Goal: Answer question/provide support: Share knowledge or assist other users

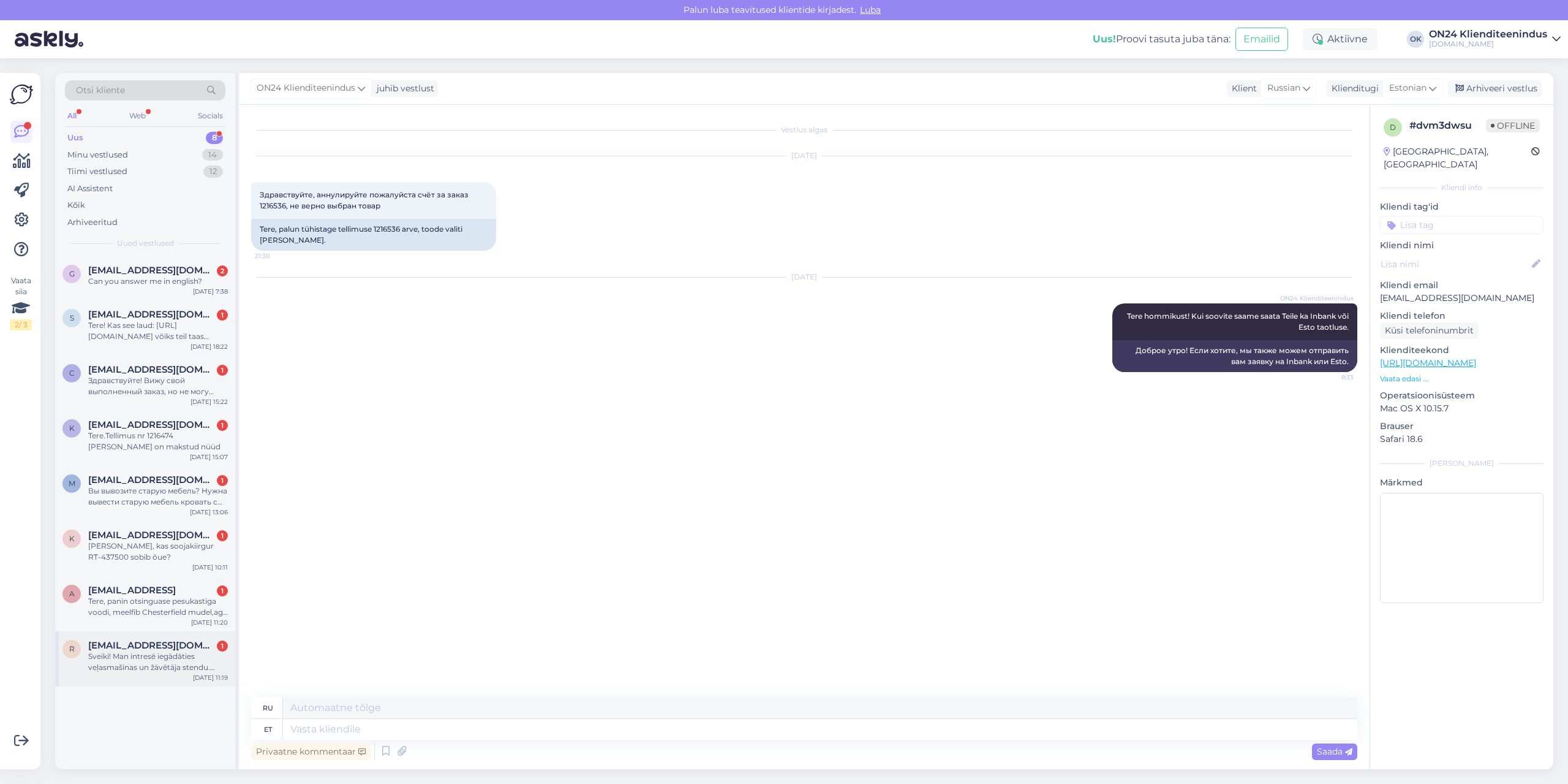
click at [144, 663] on div "Sveiki! Man intresē iegādāties veļasmašīnas un žāvētāja stendu. Diemžēl nesapro…" at bounding box center [157, 662] width 140 height 22
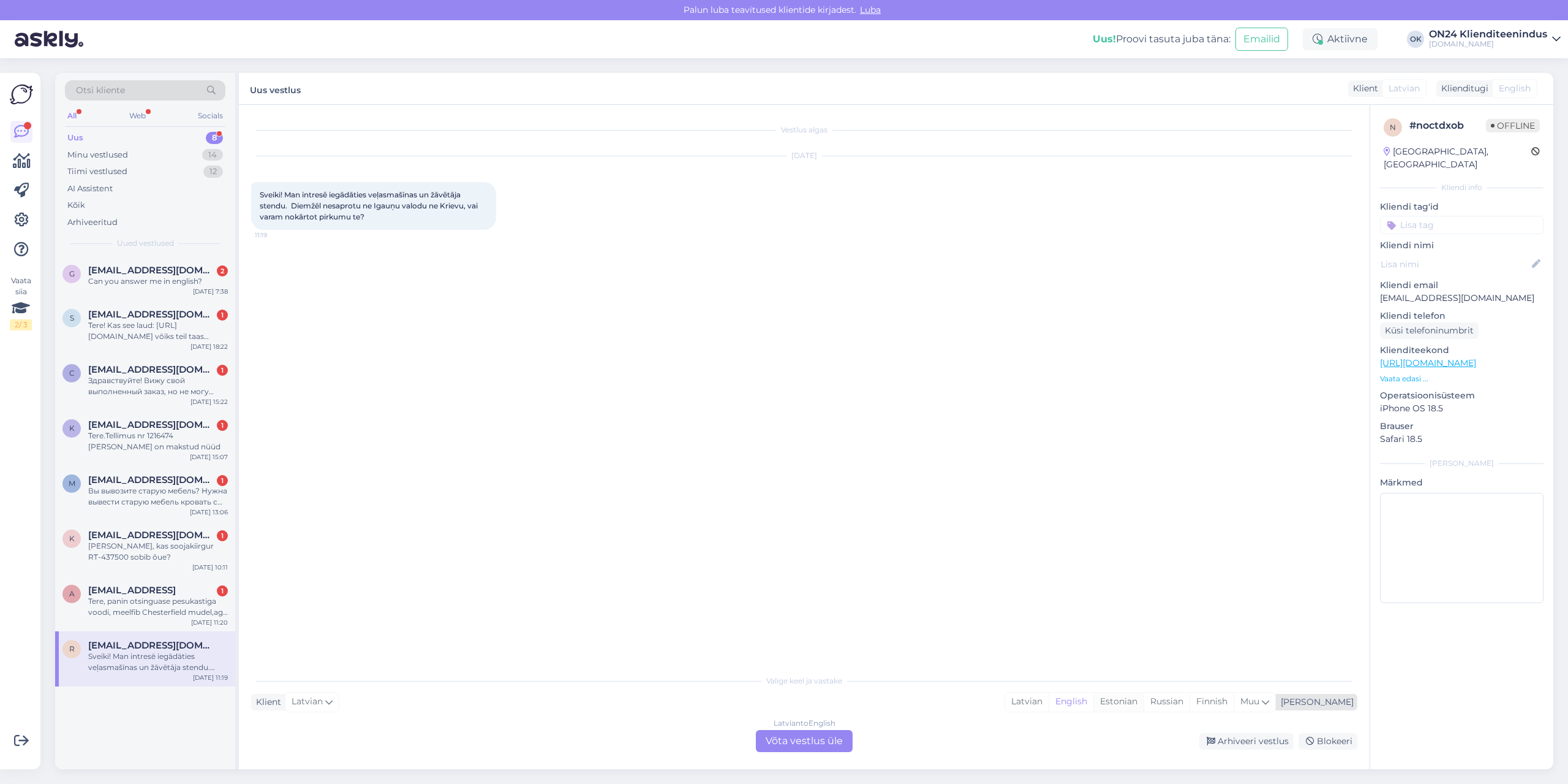
click at [1144, 698] on div "Estonian" at bounding box center [1119, 701] width 50 height 18
click at [828, 747] on div "Latvian to Estonian Võta vestlus üle" at bounding box center [804, 741] width 97 height 22
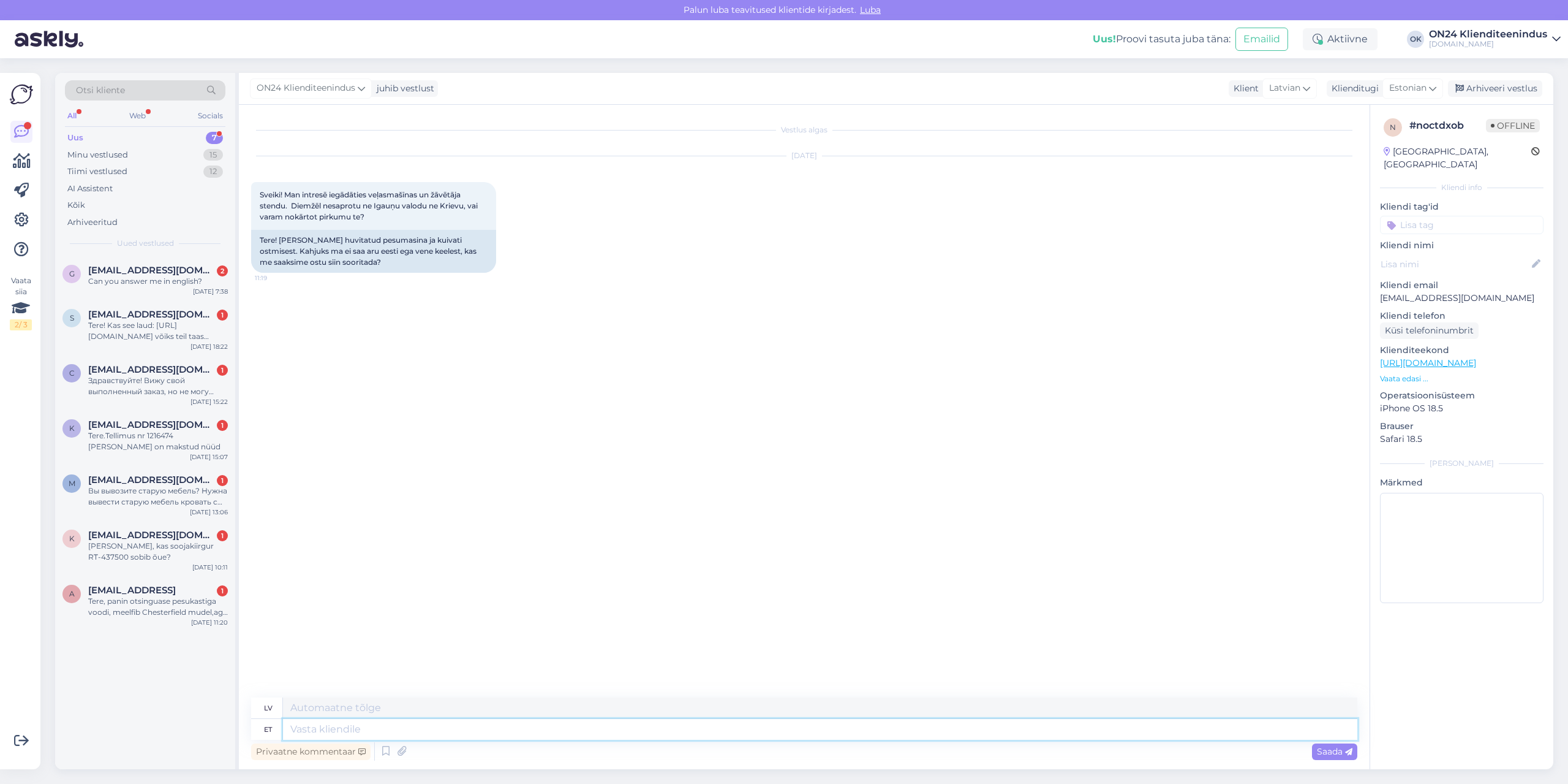
click at [472, 735] on textarea at bounding box center [820, 729] width 1074 height 21
type textarea "Tere!"
type textarea "Sveiki!"
type textarea "Tere! Jah i"
type textarea "Sveiki! Jā"
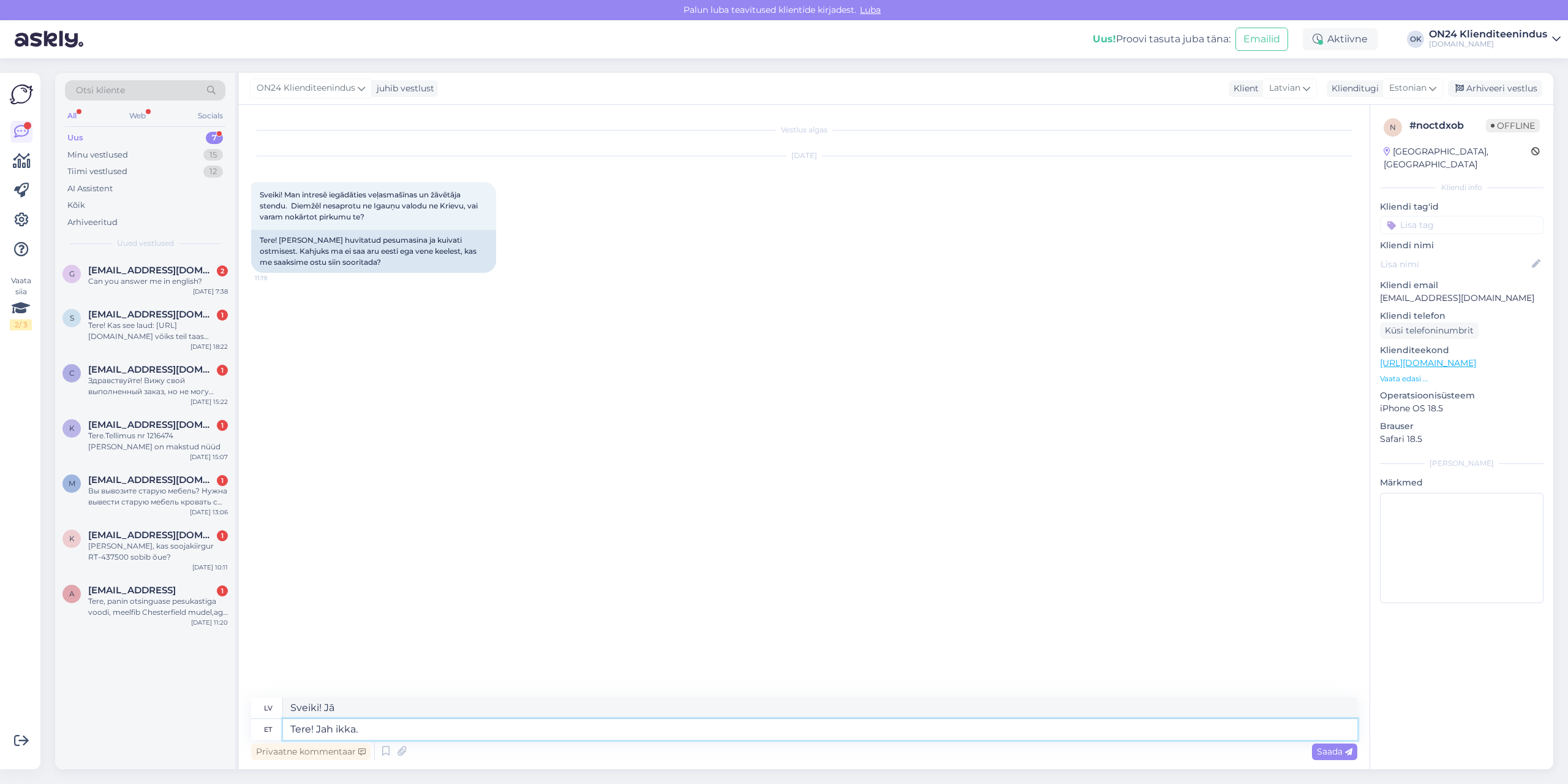
type textarea "Tere! Jah ikka."
type textarea "Sveiki! [PERSON_NAME], protams."
type textarea "Tere! Jah ikka. Igaks ju"
type textarea "Sveiki! [PERSON_NAME], protams. Visiem."
type textarea "Tere! Jah ikka. Igaks juhuks ma"
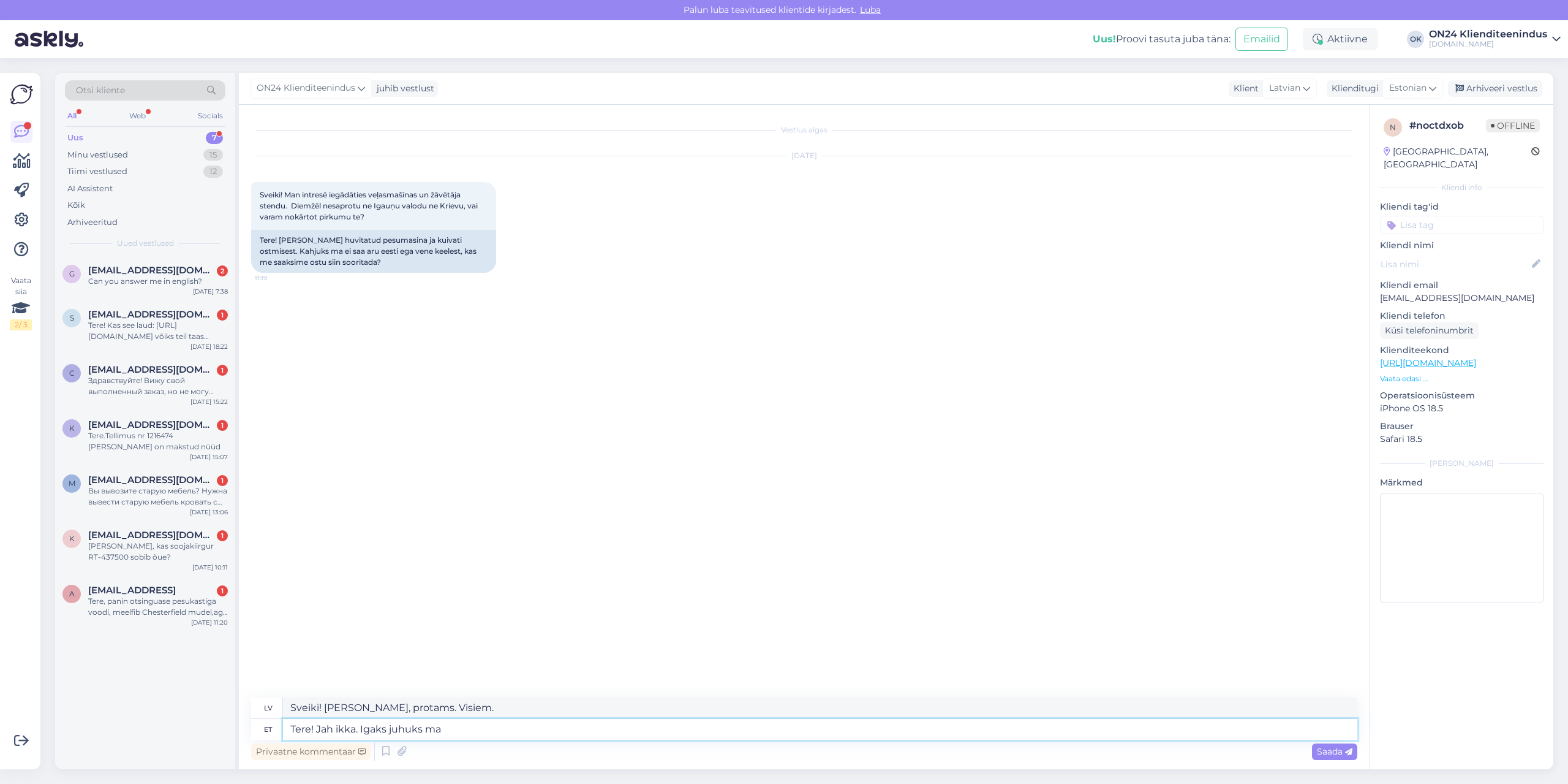
type textarea "Sveiki! [PERSON_NAME], protams. Katram gadījumam."
type textarea "Tere! Jah ikka. Igaks juhuks mainin, et"
type textarea "Sveiki! [PERSON_NAME], [PERSON_NAME]. Katram gadījumam pieminēšu."
type textarea "Tere! Jah ikka. Igaks juhuks mainin, et [PERSON_NAME]"
type textarea "Sveiki! [PERSON_NAME], [PERSON_NAME]. Katram gadījumam pieminēšu, ka preces"
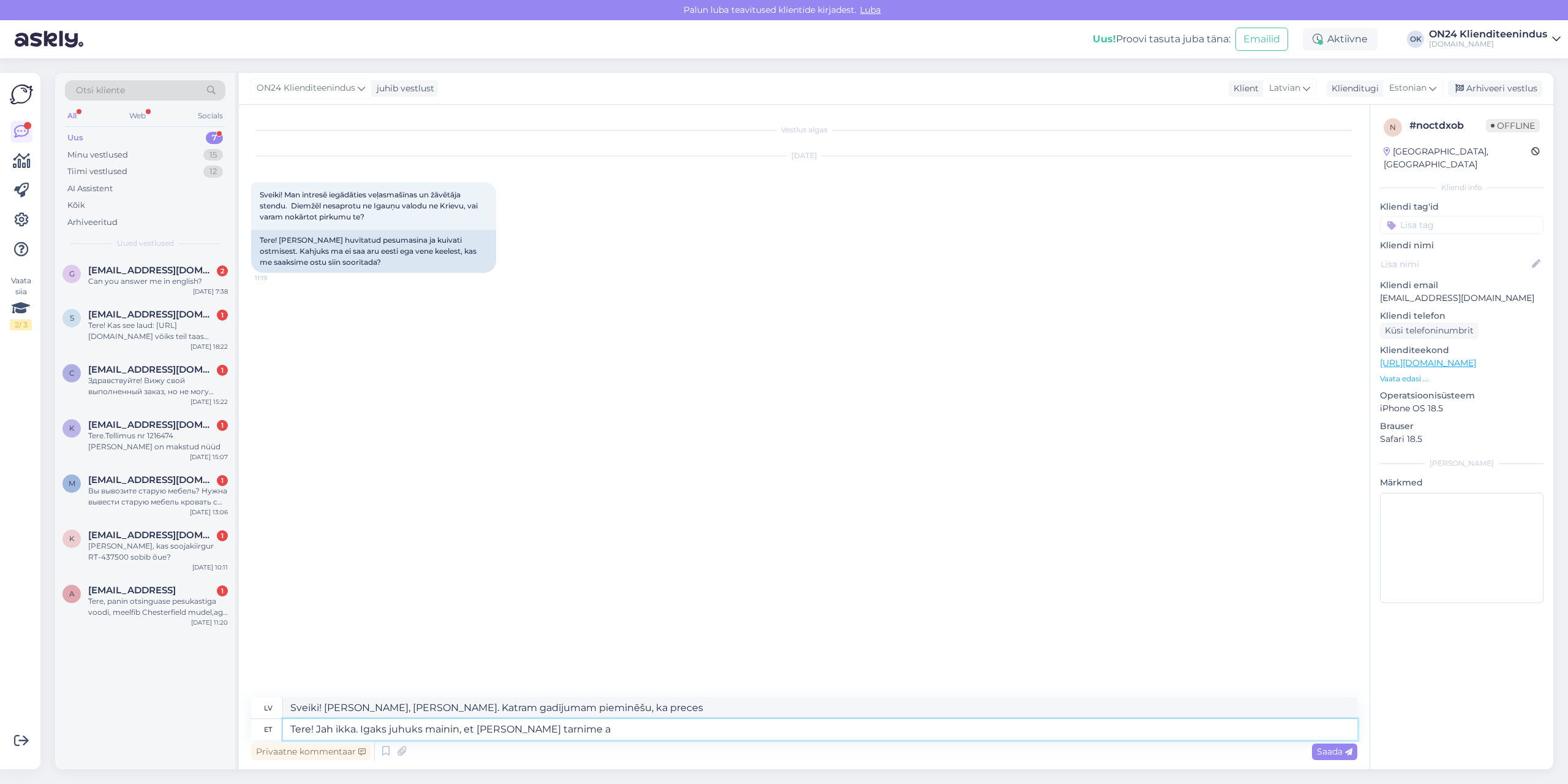
type textarea "Tere! Jah ikka. Igaks juhuks mainin, et [PERSON_NAME] tarnime ai"
type textarea "Sveiki! [PERSON_NAME], protams. Katram gadījumam pieminēšu, ka mēs piegādājam p…"
type textarea "Tere! Jah ikka. Igaks juhuks mainin, et [PERSON_NAME] tarnime ainult"
type textarea "Sveiki! [PERSON_NAME], protams. Katram gadījumam pieminēšu, ka mēs piegādājam t…"
type textarea "Tere! Jah ikka. Igaks juhuks mainin, et [PERSON_NAME] tarnime ainult [GEOGRAPHI…"
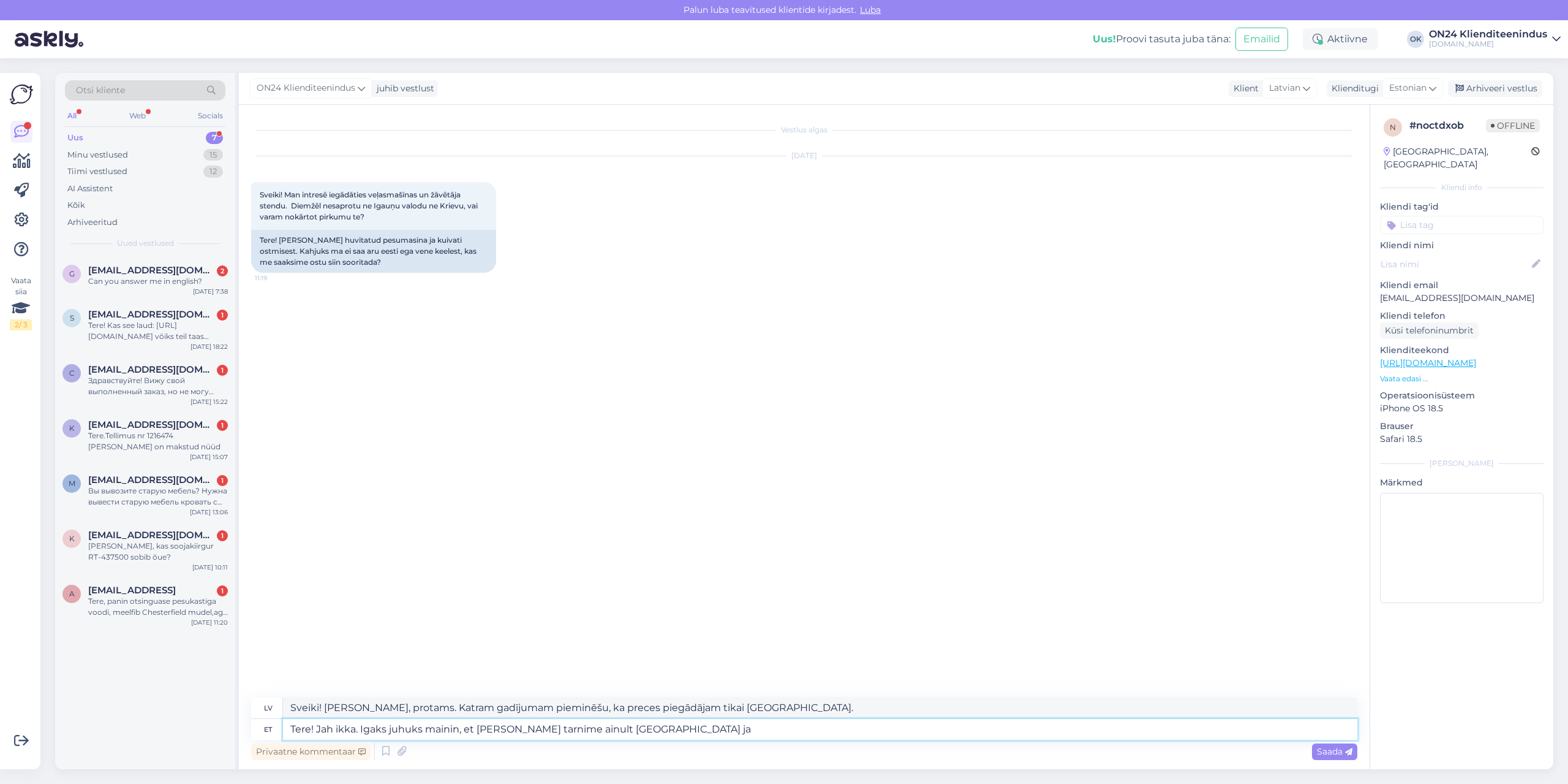
type textarea "Sveiki! [PERSON_NAME], protams. Katram gadījumam vēlos pieminēt, ka mēs piegādā…"
type textarea "Tere! Jah ikka. Igaks juhuks mainin, et [PERSON_NAME] tarnime ainult [GEOGRAPHI…"
type textarea "Sveiki! [PERSON_NAME], protams. Katram gadījumam vēlos pieminēt, ka mēs piegādā…"
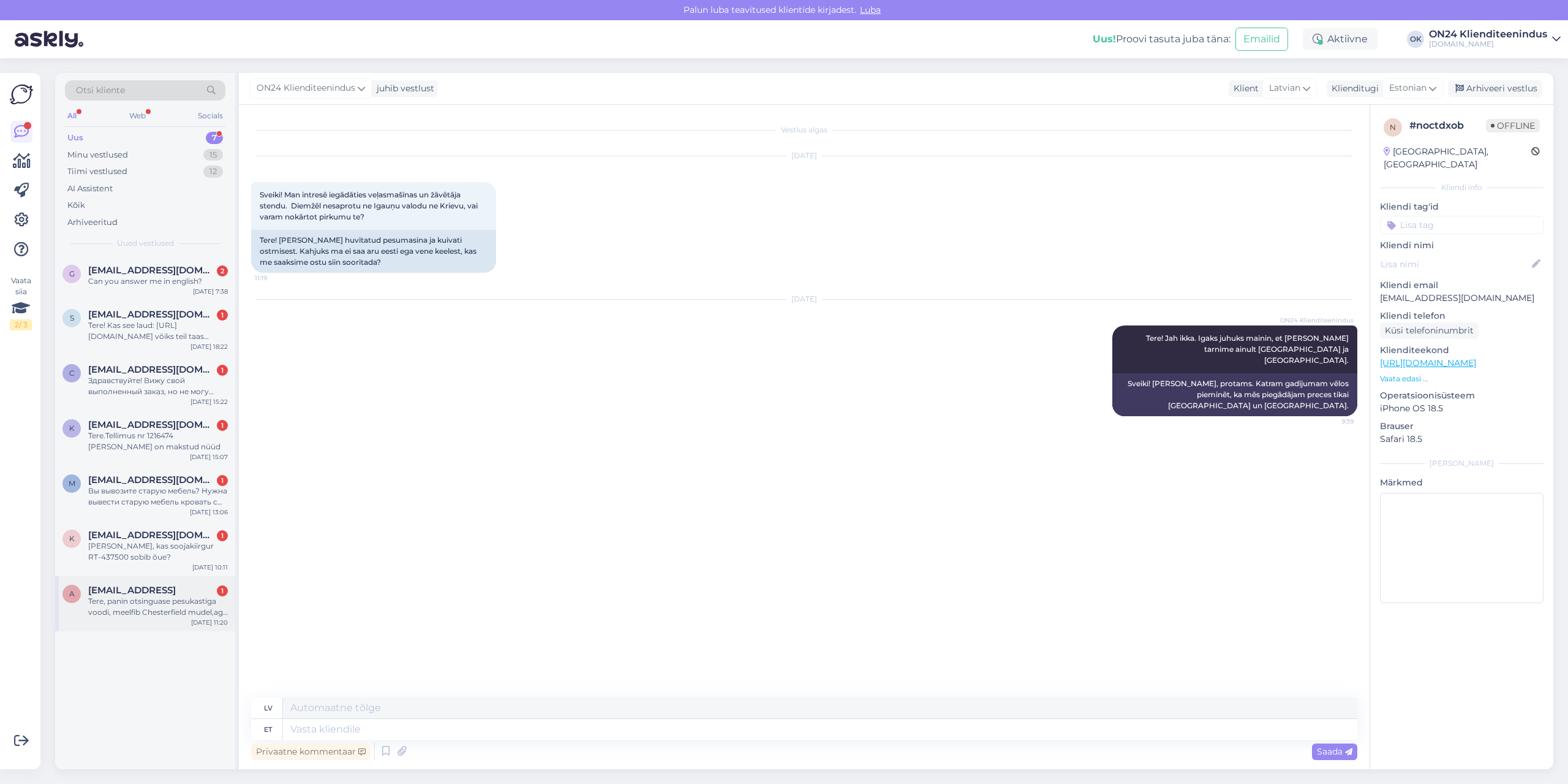
click at [201, 611] on div "Tere, panin otsinguase pesukastiga voodi, meelfib Chesterfield mudel,aga ei näe…" at bounding box center [157, 606] width 140 height 22
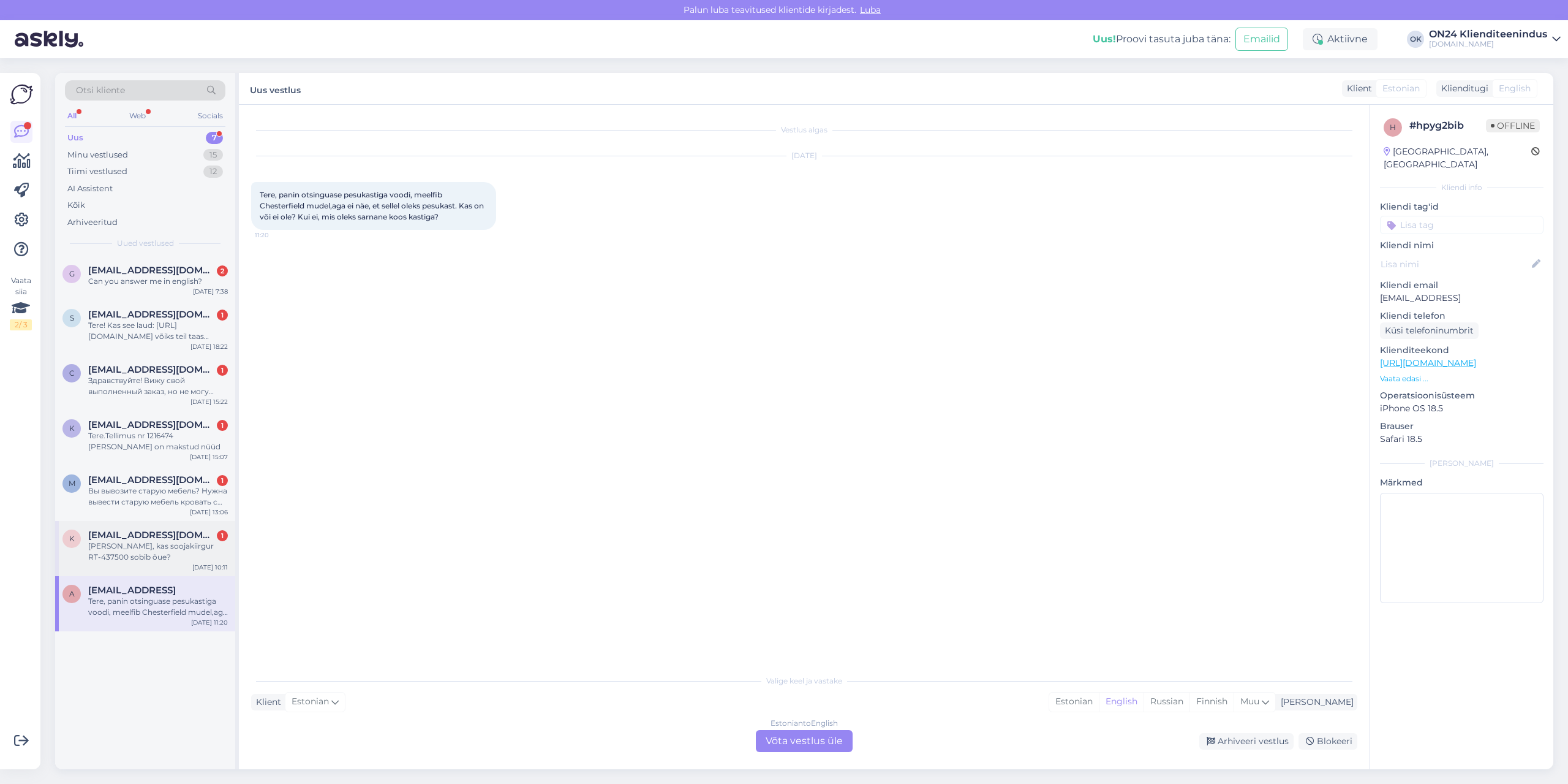
click at [152, 541] on div "[PERSON_NAME], kas soojakiirgur RT-437500 sobib õue?" at bounding box center [157, 552] width 140 height 22
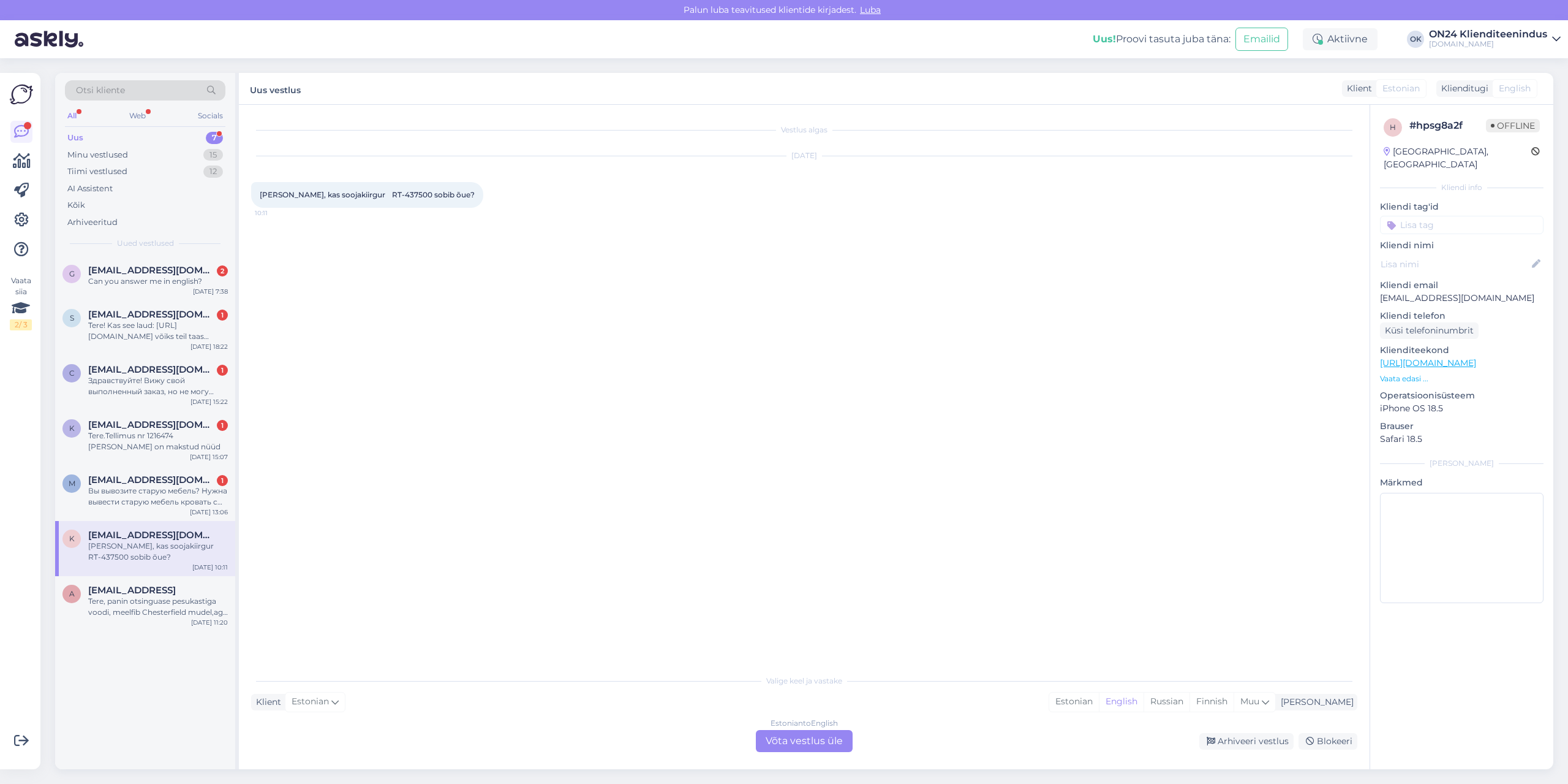
click at [376, 193] on span "[PERSON_NAME], kas soojakiirgur RT-437500 sobib õue?" at bounding box center [367, 195] width 215 height 9
copy span "437500"
click at [1398, 291] on p "[EMAIL_ADDRESS][DOMAIN_NAME]" at bounding box center [1462, 297] width 163 height 13
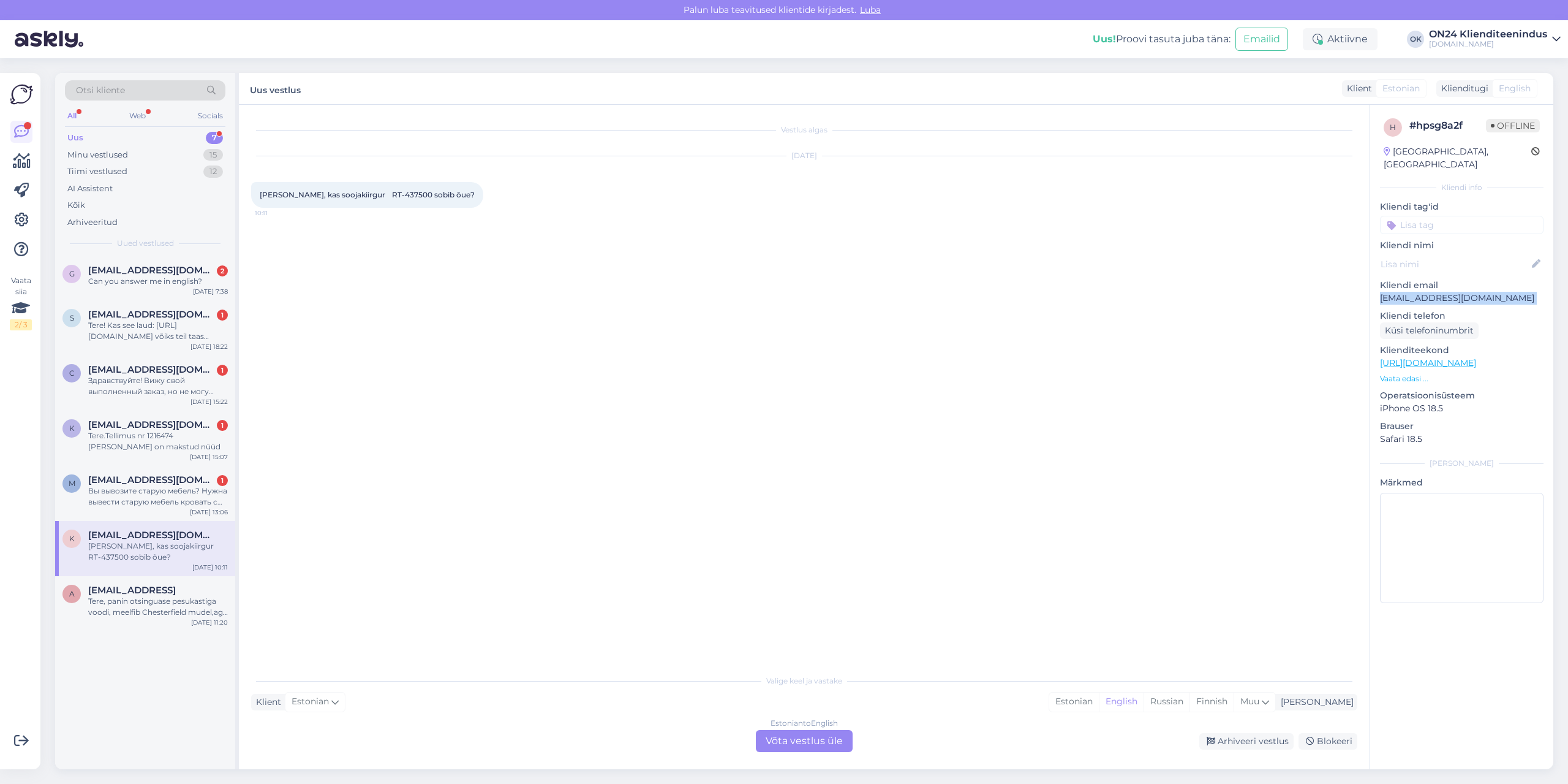
click at [1398, 291] on p "[EMAIL_ADDRESS][DOMAIN_NAME]" at bounding box center [1462, 297] width 163 height 13
copy p "[EMAIL_ADDRESS][DOMAIN_NAME]"
click at [1099, 703] on div "Estonian" at bounding box center [1073, 701] width 50 height 18
click at [815, 734] on div "Estonian to Estonian Võta vestlus üle" at bounding box center [804, 741] width 97 height 22
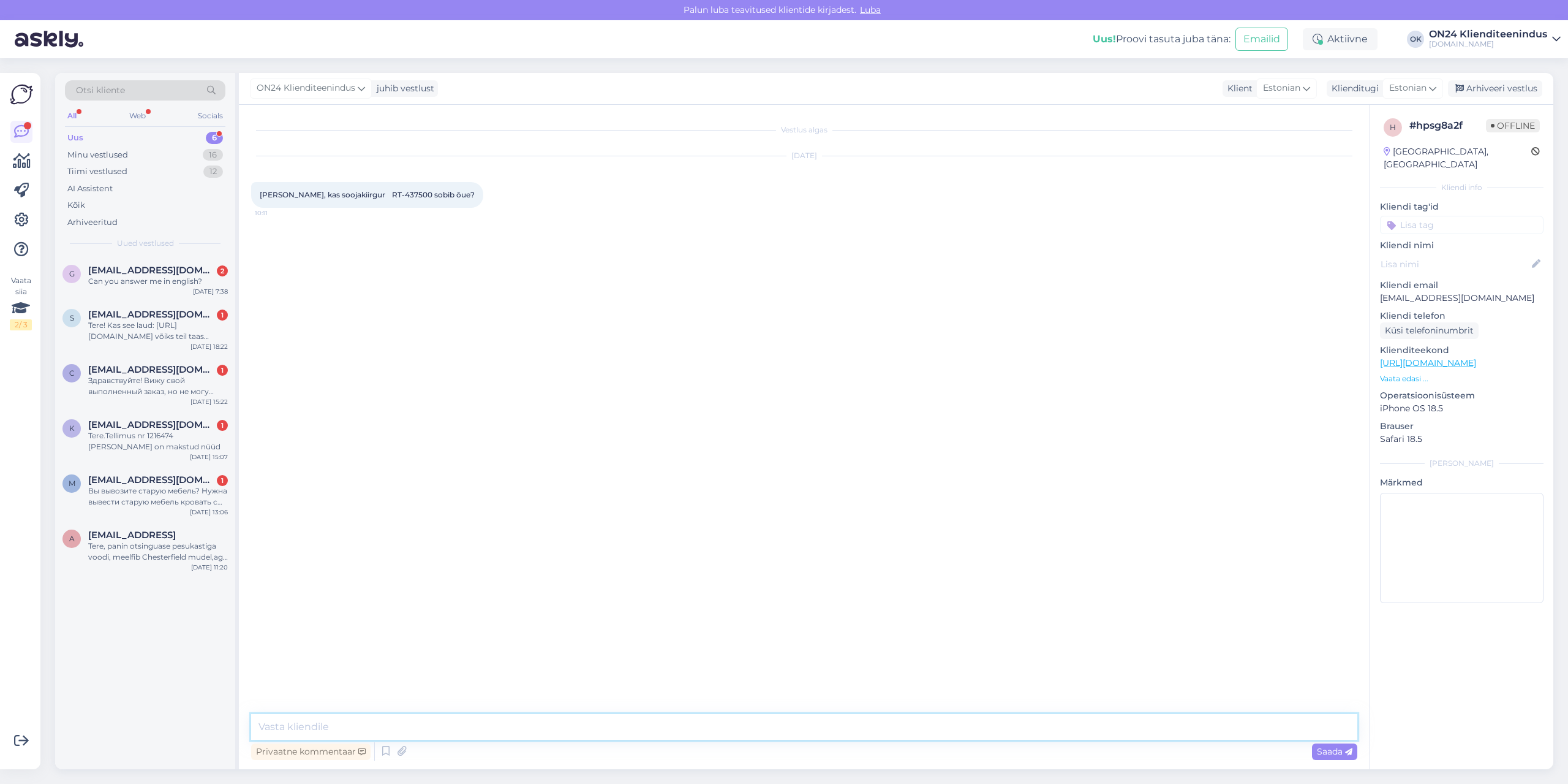
click at [812, 730] on textarea at bounding box center [804, 726] width 1106 height 26
type textarea "Tere! [PERSON_NAME] [PERSON_NAME] teada."
click at [132, 484] on span "[EMAIL_ADDRESS][DOMAIN_NAME]" at bounding box center [152, 479] width 127 height 11
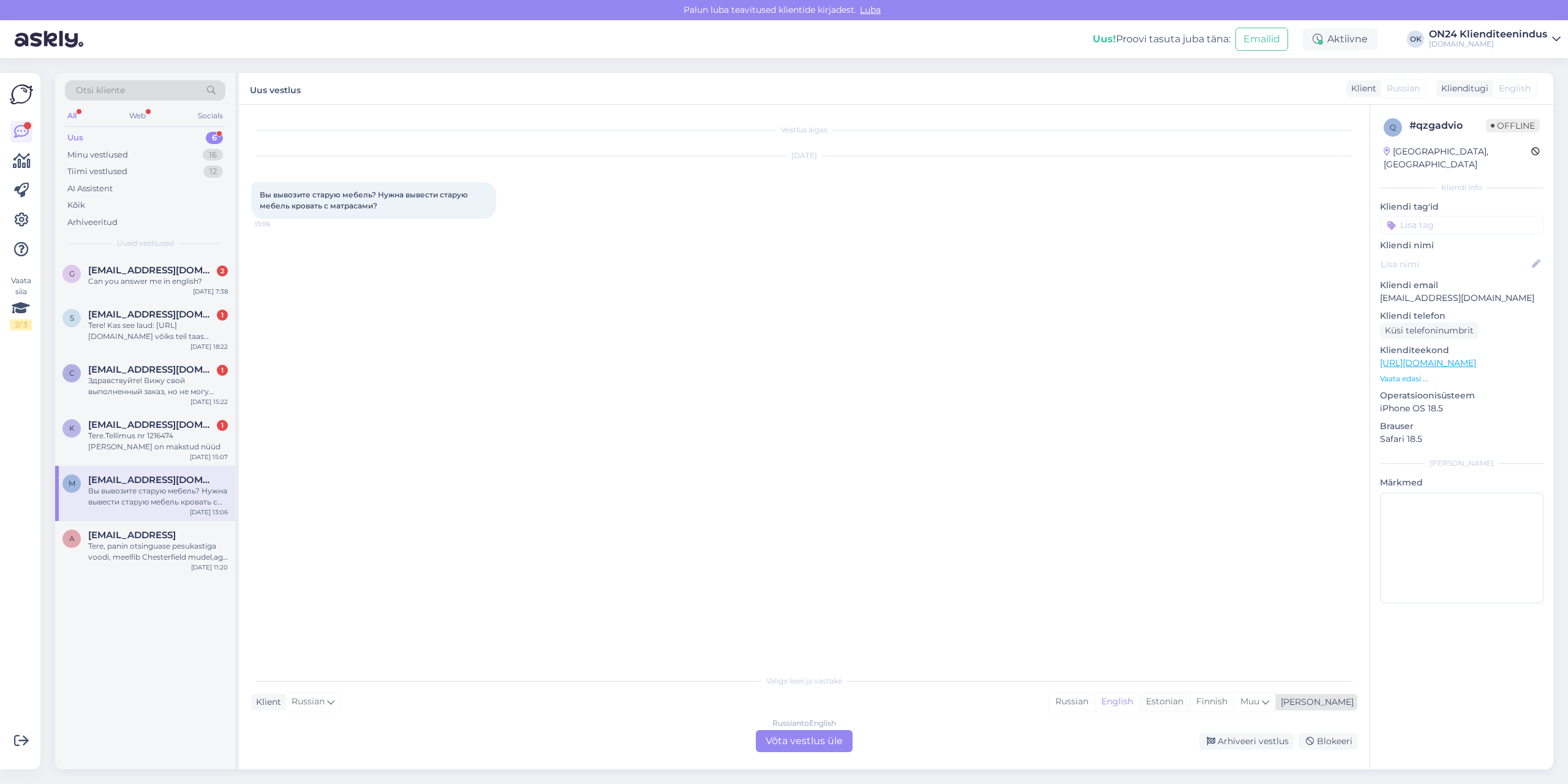
click at [1189, 699] on div "Estonian" at bounding box center [1164, 701] width 50 height 18
click at [797, 743] on div "Russian to Estonian Võta vestlus üle" at bounding box center [804, 741] width 97 height 22
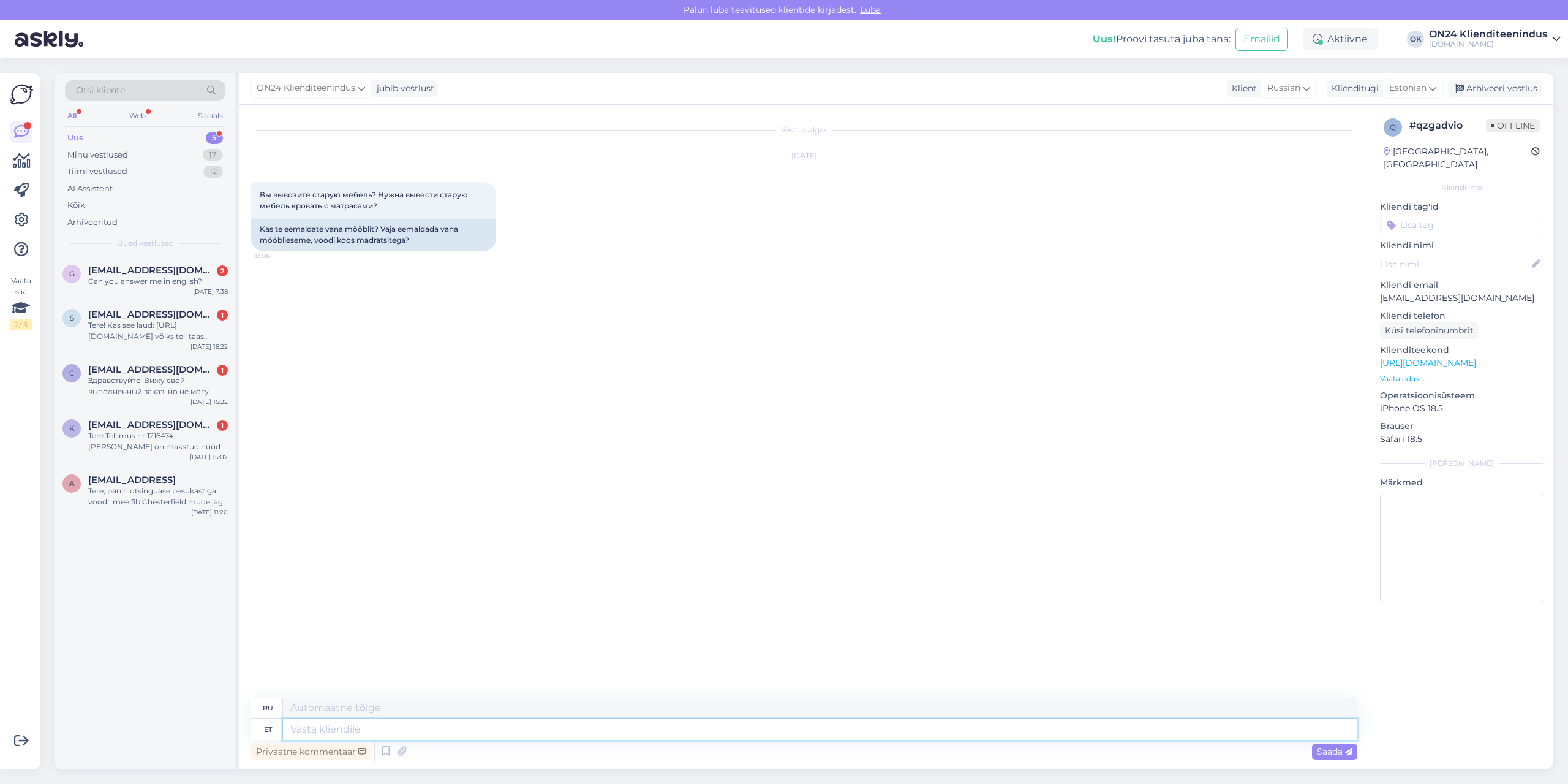
click at [744, 726] on textarea at bounding box center [820, 729] width 1074 height 21
type textarea "Tere!"
type textarea "Привет!"
type textarea "Tere"
type textarea "Привет"
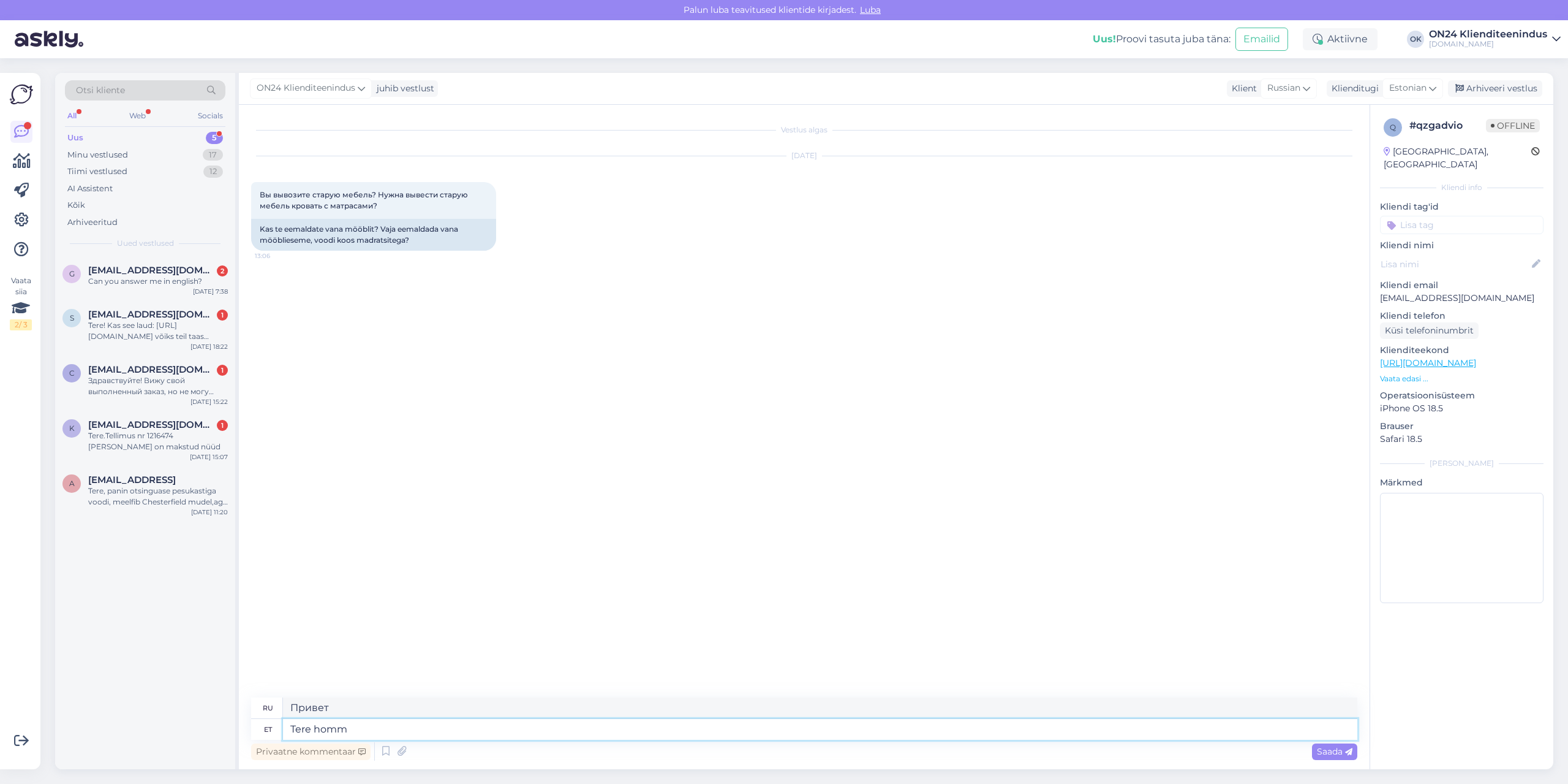
type textarea "[PERSON_NAME]"
type textarea "Доброе утро"
type textarea "Tere hommikust!"
type textarea "Доброе утро!"
type textarea "Tere hommikust! Jah pak"
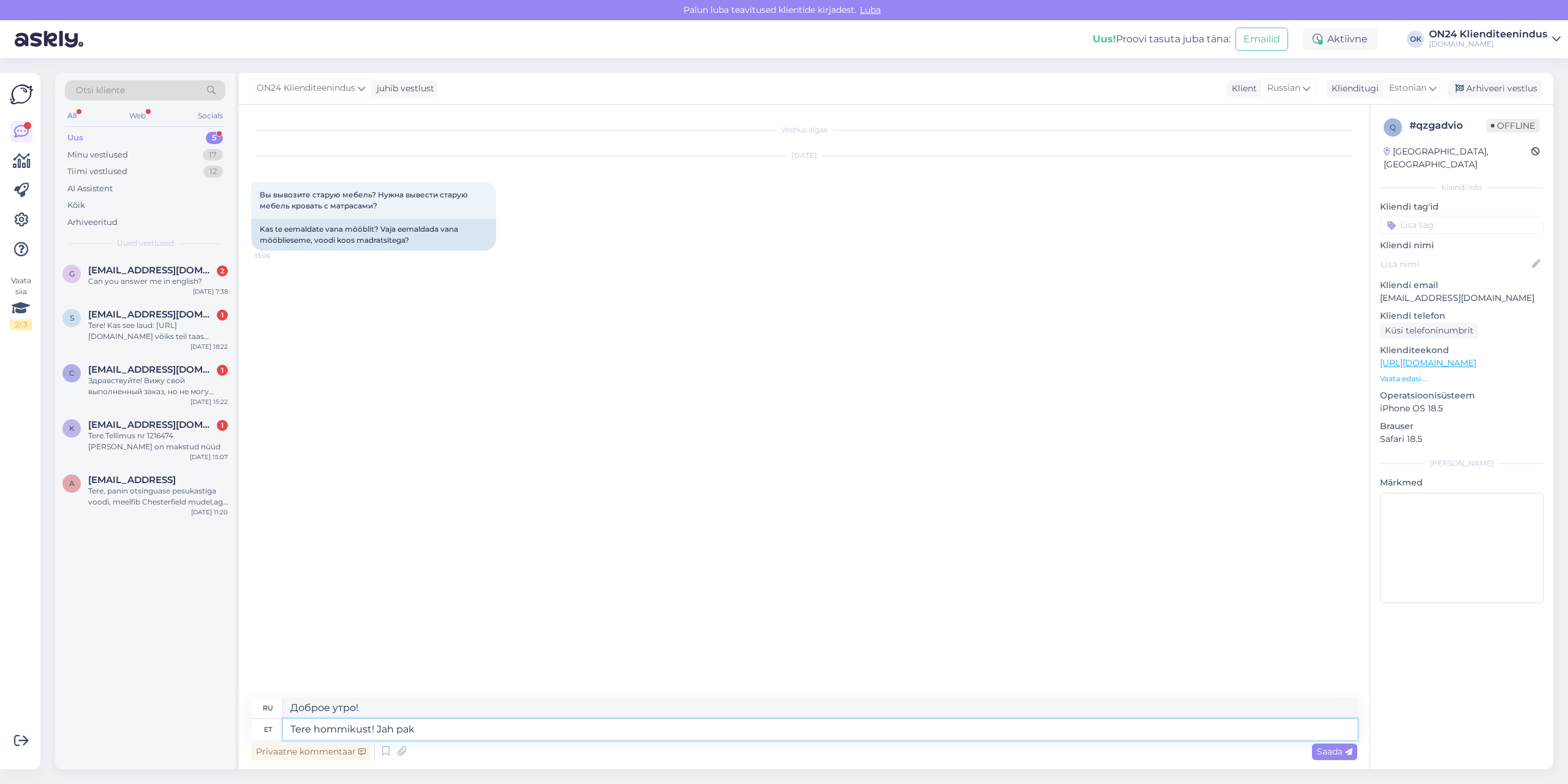
type textarea "Доброе утро! Да."
type textarea "Tere hommikust! Jah pakume u"
type textarea "Доброе утро! Да, мы так и поступаем."
type textarea "Tere hommikust! Jah pakume utiliseerimis"
type textarea "Доброе утро! Да, мы предлагаем переработку."
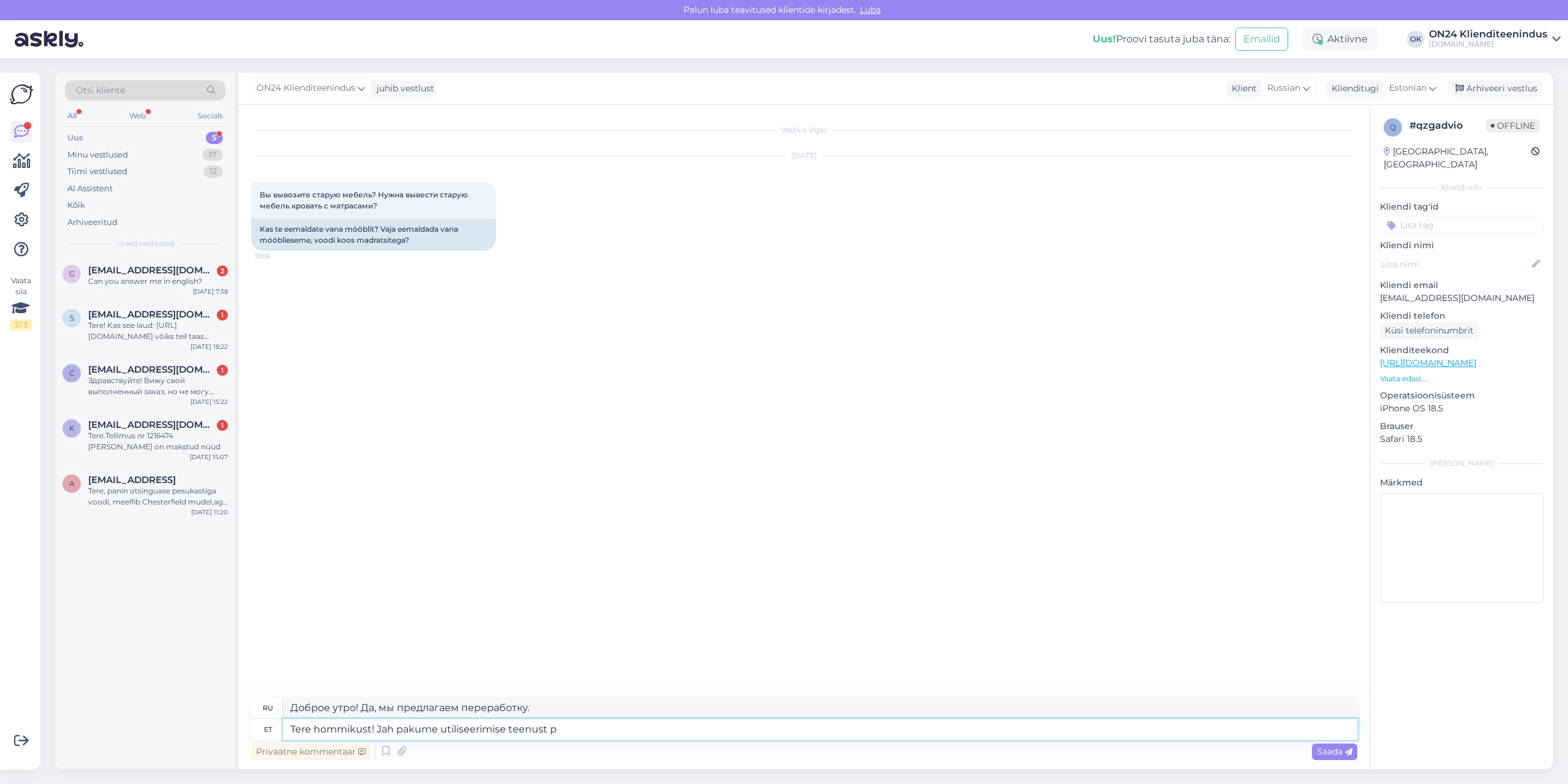
type textarea "Tere hommikust! Jah pakume utiliseerimise teenust pe"
type textarea "Доброе утро! Да, мы предлагаем услуги по утилизации."
type textarea "Tere hommikust! Jah pakume utiliseerimise teenust pehmele m"
type textarea "Доброе утро! Да, мы предлагаем услуги по утилизации мягких отходов."
type textarea "Tere hommikust! Jah pakume utiliseerimise teenust pehmele mööblile."
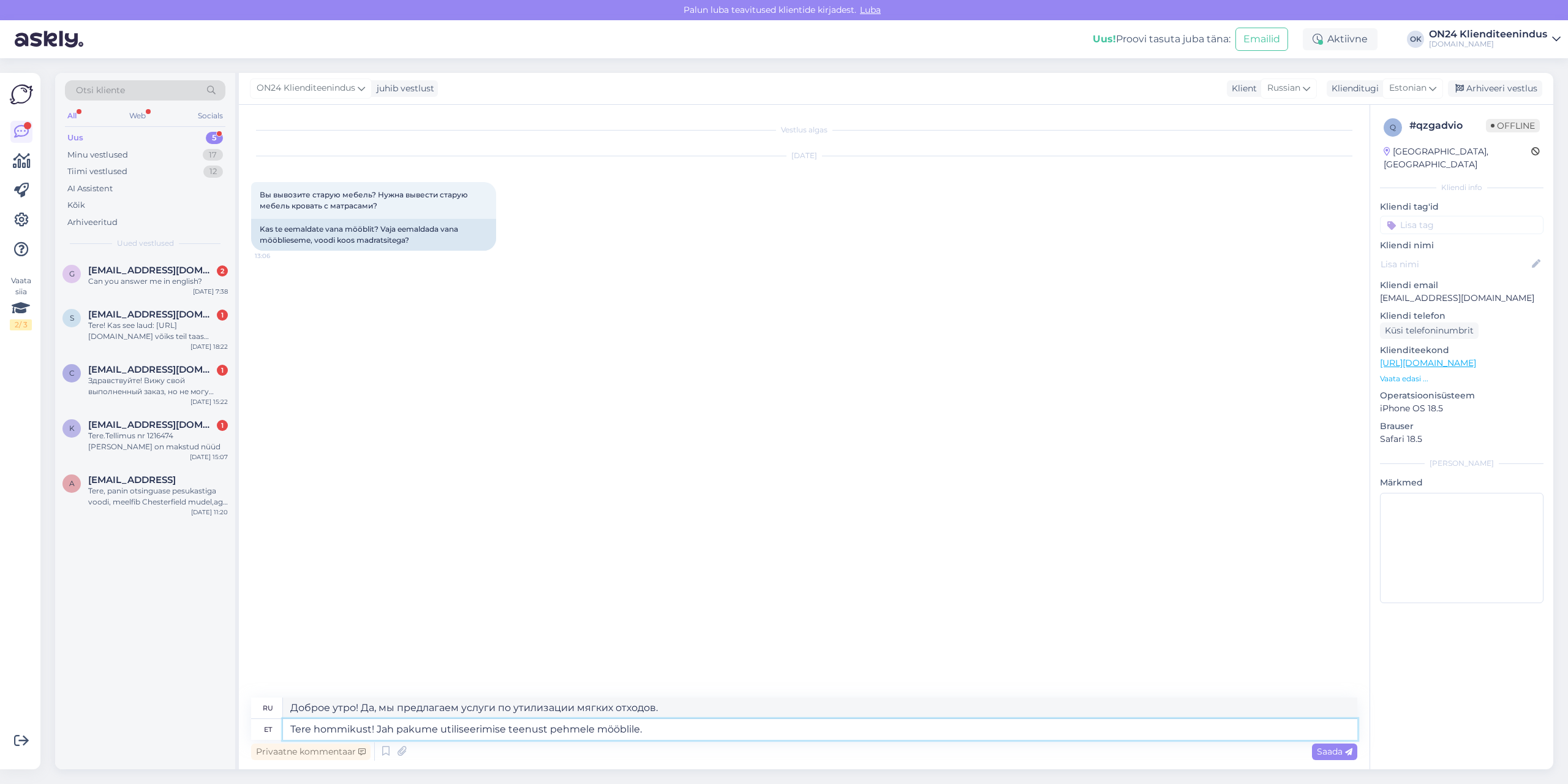
type textarea "Доброе утро! Да, мы предлагаем услугу утилизации мягкой мебели."
type textarea "Tere hommikust! Jah pakume utiliseerimise teenust pehmele mööblile. Tell"
type textarea "Доброе утро! Да, мы предлагаем услугу утилизации мягкой мебели. Вы"
type textarea "Tere hommikust! Jah pakume utiliseerimise teenust pehmele mööblile. Tellimuse ko"
type textarea "Доброе утро! Да, мы предлагаем услугу утилизации мягкой мебели. Заказать"
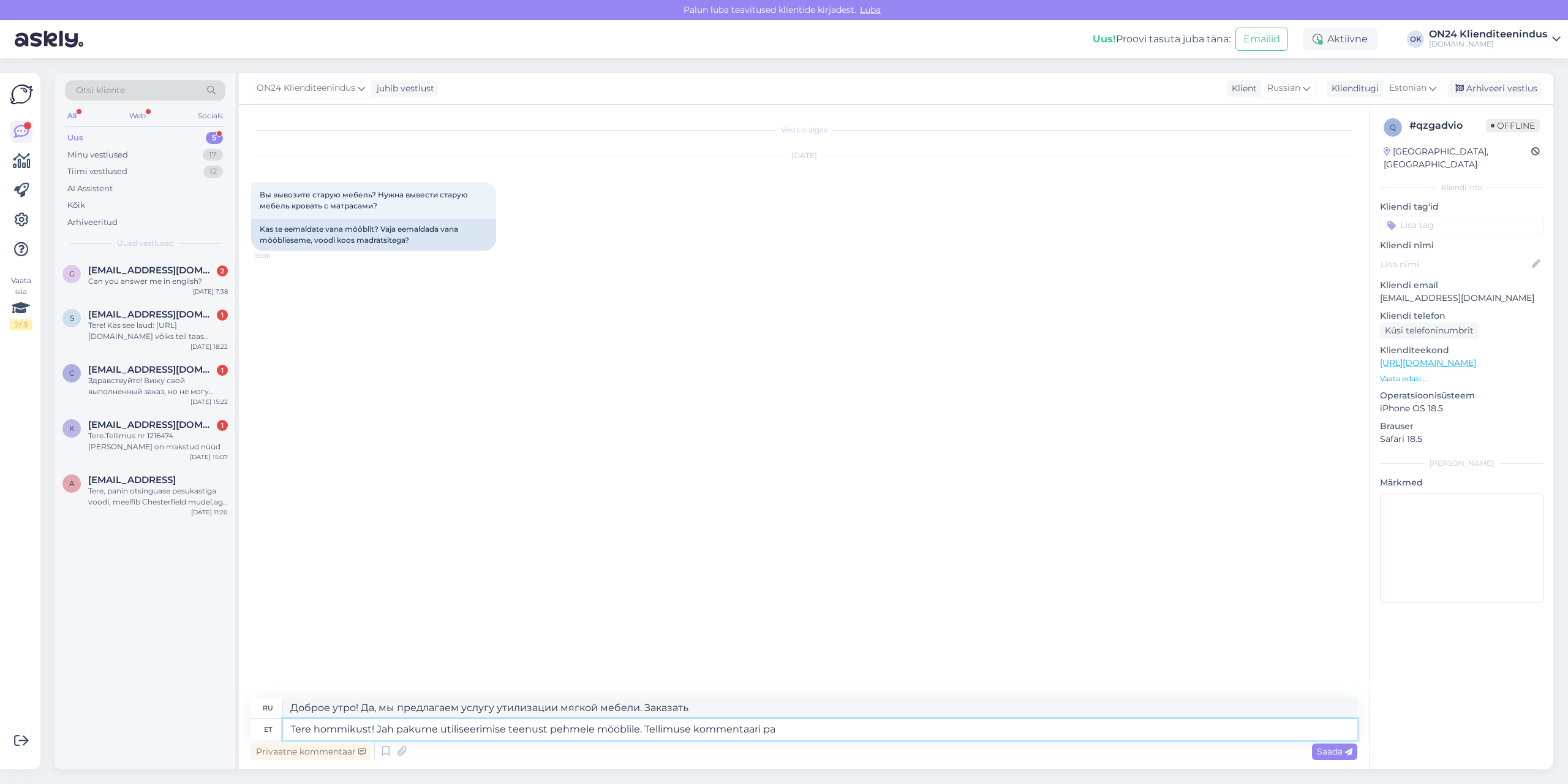
type textarea "Tere hommikust! Jah pakume utiliseerimise teenust pehmele mööblile. Tellimuse k…"
type textarea "Доброе утро! Да, мы предлагаем услугу утилизации мягкой мебели. Комментарий к з…"
type textarea "Tere hommikust! Jah pakume utiliseerimise teenust pehmele mööblile. Tellimuse k…"
type textarea "Доброе утро! Да, мы предлагаем услугу утилизации мягкой мебели. Пожалуйста, ост…"
type textarea "Tere hommikust! Jah pakume utiliseerimise teenust pehmele mööblile. Tellimuse k…"
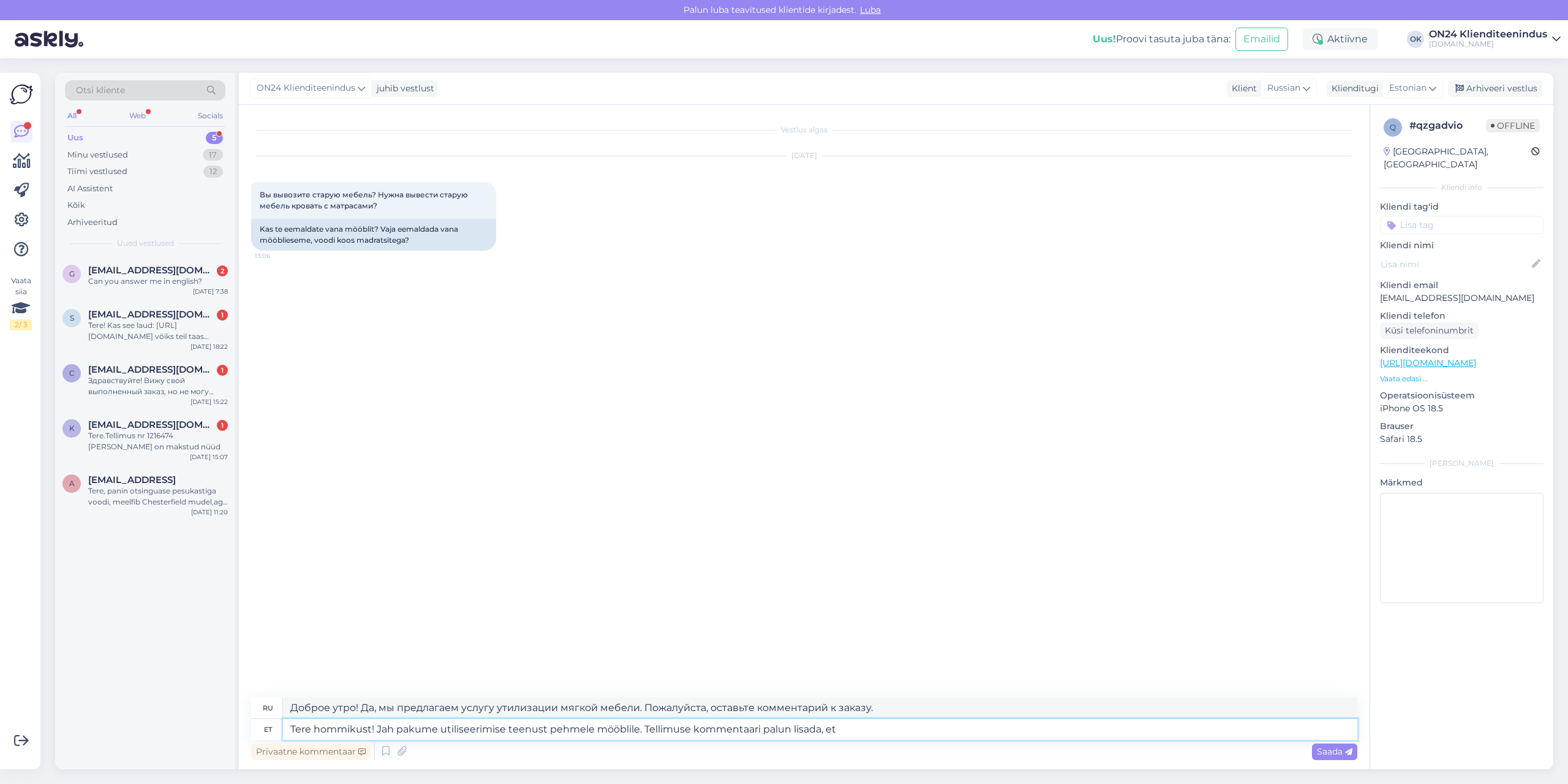
type textarea "Доброе утро! Да, мы предлагаем услугу утилизации мягкой мебели. Пожалуйста, доб…"
type textarea "Tere hommikust! Jah pakume utiliseerimise teenust pehmele mööblile. Tellimuse k…"
type textarea "Доброе утро! Да, мы предлагаем услугу утилизации мягкой мебели. Пожалуйста, доб…"
type textarea "Tere hommikust! Jah pakume utiliseerimise teenust pehmele mööblile. Tellimuse k…"
type textarea "Доброе утро! Да, мы предлагаем услугу утилизации мягкой мебели. Пожалуйста, ука…"
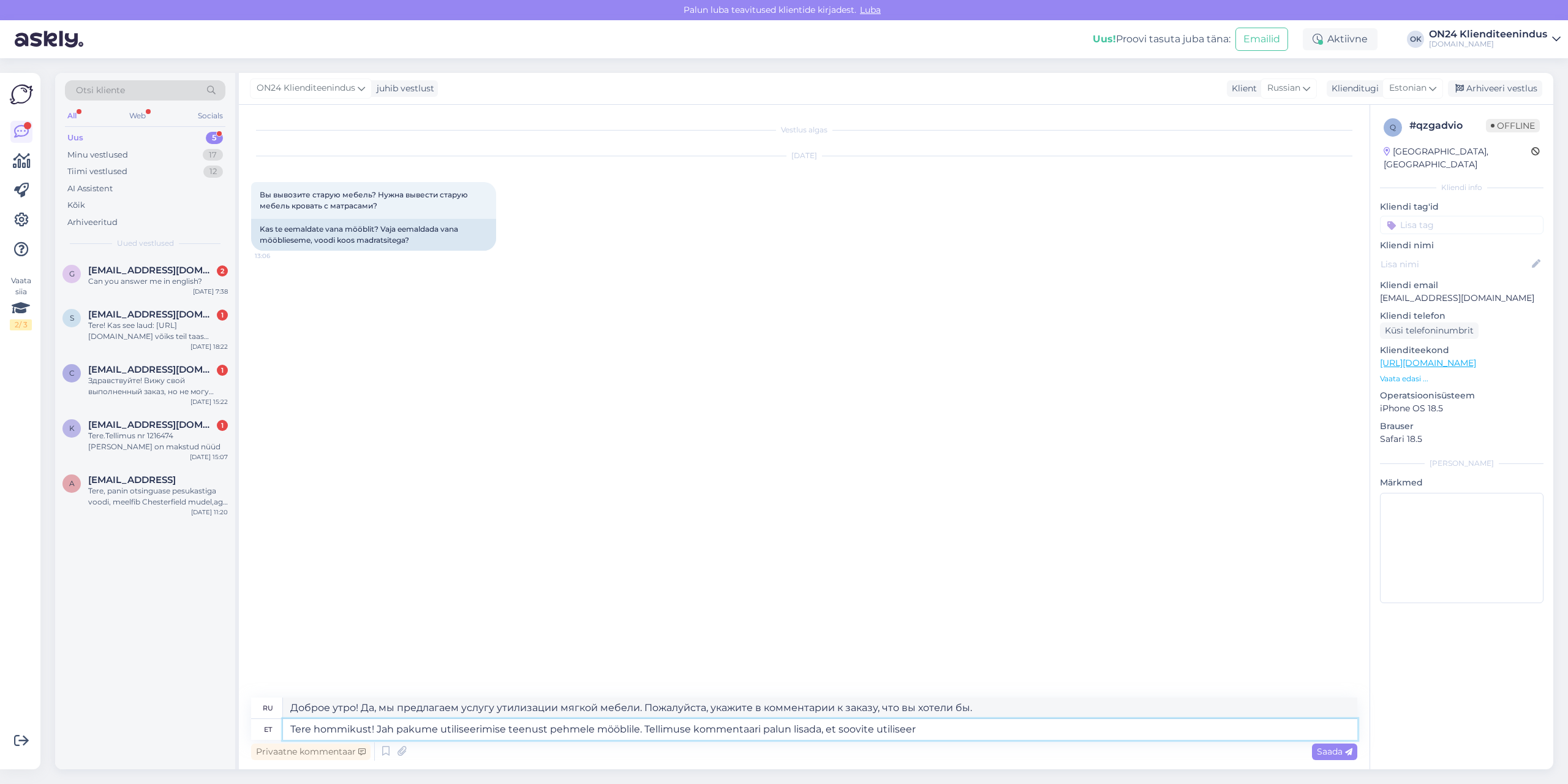
type textarea "Tere hommikust! Jah pakume utiliseerimise teenust pehmele mööblile. Tellimuse k…"
type textarea "Доброе утро! Да, мы предлагаем услугу утилизации мягкой мебели. Пожалуйста, ука…"
type textarea "Tere hommikust! Jah pakume utiliseerimise teenust pehmele mööblile. Tellimuse k…"
type textarea "Доброе утро! Да, мы предлагаем услугу утилизации мягкой мебели. Пожалуйста, ука…"
type textarea "Tere hommikust! Jah pakume utiliseerimise teenust pehmele mööblile. Tellimuse k…"
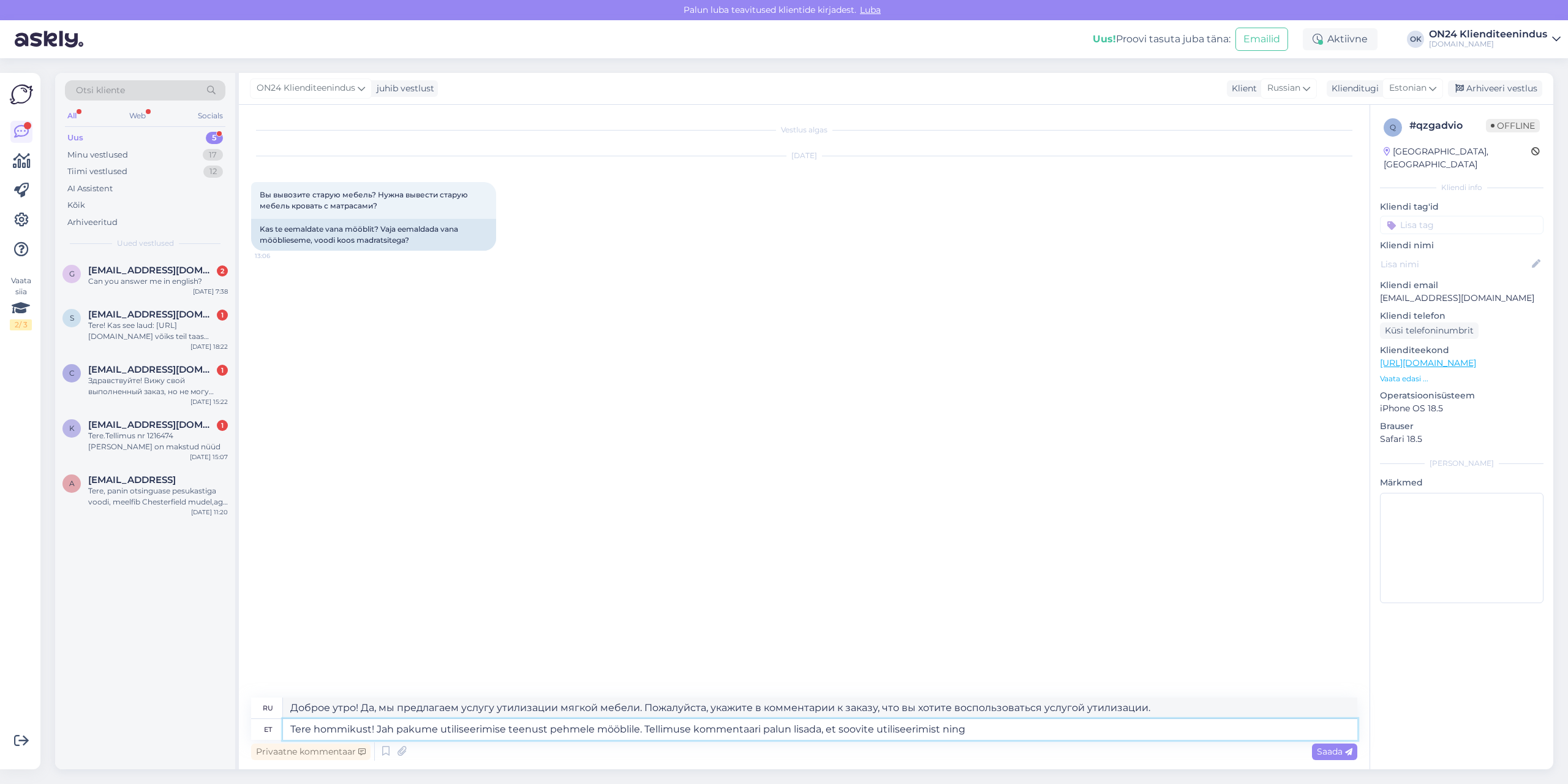
type textarea "Доброе утро! Да, мы предлагаем услугу утилизации мягкой мебели. Пожалуйста, ука…"
type textarea "Tere hommikust! Jah pakume utiliseerimise teenust pehmele mööblile. Tellimuse k…"
type textarea "Доброе утро! Да, мы предлагаем услугу утилизации мягкой мебели. Пожалуйста, ука…"
type textarea "Tere hommikust! Jah pakume utiliseerimise teenust pehmele mööblile. Tellimuse k…"
type textarea "Доброе утро! Да, мы предлагаем услугу утилизации мягкой мебели. Пожалуйста, ука…"
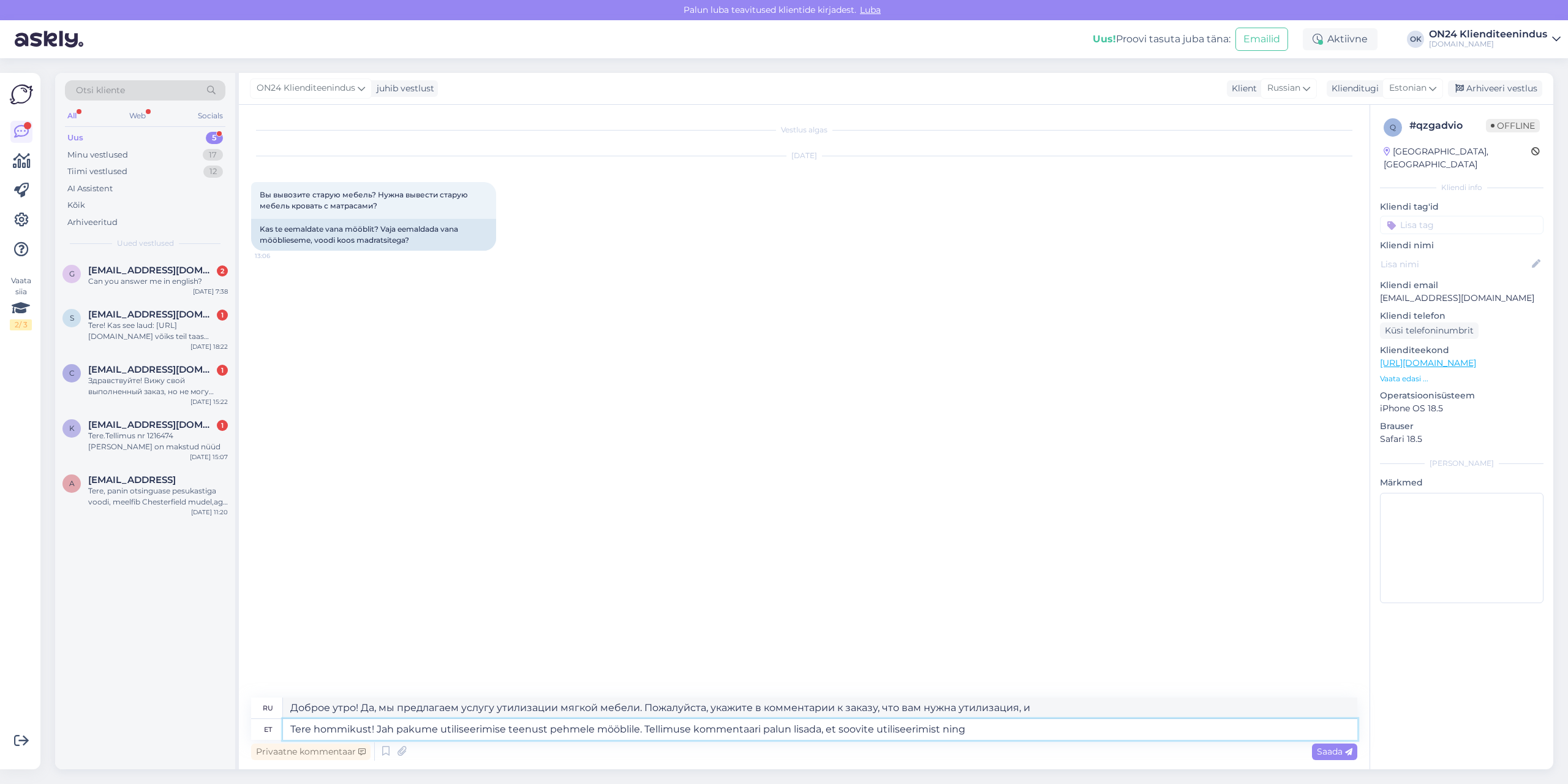
type textarea "Tere hommikust! Jah pakume utiliseerimise teenust pehmele mööblile. Tellimuse k…"
type textarea "Доброе утро! Да, мы предлагаем услугу утилизации мягкой мебели. Пожалуйста, ука…"
type textarea "Tere hommikust! Jah pakume utiliseerimise teenust pehmele mööblile. Tellimuse k…"
type textarea "Доброе утро! Да, мы предлагаем услугу утилизации мягкой мебели. Пожалуйста, ука…"
type textarea "Tere hommikust! Jah pakume utiliseerimise teenust pehmele mööblile. Tellimuse k…"
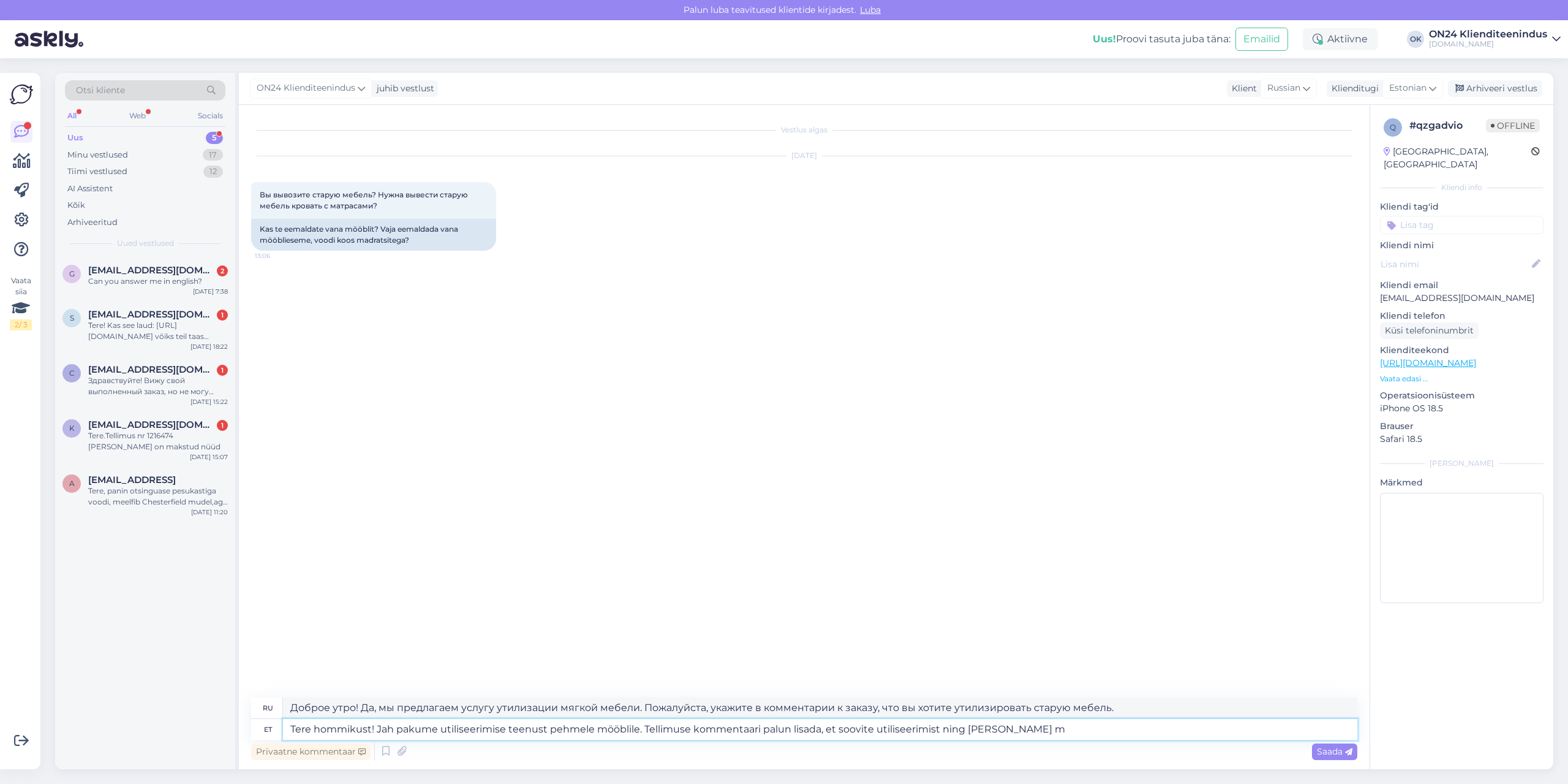
type textarea "Доброе утро! Да, мы предлагаем услугу утилизации мягкой мебели. Пожалуйста, ука…"
type textarea "Tere hommikust! Jah pakume utiliseerimise teenust pehmele mööblile. Tellimuse k…"
type textarea "Доброе утро! Да, мы предлагаем услугу утилизации мягкой мебели. Пожалуйста, ука…"
type textarea "Tere hommikust! Jah pakume utiliseerimise teenust pehmele mööblile. [PERSON_NAM…"
type textarea "Доброе утро! Да, мы предлагаем услугу утилизации мягкой мебели. Пожалуйста, ука…"
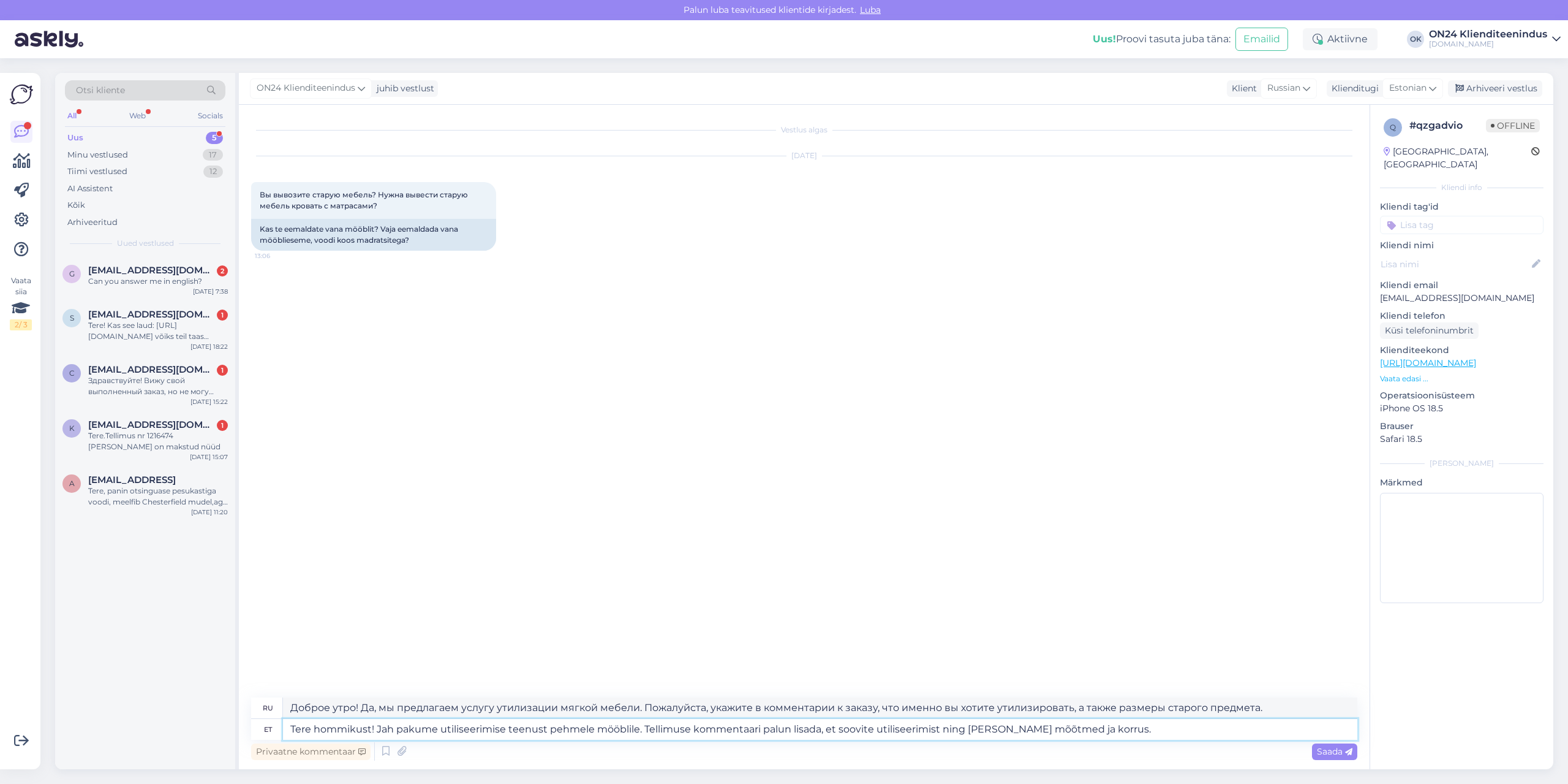
type textarea "Tere hommikust! Jah pakume utiliseerimise teenust pehmele mööblile. Tellimuse k…"
type textarea "Доброе утро! Да, мы предлагаем услугу утилизации мягкой мебели. Пожалуйста, ука…"
type textarea "Tere hommikust! Jah pakume utiliseerimise teenust pehmele mööblile. Tellimuse k…"
type textarea "Доброе утро! Да, мы предлагаем услугу утилизации мягкой мебели. Пожалуйста, ука…"
type textarea "Tere hommikust! Jah pakume utiliseerimise teenust pehmele mööblile. Tellimuse k…"
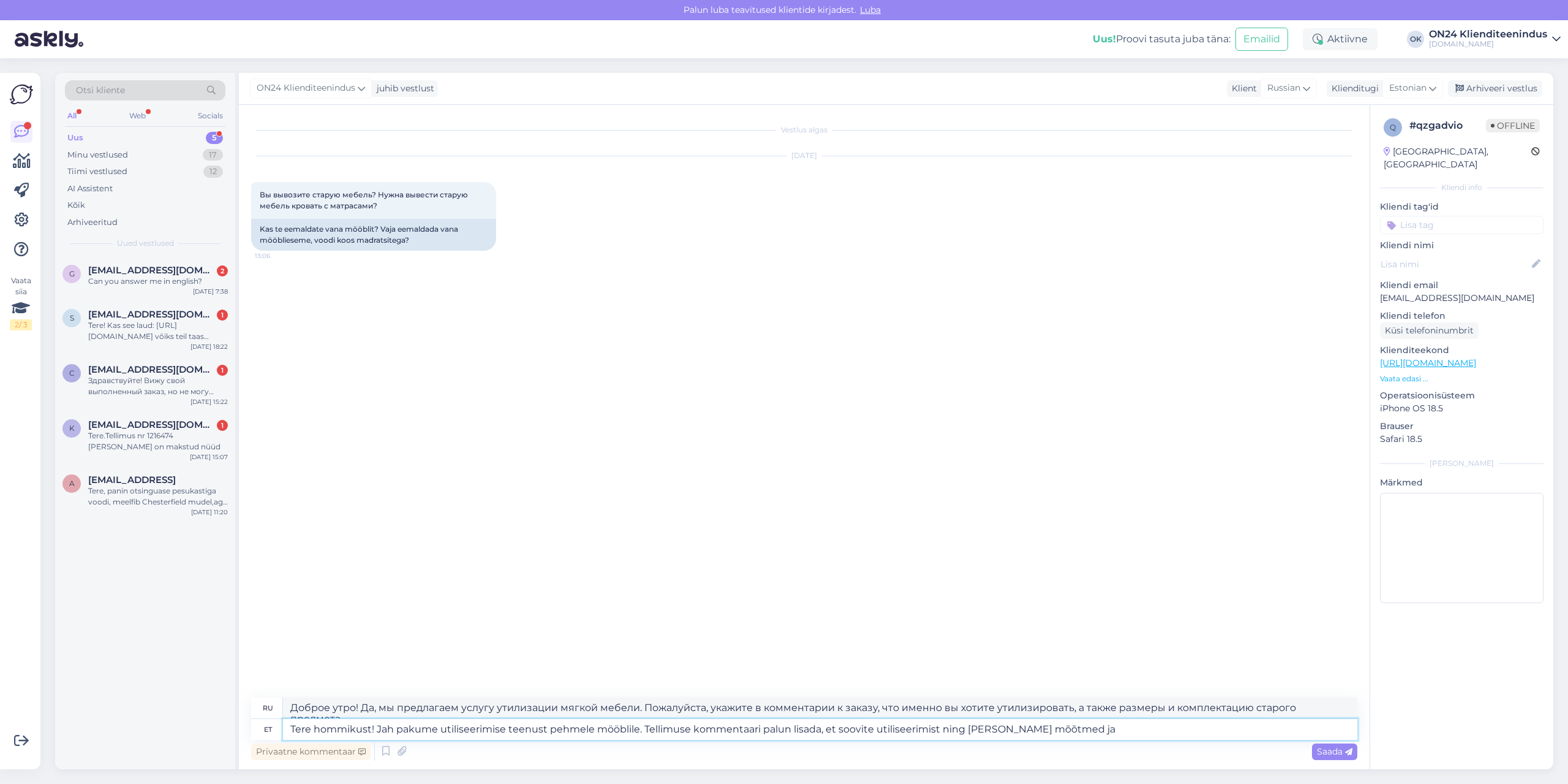
type textarea "Доброе утро! Да, мы предлагаем услугу утилизации мягкой мебели. Пожалуйста, ука…"
type textarea "Tere hommikust! Jah pakume utiliseerimise teenust pehmele mööblile. Tellimuse k…"
type textarea "Доброе утро! Да, мы предлагаем услугу утилизации мягкой мебели. Пожалуйста, ука…"
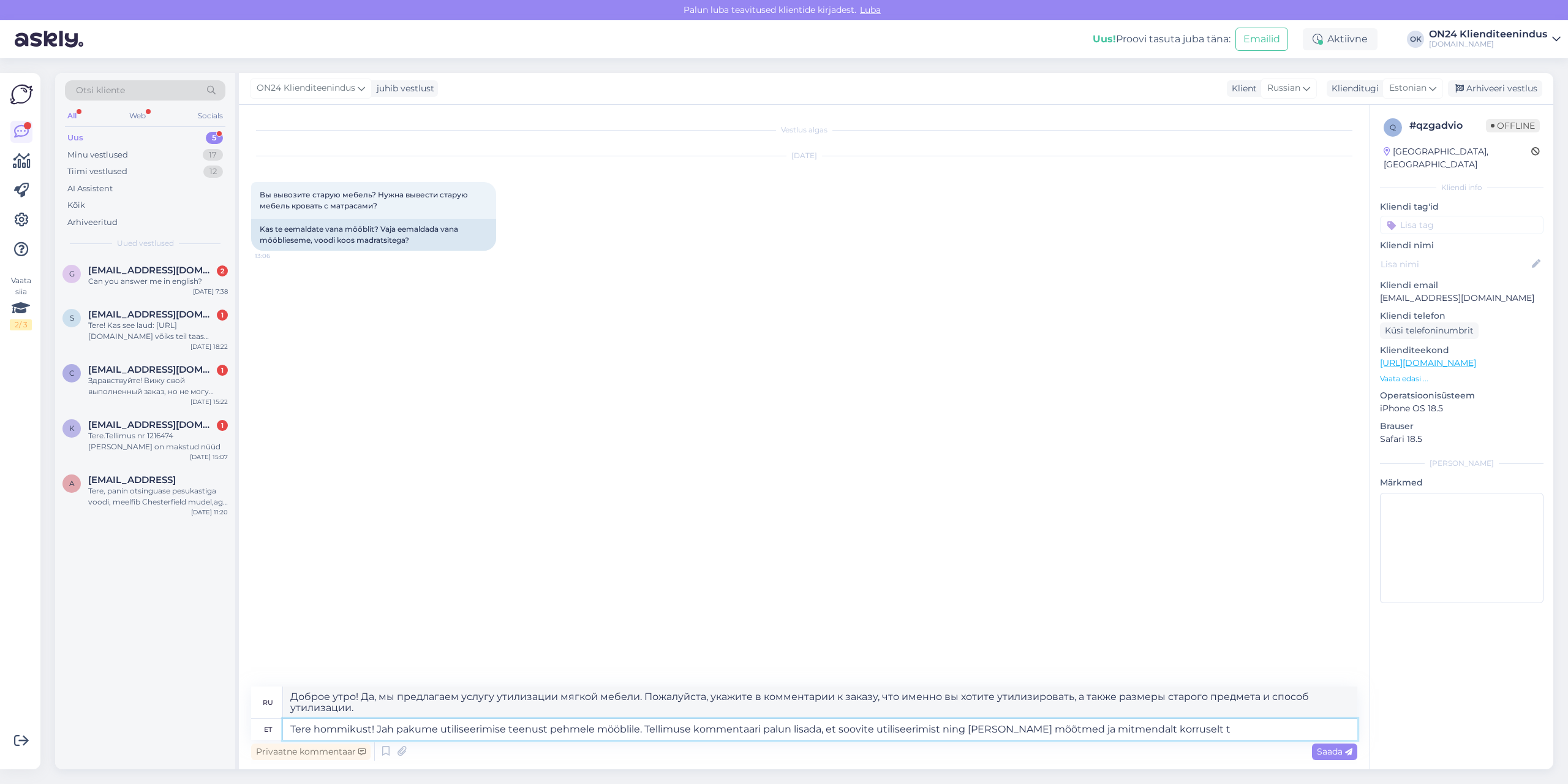
type textarea "Tere hommikust! Jah pakume utiliseerimise teenust pehmele mööblile. Tellimuse k…"
type textarea "Доброе утро! Да, мы предлагаем услугу утилизации мягкой мебели. Пожалуйста, ука…"
type textarea "Tere hommikust! Jah pakume utiliseerimise teenust pehmele mööblile. Tellimuse k…"
type textarea "Доброе утро! Да, мы предлагаем услугу утилизации мягкой мебели. Пожалуйста, ука…"
type textarea "Tere hommikust! Jah pakume utiliseerimise teenust pehmele mööblile. Tellimuse k…"
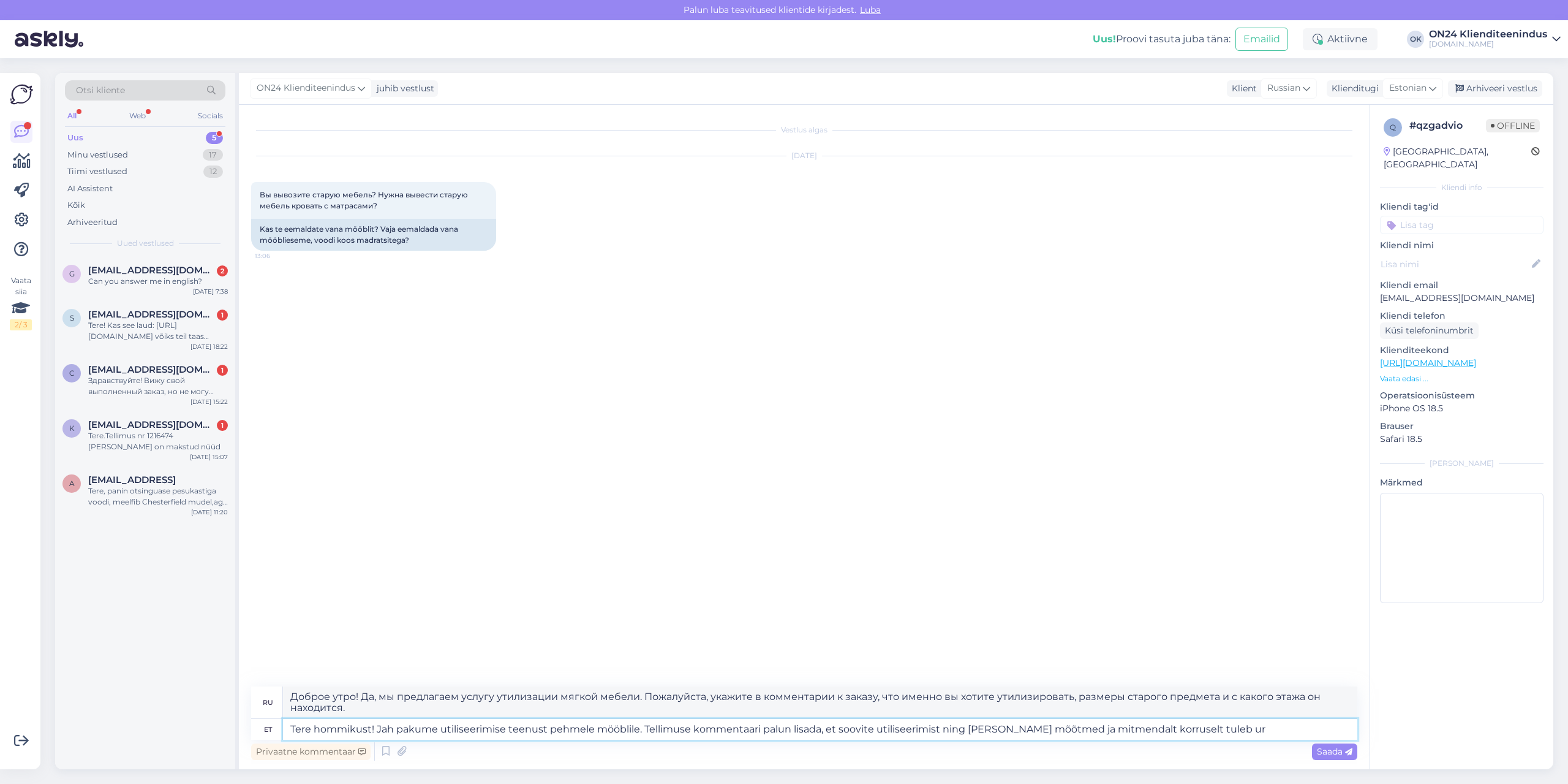
type textarea "Доброе утро! Да, мы предлагаем услугу утилизации мягкой мебели. Пожалуйста, ука…"
type textarea "Tere hommikust! Jah pakume utiliseerimise teenust pehmele mööblile. Tellimuse k…"
type textarea "Доброе утро! Да, мы предлагаем услугу утилизации мягкой мебели. Пожалуйста, ука…"
click at [966, 729] on textarea "Tere hommikust! Jah pakume utiliseerimise teenust pehmele mööblile. Tellimuse k…" at bounding box center [820, 729] width 1074 height 21
type textarea "Tere hommikust! Jah pakume utiliseerimise teenust pehmele mööblile. Tellimuse k…"
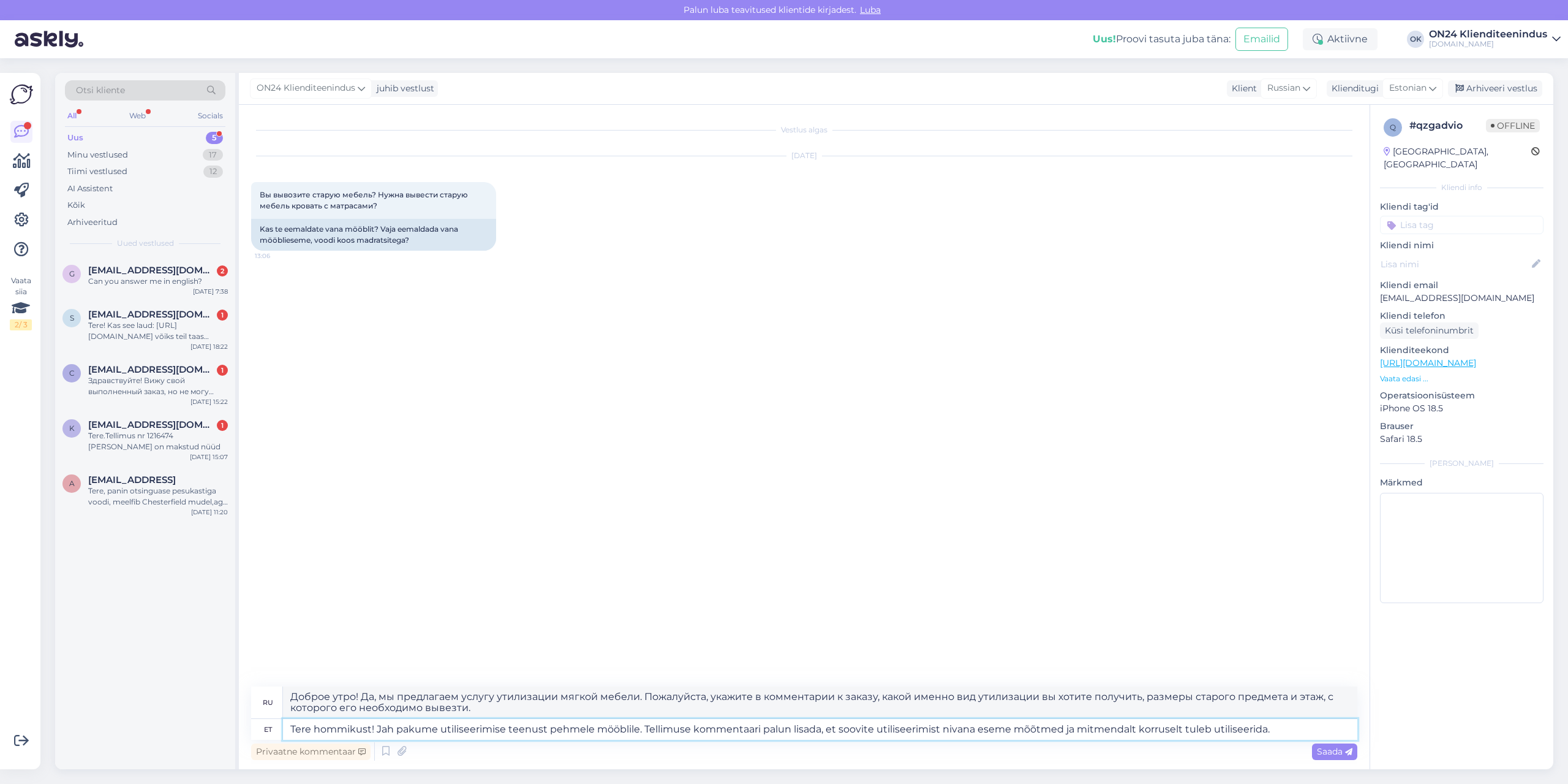
type textarea "Доброе утро! Да, мы предлагаем услугу утилизации мягкой мебели. Пожалуйста, ука…"
type textarea "Tere hommikust! Jah pakume utiliseerimise teenust pehmele mööblile. Tellimuse k…"
type textarea "Доброе утро! Да, мы предлагаем услугу утилизации мягкой мебели. Пожалуйста, ука…"
type textarea "Tere hommikust! Jah pakume utiliseerimise teenust pehmele mööblile. Tellimuse k…"
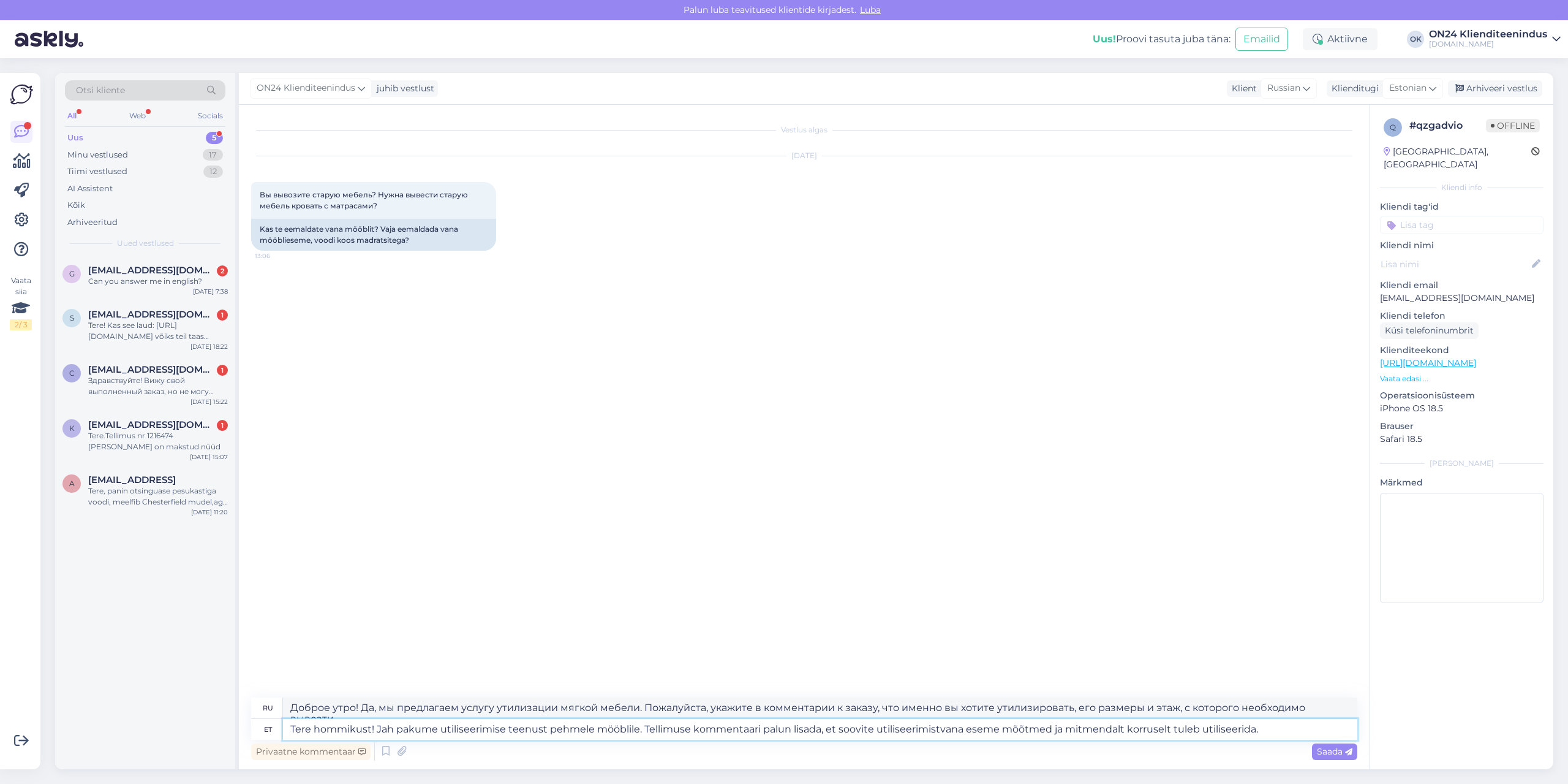
type textarea "Доброе утро! Да, мы предлагаем услугу утилизации мягкой мебели. Пожалуйста, ука…"
type textarea "Tere hommikust! Jah pakume utiliseerimise teenust pehmele mööblile. Tellimuse k…"
type textarea "Доброе утро! Да, мы предлагаем услугу утилизации мягкой мебели. Пожалуйста, ука…"
type textarea "Tere hommikust! Jah pakume utiliseerimise teenust pehmele mööblile. Tellimuse k…"
type textarea "Доброе утро! Да, мы предлагаем услугу утилизации мягкой мебели. Пожалуйста, ука…"
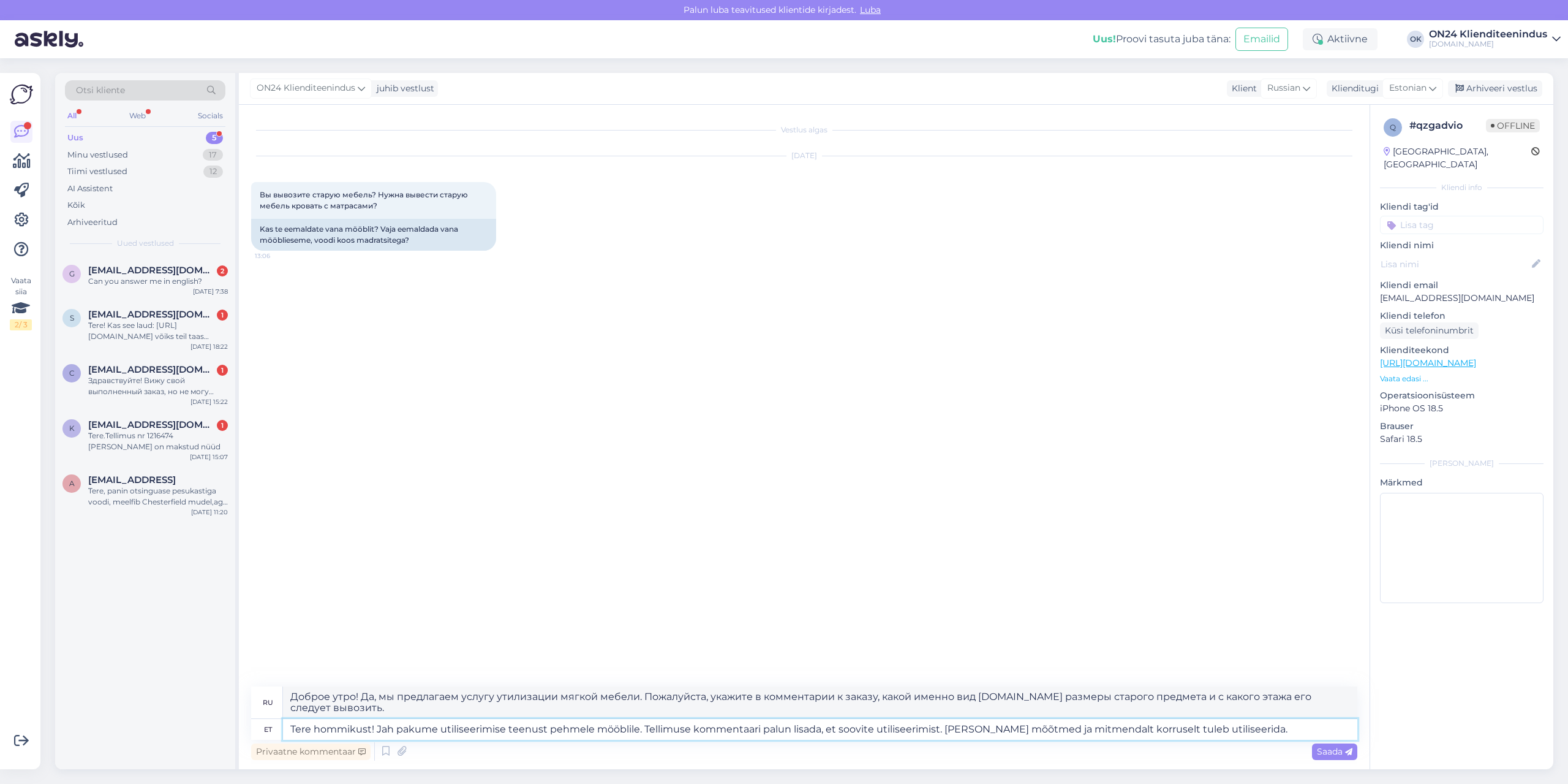
type textarea "Tere hommikust! Jah pakume utiliseerimise teenust pehmele mööblile. Tellimuse k…"
type textarea "Доброе утро! Да, мы предлагаем услугу утилизации мягкой мебели. Пожалуйста, ука…"
type textarea "Tere hommikust! Jah pakume utiliseerimise teenust pehmele mööblile. Tellimuse k…"
type textarea "Доброе утро! Да, мы предлагаем услугу утилизации мягкой мебели. Пожалуйста, доб…"
type textarea "Tere hommikust! Jah pakume utiliseerimise teenust pehmele mööblile. Tellimuse k…"
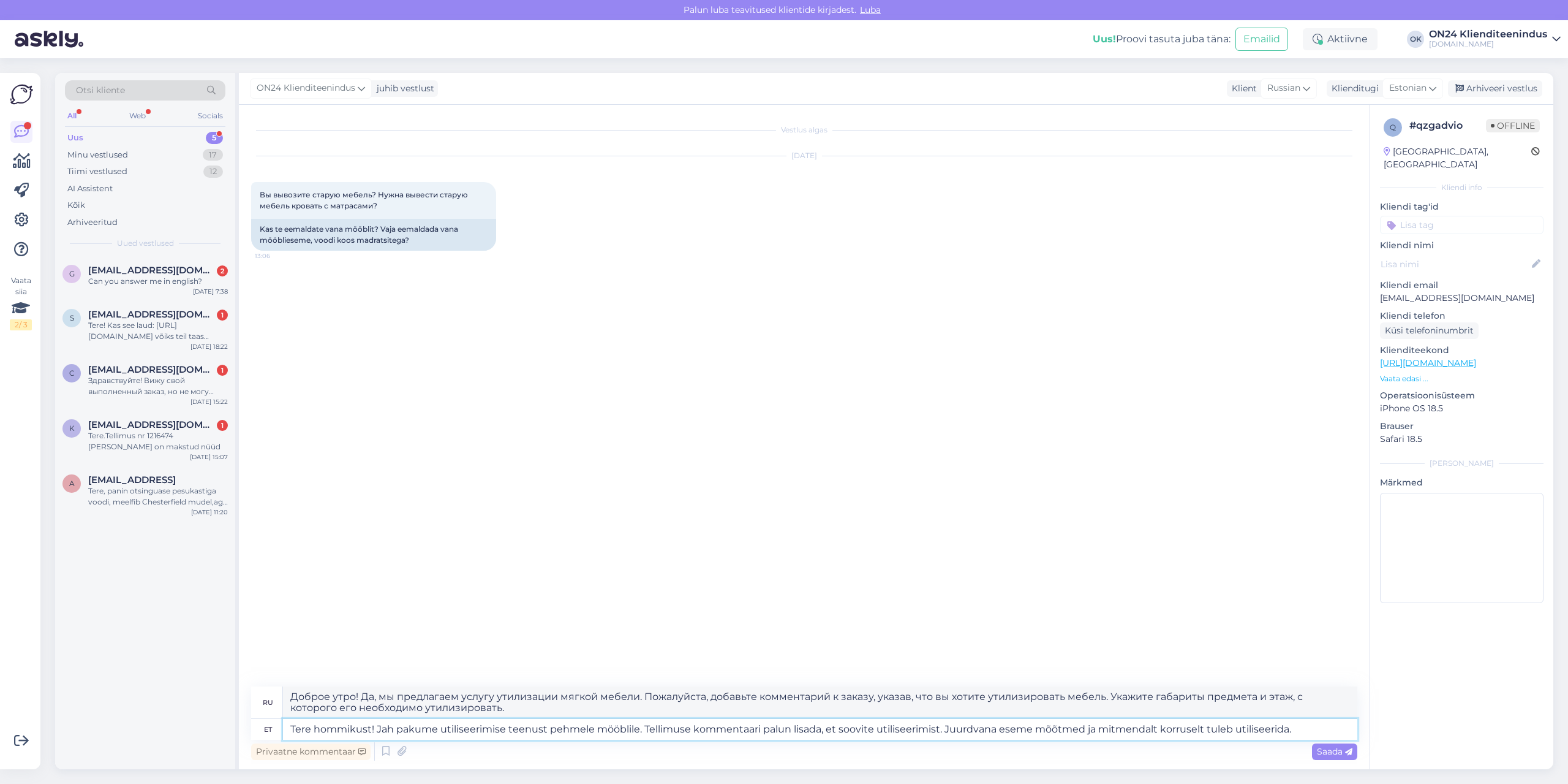
type textarea "Доброе утро! Да, мы предлагаем услугу утилизации мягкой мебели. Пожалуйста, ука…"
type textarea "Tere hommikust! Jah pakume utiliseerimise teenust pehmele mööblile. Tellimuse k…"
type textarea "Доброе утро! Да, мы предлагаем услугу утилизации мягкой мебели. Пожалуйста, ука…"
type textarea "Tere hommikust! Jah pakume utiliseerimise teenust pehmele mööblile. Tellimuse k…"
type textarea "Доброе утро! Да, мы предлагаем услугу утилизации мягкой мебели. Пожалуйста, ука…"
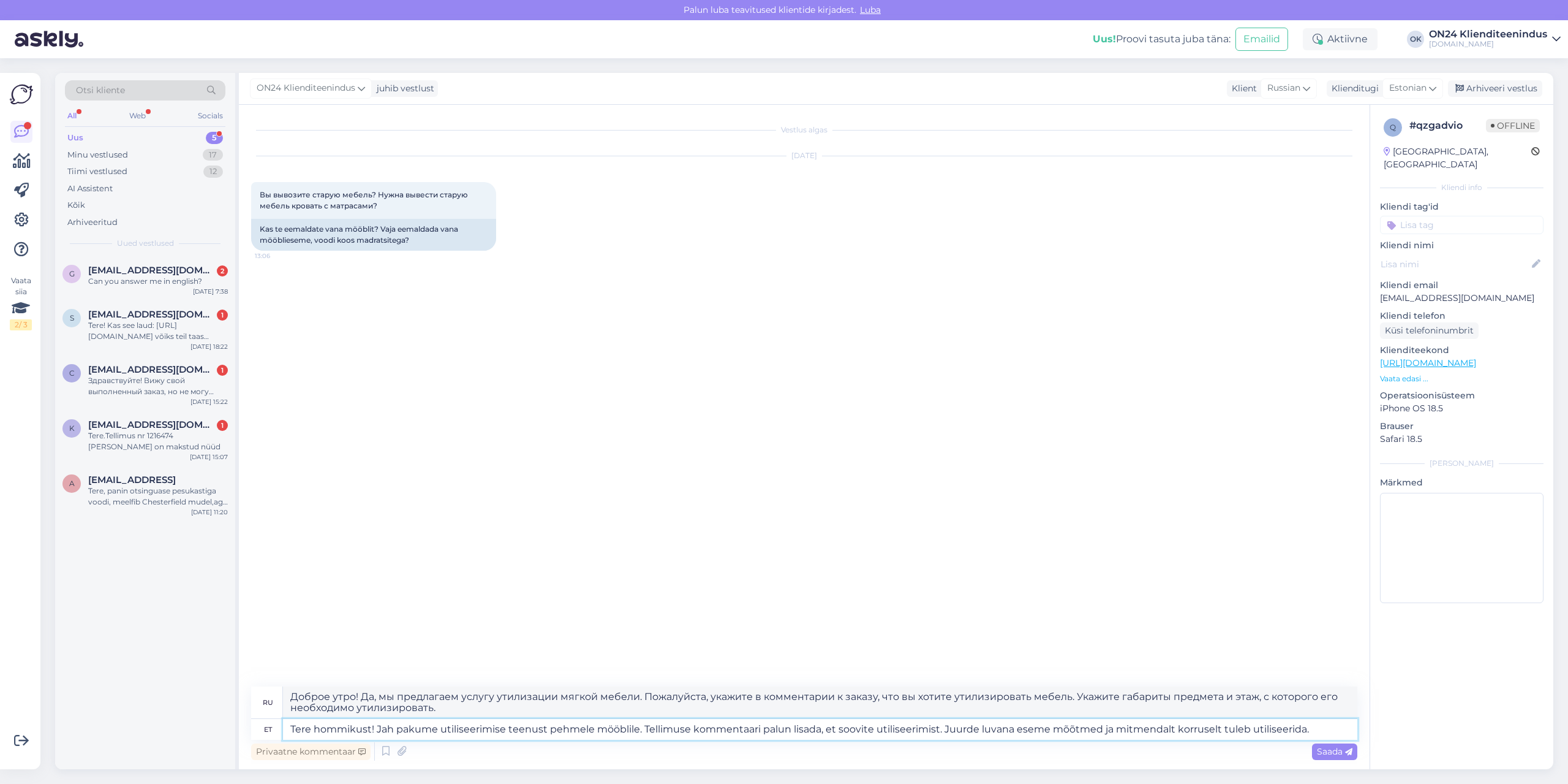
type textarea "Tere hommikust! Jah pakume utiliseerimise teenust pehmele mööblile. Tellimuse k…"
type textarea "Доброе утро! Да, мы предлагаем услугу утилизации мягкой мебели. Пожалуйста, ука…"
type textarea "Tere hommikust! Jah pakume utiliseerimise teenust pehmele mööblile. Tellimuse k…"
type textarea "Доброе утро! Да, мы предлагаем услугу утилизации мягкой мебели. Пожалуйста, ука…"
type textarea "Tere hommikust! Jah pakume utiliseerimise teenust pehmele mööblile. Tellimuse k…"
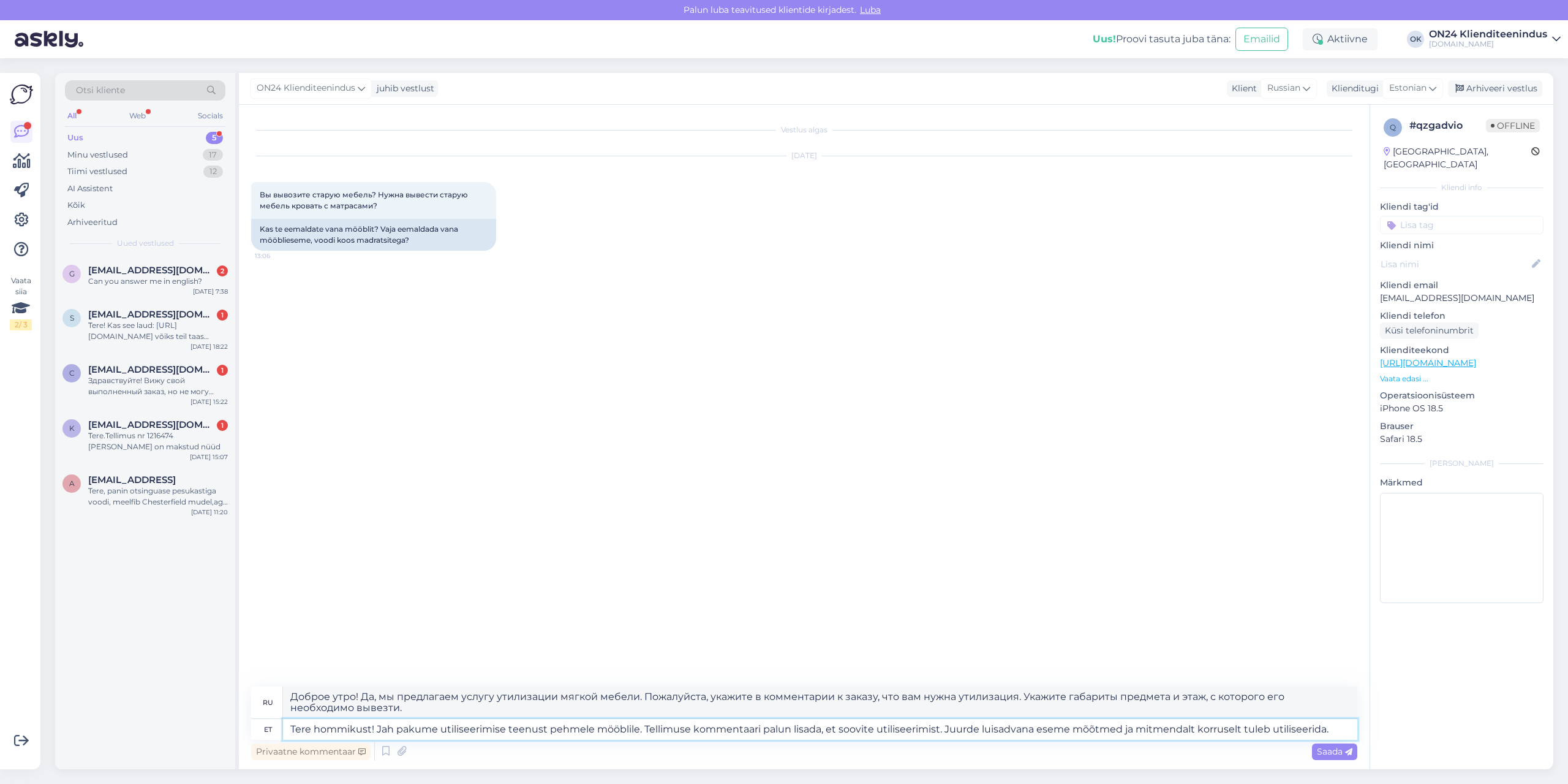
type textarea "Доброе утро! Да, мы предлагаем услугу утилизации мягкой мебели. Пожалуйста, ука…"
type textarea "Tere hommikust! Jah pakume utiliseerimise teenust pehmele mööblile. Tellimuse k…"
type textarea "Доброе утро! Да, мы предлагаем услугу утилизации мягкой мебели. Пожалуйста, ука…"
type textarea "Tere hommikust! Jah pakume utiliseerimise teenust pehmele mööblile. Tellimuse k…"
type textarea "Доброе утро! Да, мы предлагаем услугу утилизации мягкой мебели. Пожалуйста, ука…"
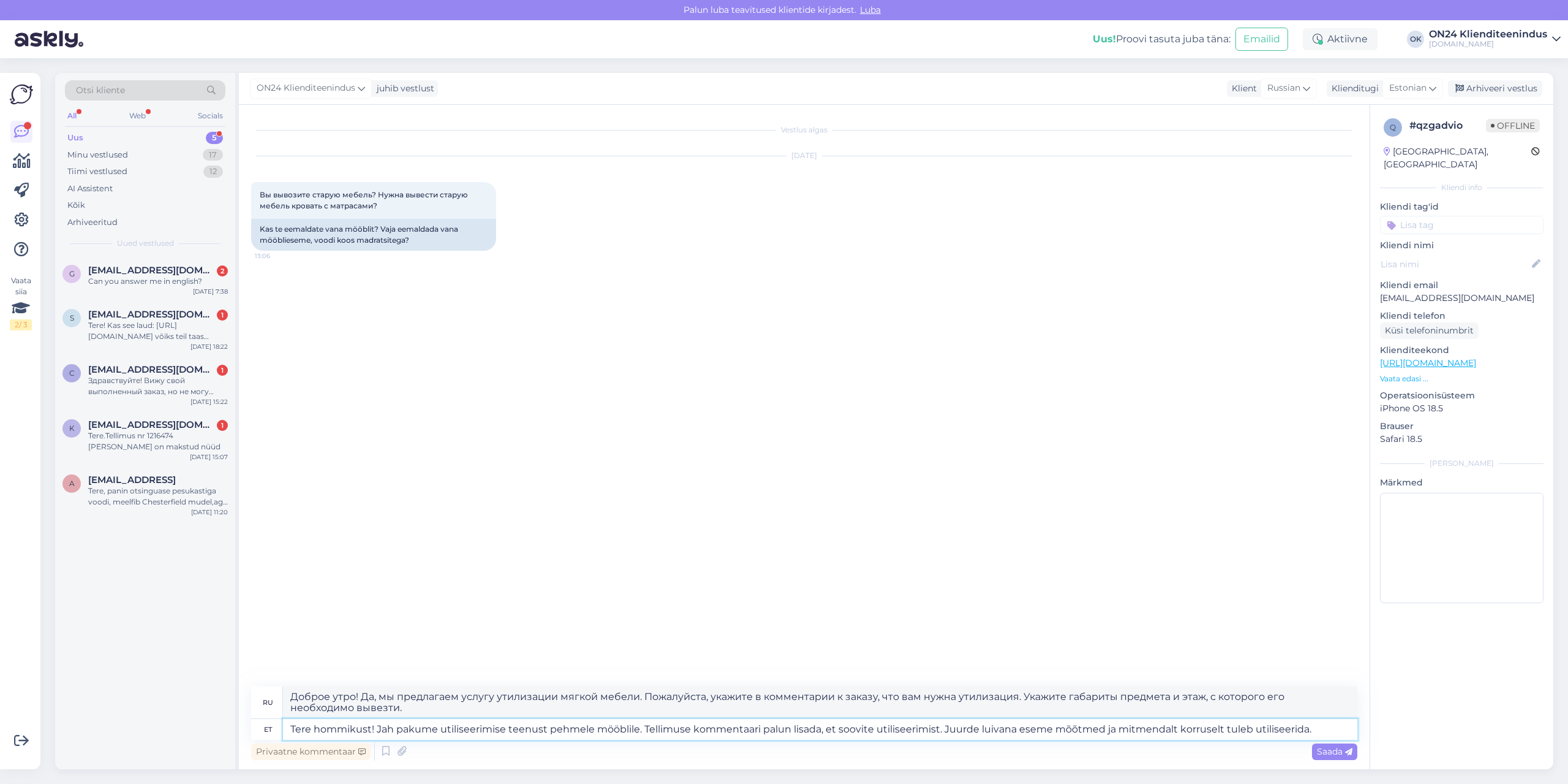
type textarea "Tere hommikust! Jah pakume utiliseerimise teenust pehmele mööblile. Tellimuse k…"
type textarea "Доброе утро! Да, мы предлагаем услугу утилизации мягкой мебели. Пожалуйста, ука…"
type textarea "Tere hommikust! Jah pakume utiliseerimise teenust pehmele mööblile. Tellimuse k…"
type textarea "Доброе утро! Да, мы предлагаем услугу утилизации мягкой мебели. Пожалуйста, ука…"
type textarea "Tere hommikust! Jah pakume utiliseerimise teenust pehmele mööblile. Tellimuse k…"
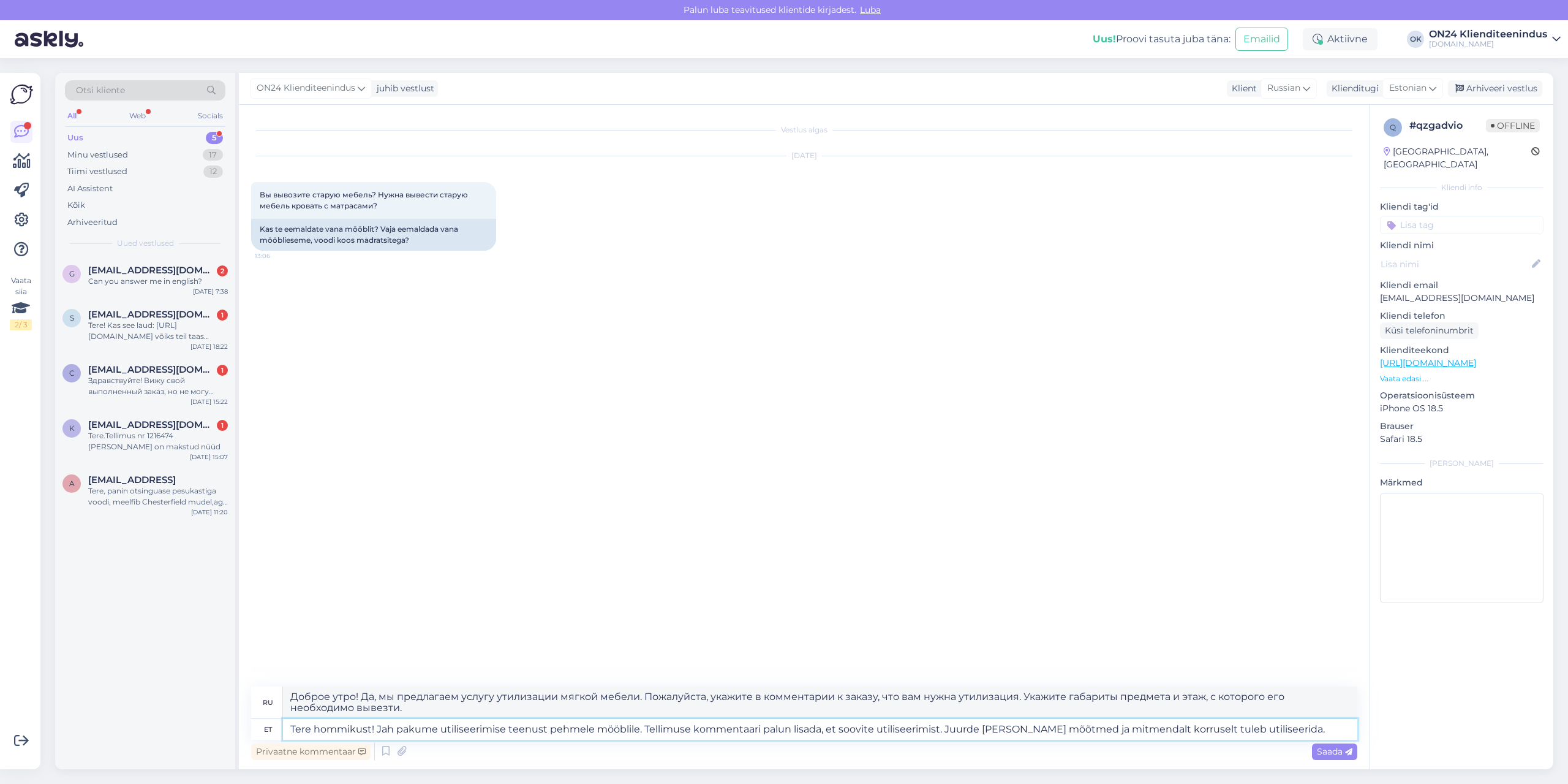
type textarea "Доброе утро! Да, мы предлагаем услугу утилизации мягкой мебели. Пожалуйста, ука…"
type textarea "Tere hommikust! Jah pakume utiliseerimise teenust pehmele mööblile. Tellimuse k…"
type textarea "Доброе утро! Да, мы предлагаем услугу утилизации мягкой мебели. Пожалуйста, ука…"
type textarea "Tere hommikust! Jah pakume utiliseerimise teenust pehmele mööblile. Tellimuse k…"
type textarea "Доброе утро! Да, мы предлагаем услугу утилизации мягкой мебели. Пожалуйста, ука…"
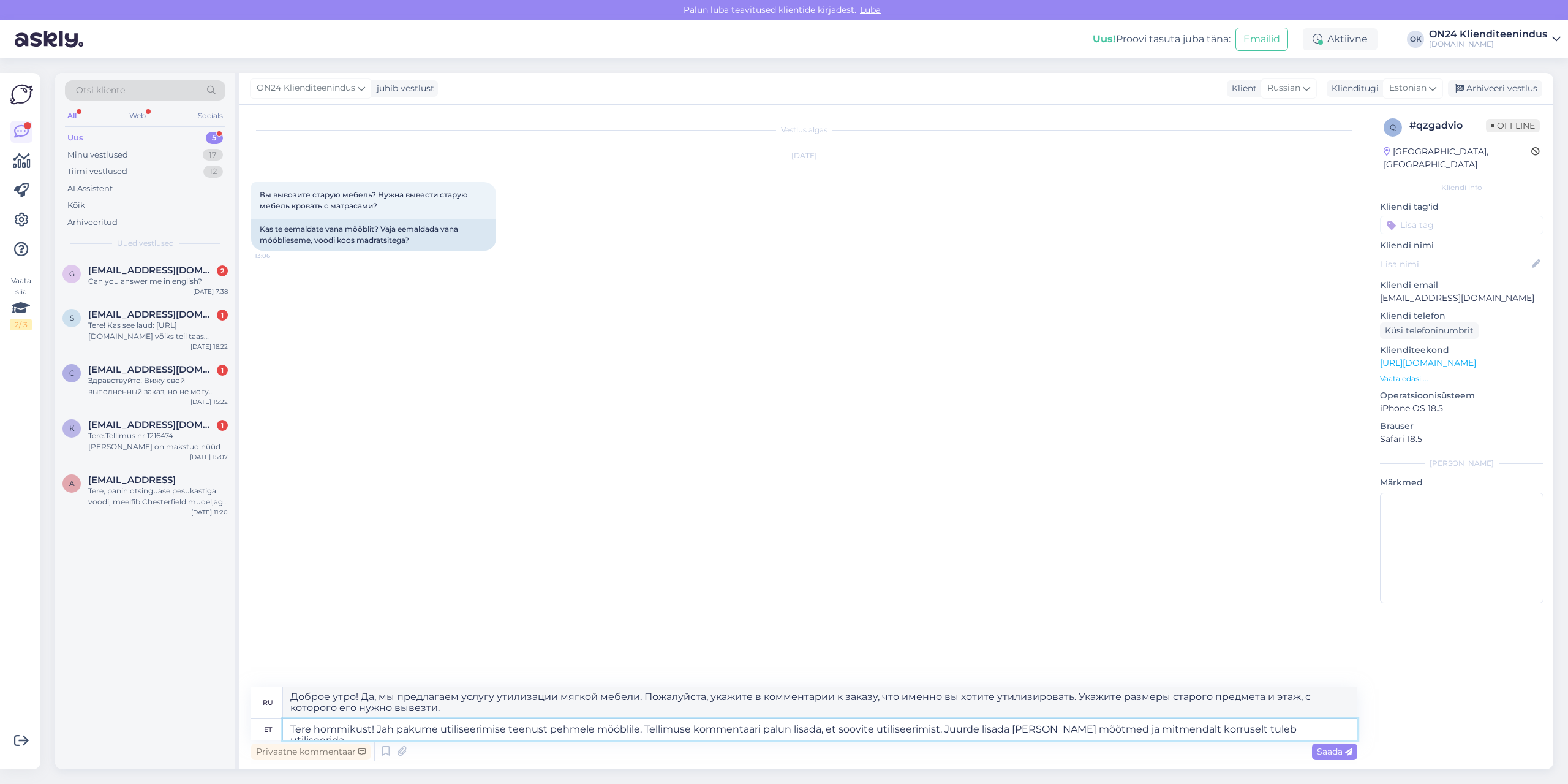
click at [935, 727] on textarea "Tere hommikust! Jah pakume utiliseerimise teenust pehmele mööblile. Tellimuse k…" at bounding box center [820, 729] width 1074 height 21
click at [937, 727] on textarea "Tere hommikust! Jah pakume utiliseerimise teenust pehmele mööblile. Tellimuse k…" at bounding box center [820, 729] width 1074 height 21
type textarea "Tere hommikust! Jah pakume utiliseerimise teenust pehmele mööblile. Tellimuse k…"
type textarea "Доброе утро! Да, мы предлагаем услугу утилизации мягкой мебели. Пожалуйста, доб…"
type textarea "Tere hommikust! Jah pakume utiliseerimise teenust pehmele mööblile. Tellimuse k…"
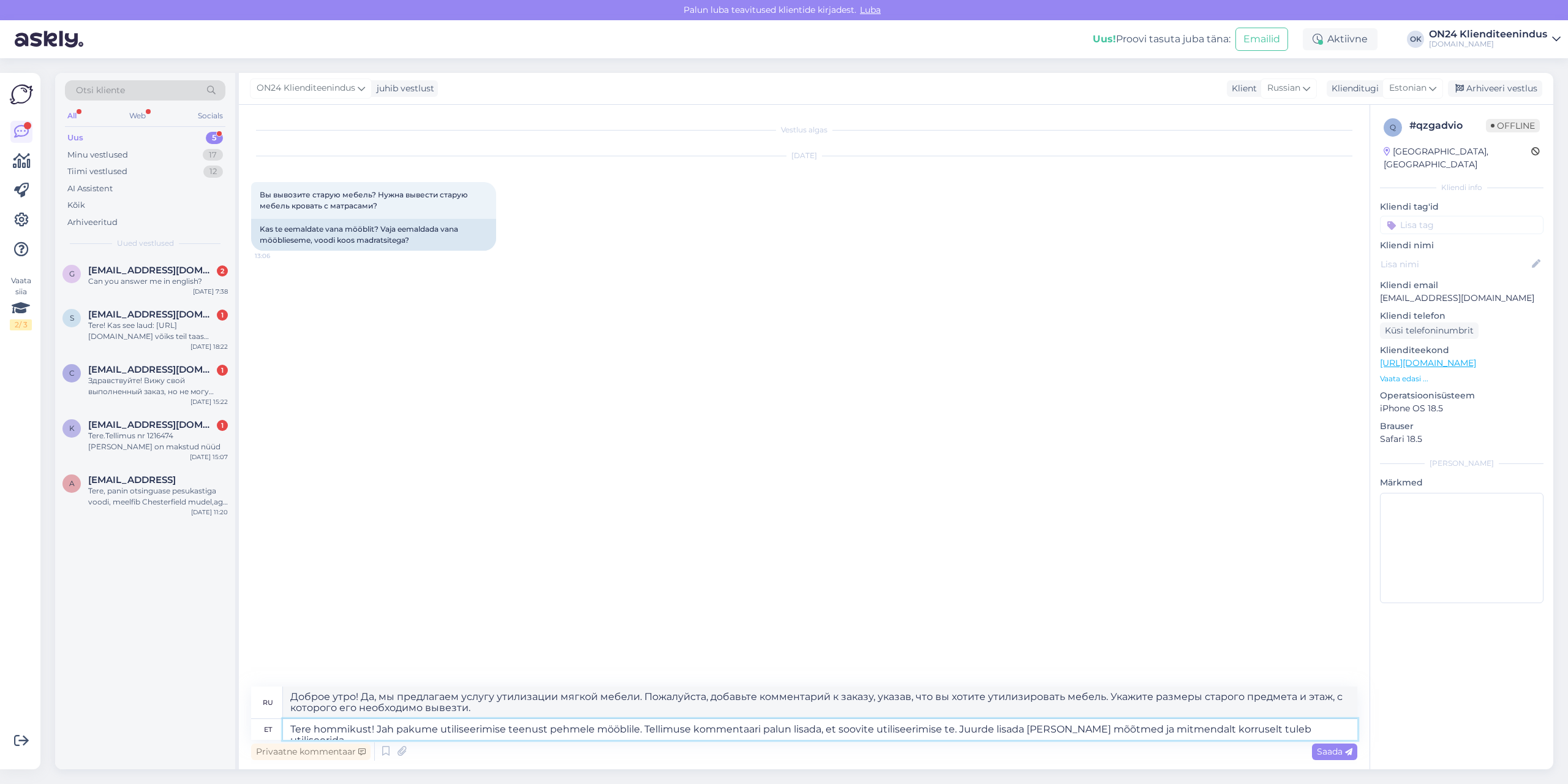
type textarea "Доброе утро! Да, мы предлагаем услугу утилизации мягкой мебели. Пожалуйста, ука…"
type textarea "Tere hommikust! Jah pakume utiliseerimise teenust pehmele mööblile. Tellimuse k…"
type textarea "Доброе утро! Да, мы предлагаем услугу утилизации мягкой мебели. Пожалуйста, доб…"
type textarea "Tere hommikust! Jah pakume utiliseerimise teenust pehmele mööblile. Tellimuse k…"
type textarea "Доброе утро! Да, мы предлагаем услугу утилизации мягкой мебели. Пожалуйста, ука…"
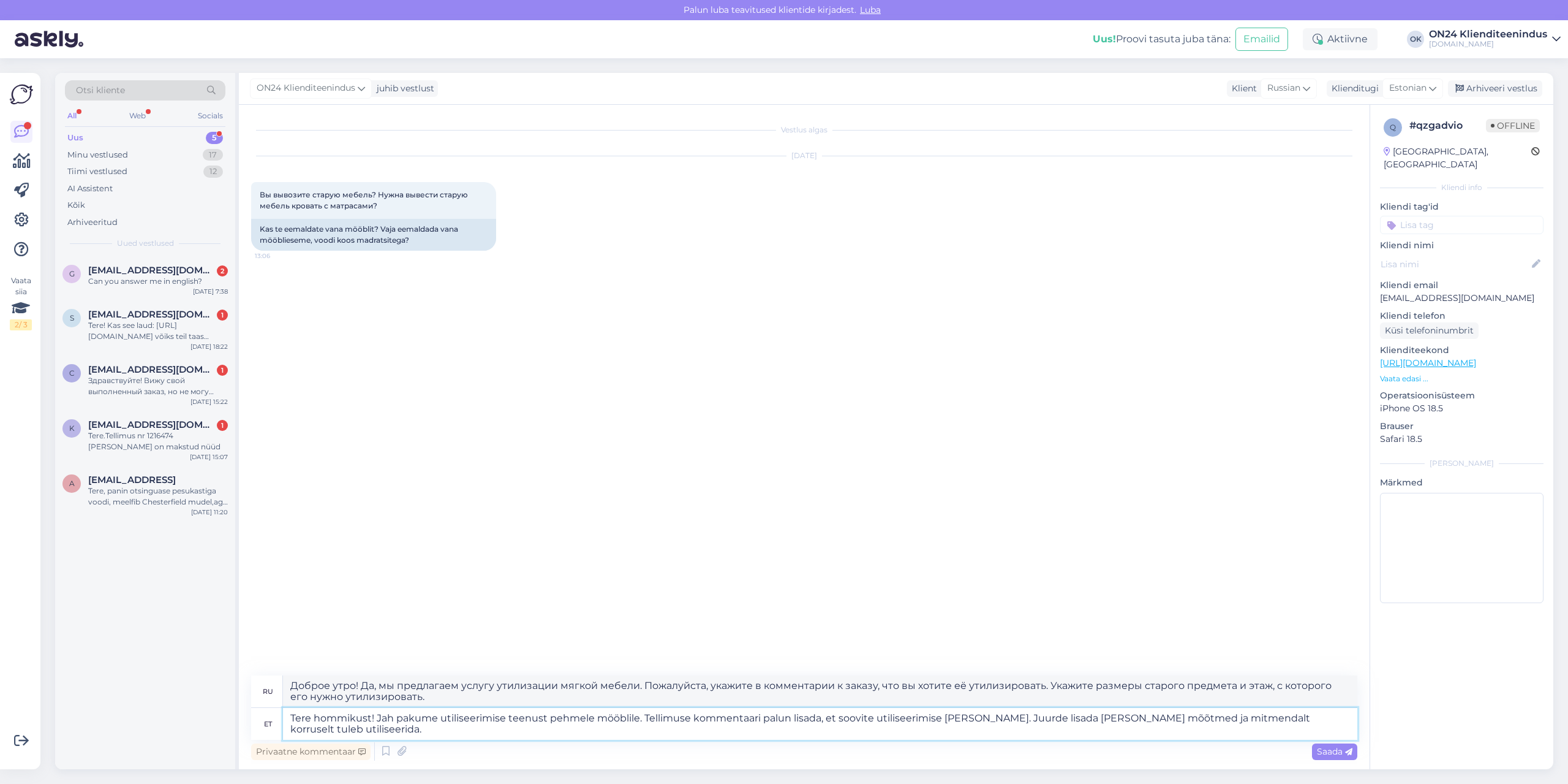
type textarea "Tere hommikust! Jah pakume utiliseerimise teenust pehmele mööblile. Tellimuse k…"
type textarea "Доброе утро! Да, мы предлагаем услугу утилизации мягкой мебели. Пожалуйста, доб…"
type textarea "Tere hommikust! Jah pakume utiliseerimise teenust pehmele mööblile. Tellimuse k…"
type textarea "Доброе утро! Да, мы предлагаем услугу утилизации мягкой мебели. Пожалуйста, доб…"
type textarea "Tere hommikust! Jah pakume utiliseerimise teenust pehmele mööblile. Tellimuse k…"
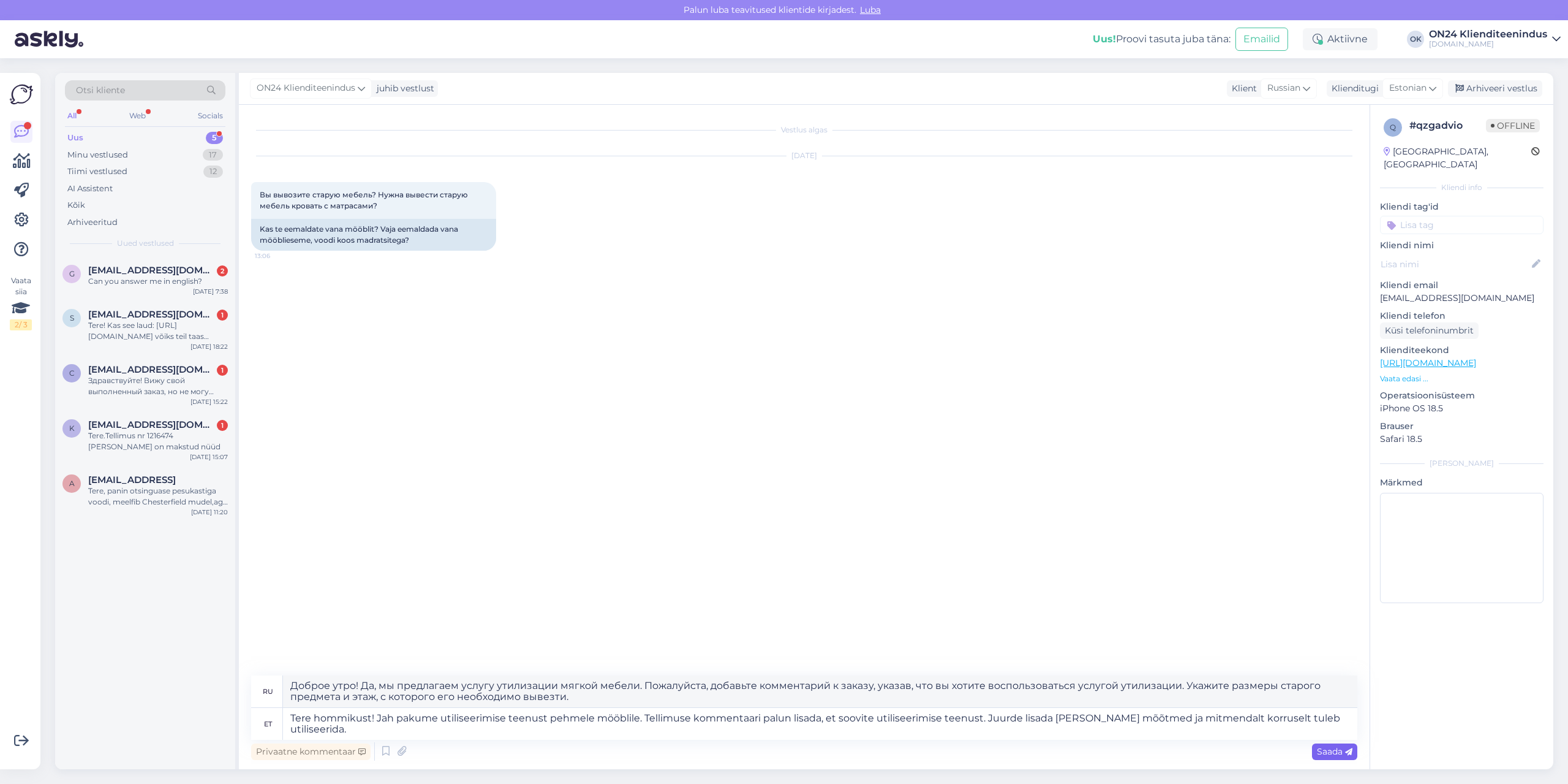
click at [1338, 749] on span "Saada" at bounding box center [1334, 751] width 35 height 11
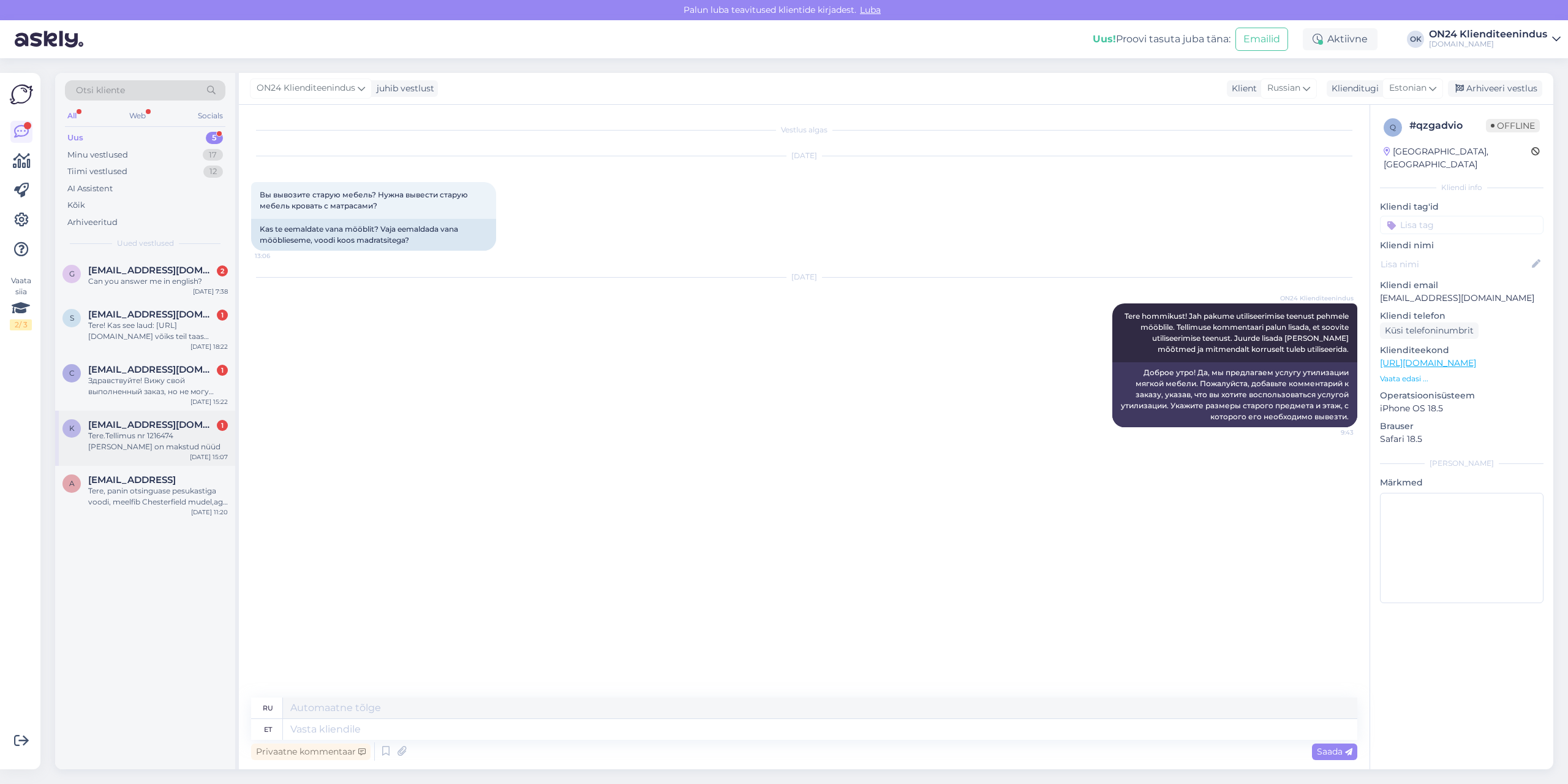
click at [166, 440] on div "Tere.Tellimus nr 1216474 [PERSON_NAME] on makstud nüüd" at bounding box center [157, 442] width 140 height 22
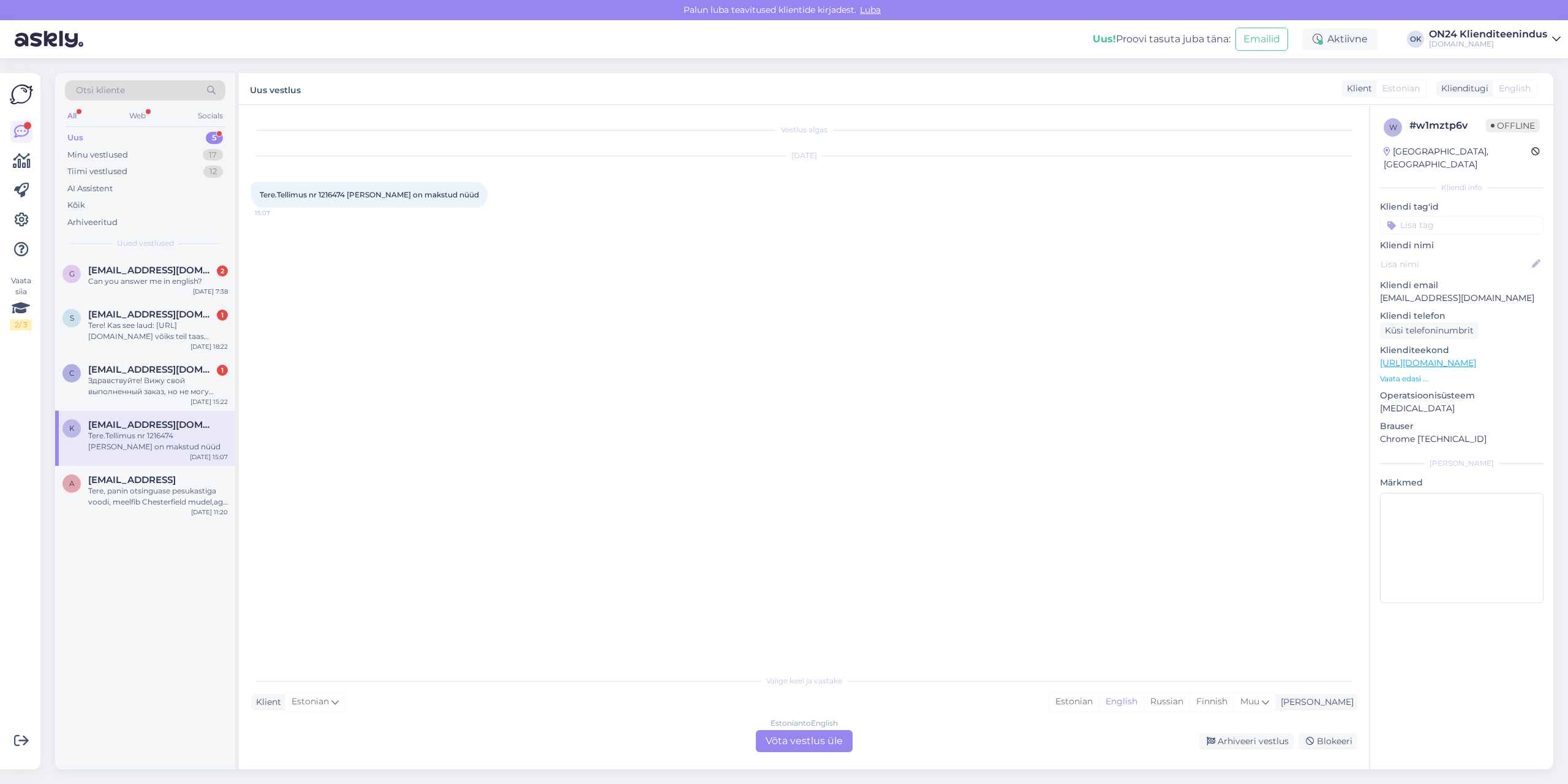
click at [367, 192] on span "Tere.Tellimus nr 1216474 [PERSON_NAME] on makstud nüüd" at bounding box center [369, 195] width 220 height 9
click at [328, 195] on span "Tere.Tellimus nr 1216474 [PERSON_NAME] on makstud nüüd" at bounding box center [369, 195] width 220 height 9
copy span "1216474"
click at [1099, 695] on div "Estonian" at bounding box center [1073, 701] width 50 height 18
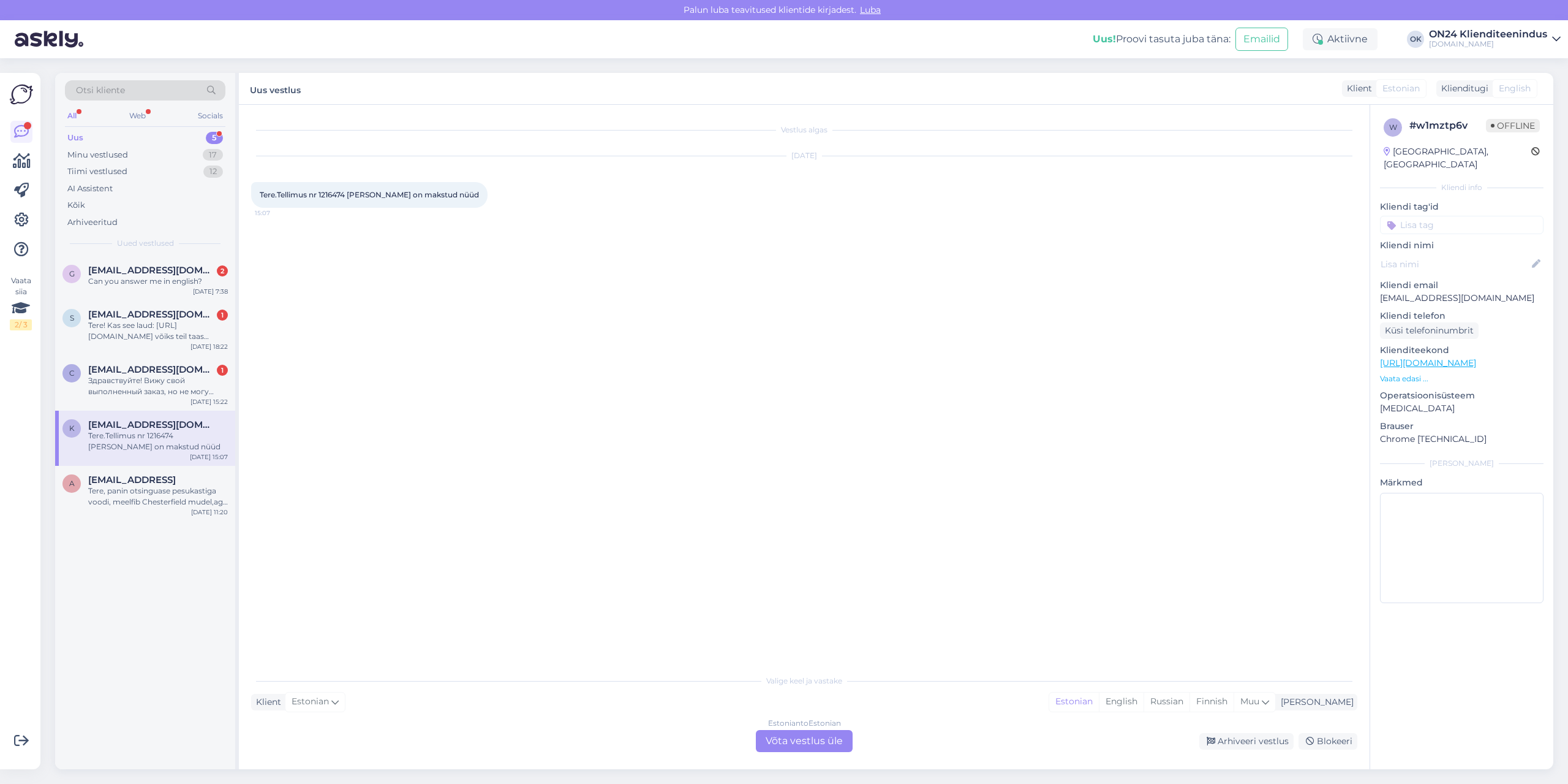
click at [798, 737] on div "Estonian to Estonian Võta vestlus üle" at bounding box center [804, 741] width 97 height 22
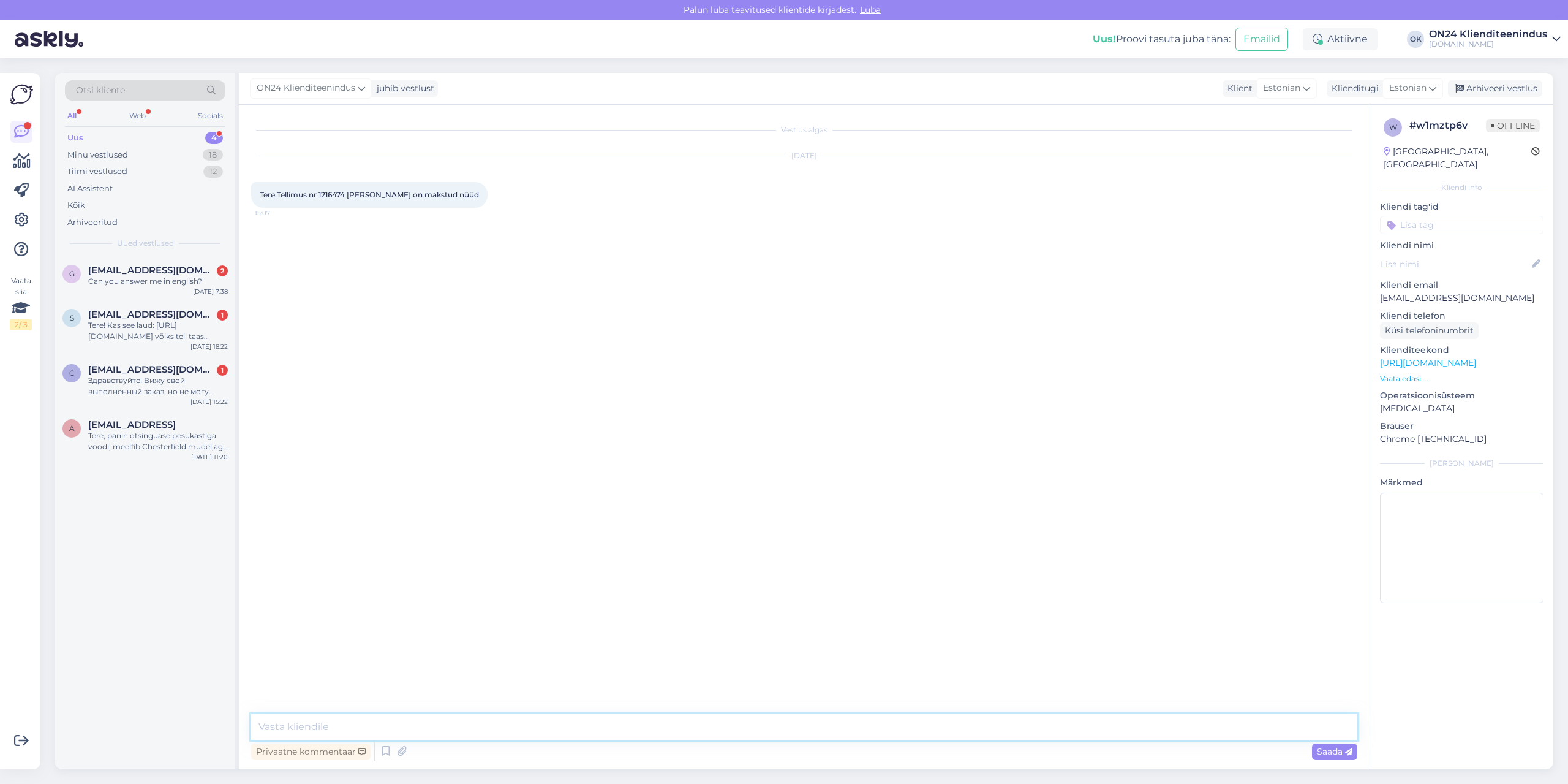
click at [798, 734] on textarea at bounding box center [804, 726] width 1106 height 26
drag, startPoint x: 592, startPoint y: 719, endPoint x: 610, endPoint y: 702, distance: 24.8
click at [592, 719] on textarea at bounding box center [804, 726] width 1106 height 26
type textarea "Tere! Tellimuse makseviisiks valitud [PERSON_NAME] järelmaks. Vastus oli positi…"
click at [120, 369] on span "[EMAIL_ADDRESS][DOMAIN_NAME]" at bounding box center [152, 369] width 127 height 11
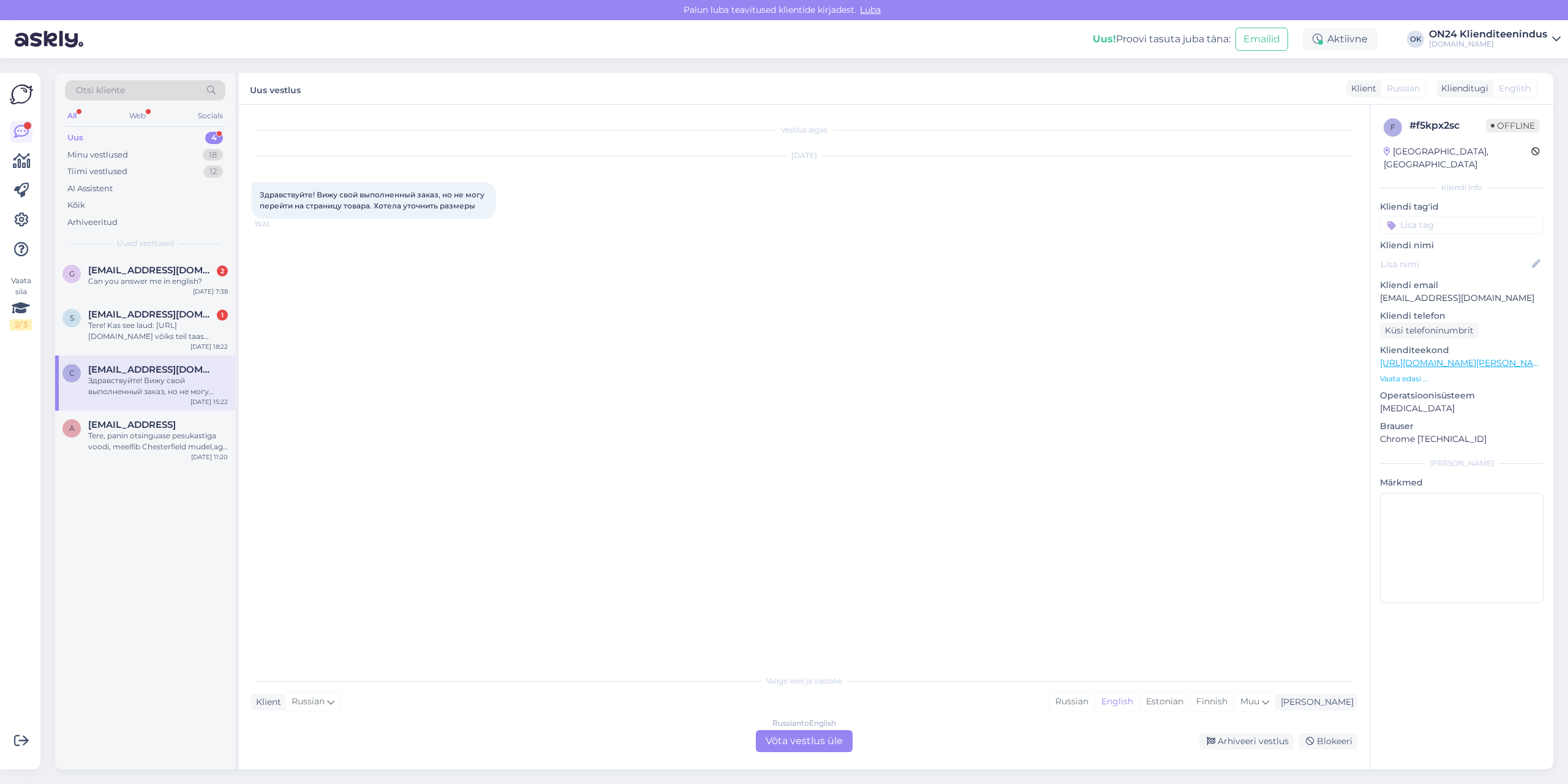
click at [1403, 291] on p "[EMAIL_ADDRESS][DOMAIN_NAME]" at bounding box center [1462, 297] width 163 height 13
copy p "[EMAIL_ADDRESS][DOMAIN_NAME]"
click at [1189, 706] on div "Estonian" at bounding box center [1164, 701] width 50 height 18
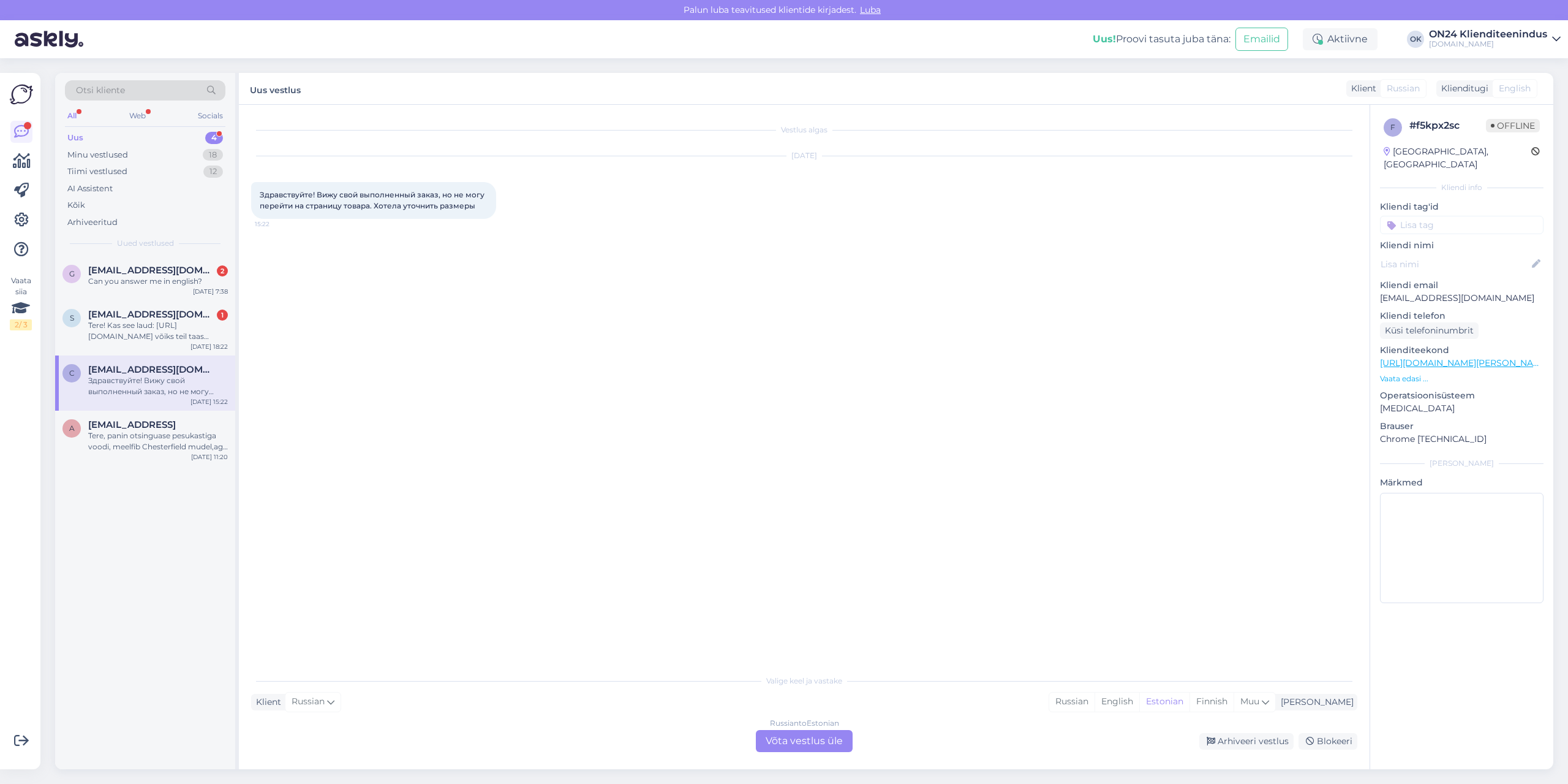
click at [810, 738] on div "Russian to Estonian Võta vestlus üle" at bounding box center [804, 741] width 97 height 22
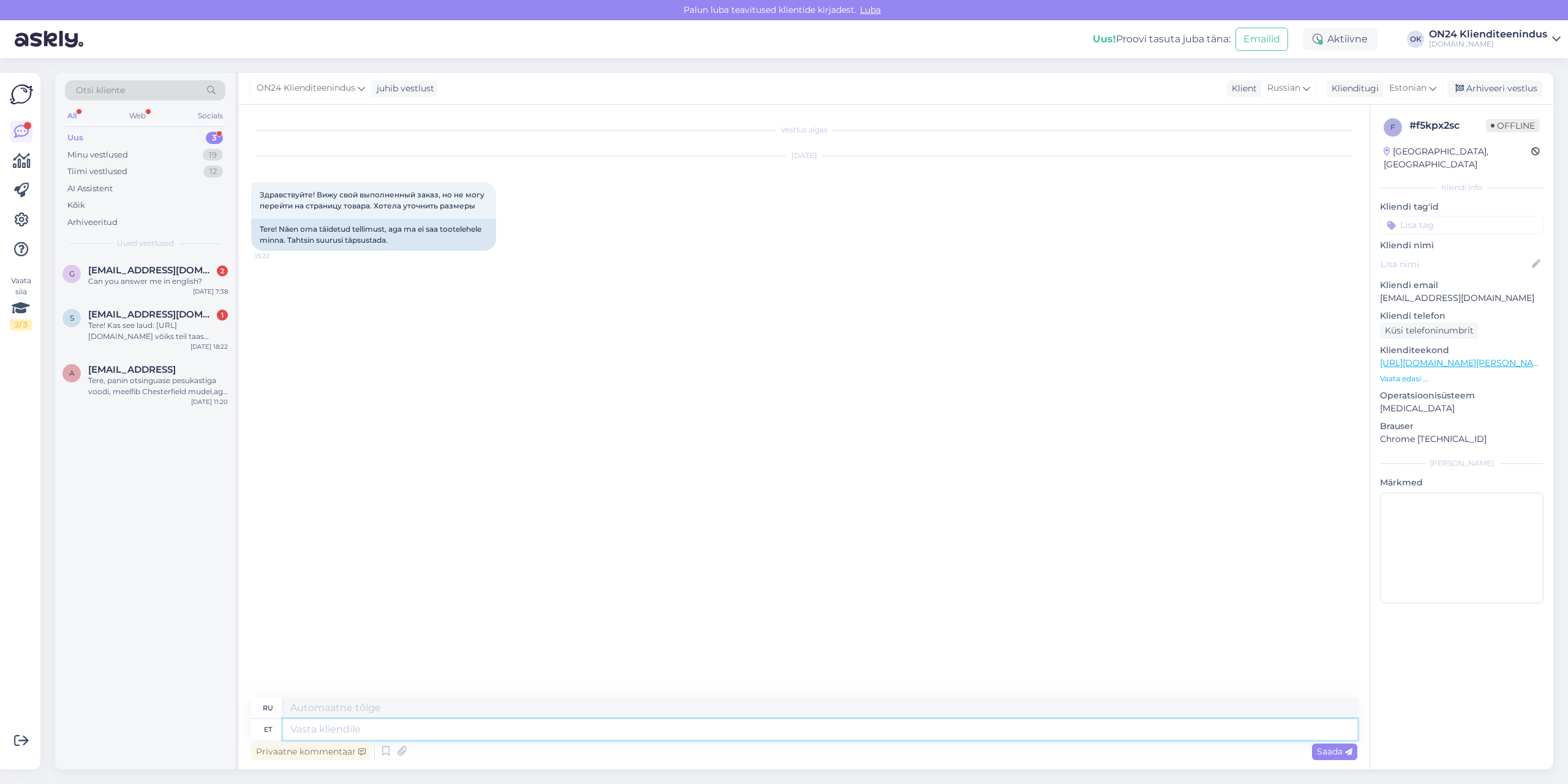
click at [492, 737] on textarea at bounding box center [820, 729] width 1074 height 21
type textarea "Tere!"
type textarea "Привет!"
type textarea "Tere! Kui s"
type textarea "Привет! Если"
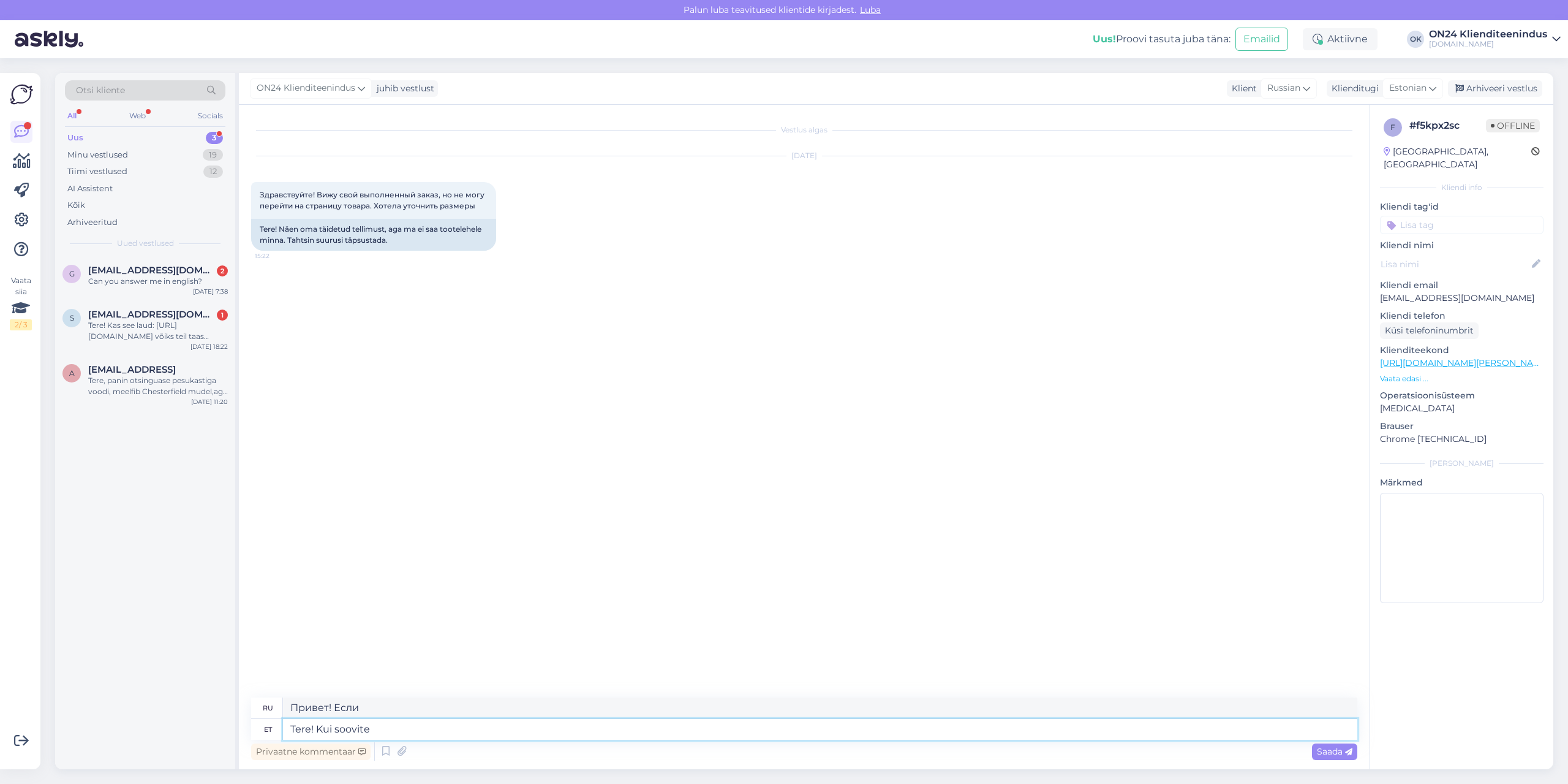
type textarea "Tere! Kui soovite"
type textarea "Привет! Если хочешь"
type textarea "Tere! Kui soovite diivani su"
type textarea "Здравствуйте! Если вам нужен диван"
type textarea "Tere! Kui soovite diivani suurust t"
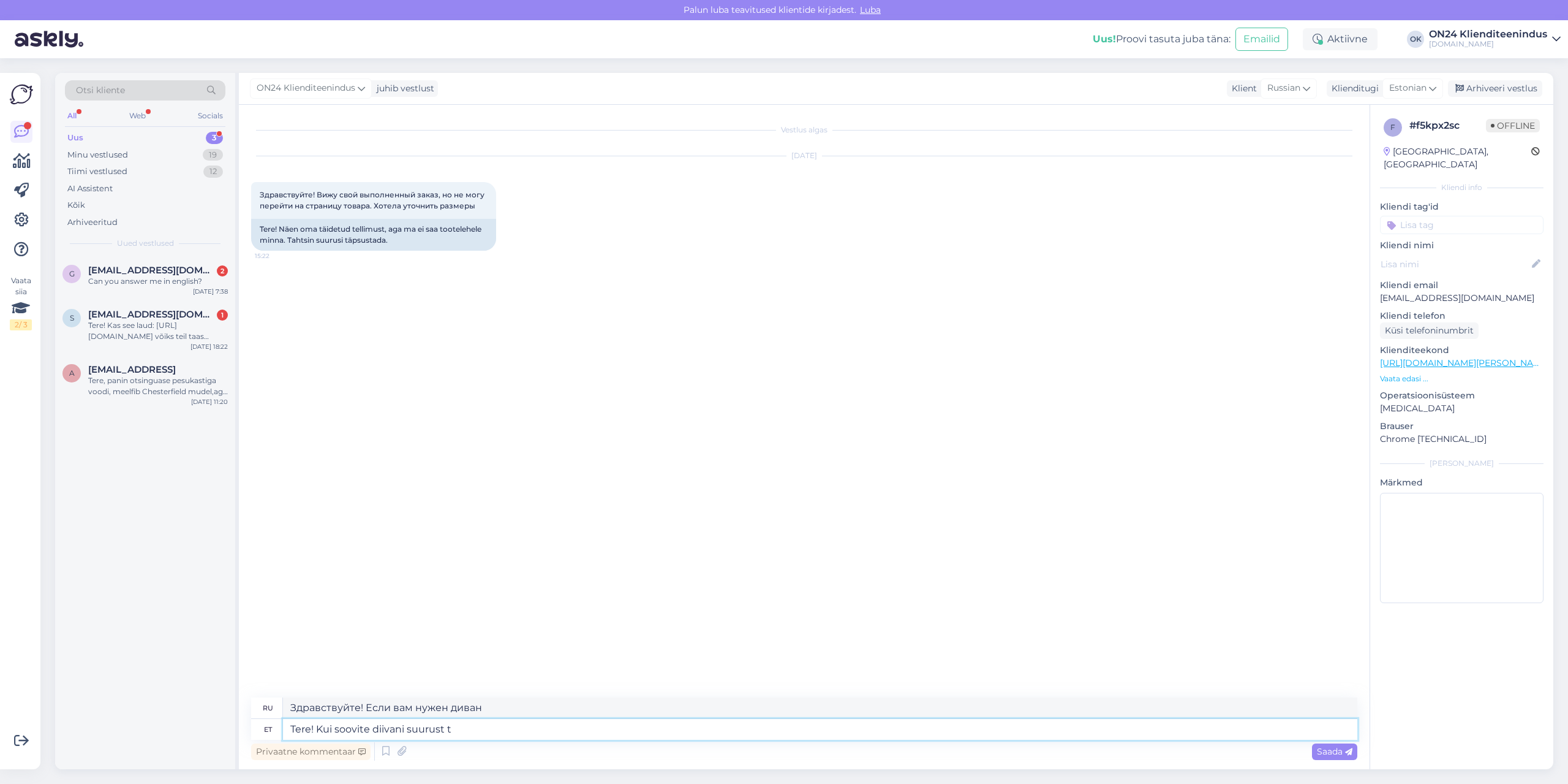
type textarea "Здравствуйте! Если вам нужен размер дивана,"
type textarea "Tere! Kui soovite diivani suurust täpsustada"
type textarea "Здравствуйте! Если вы хотите уточнить размер дивана,"
click at [559, 732] on textarea "Tere! Kui soovite diivani suurust täpsustada" at bounding box center [820, 729] width 1074 height 21
type textarea "Tere! Kui soovite diivani suurust täpsustada siis 206"
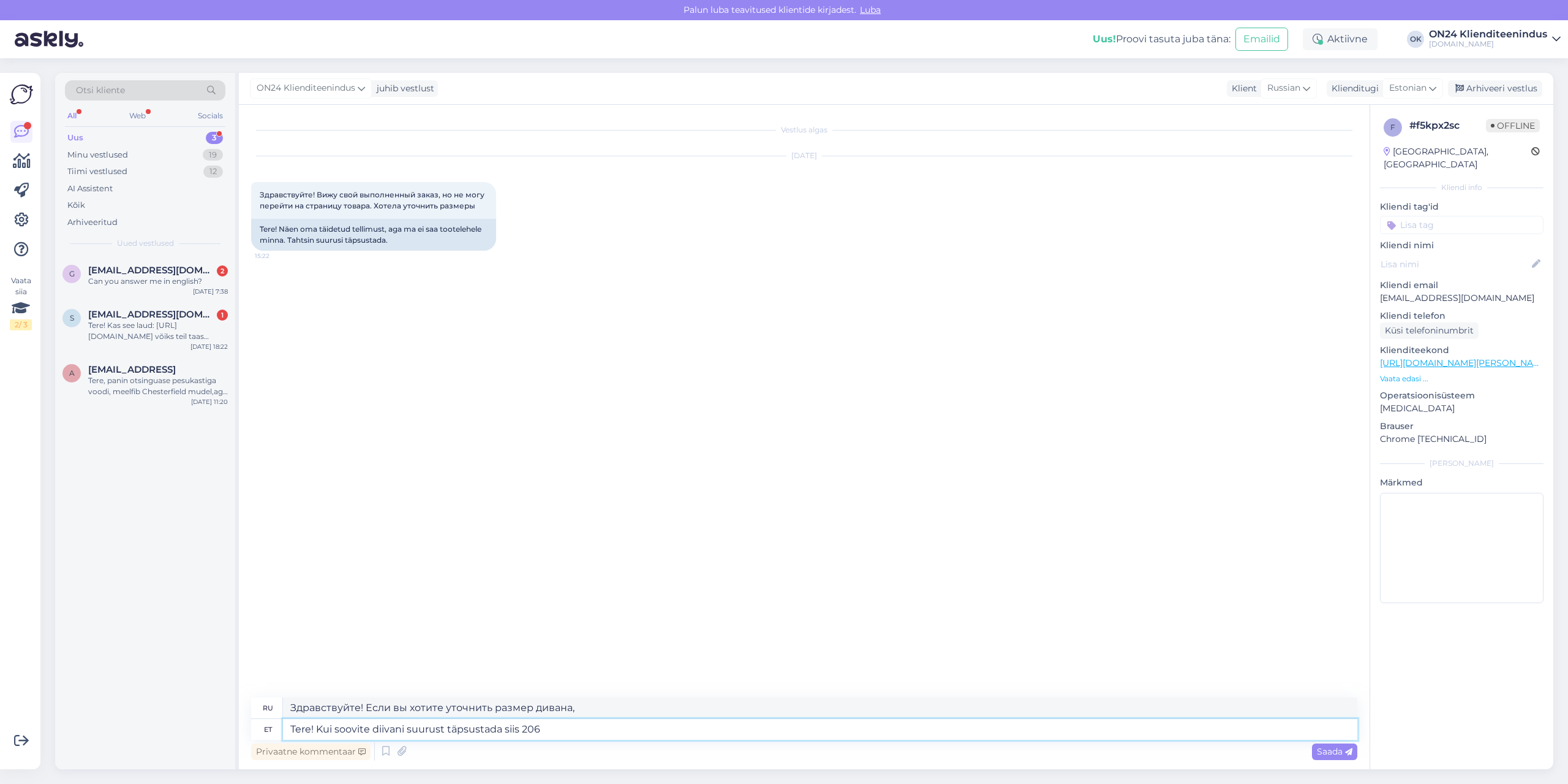
type textarea "Здравствуйте! Если хотите уточнить размер дивана, то 206."
type textarea "Tere! Kui soovite diivani suurust täpsustada siis 206x"
type textarea "Здравствуйте! Если хотите уточнить размер дивана, то 206x"
type textarea "Tere! Kui soovite diivani suurust täpsustada siis 206x146x90"
type textarea "Здравствуйте! Если хотите уточнить размер дивана, то 206х146х90."
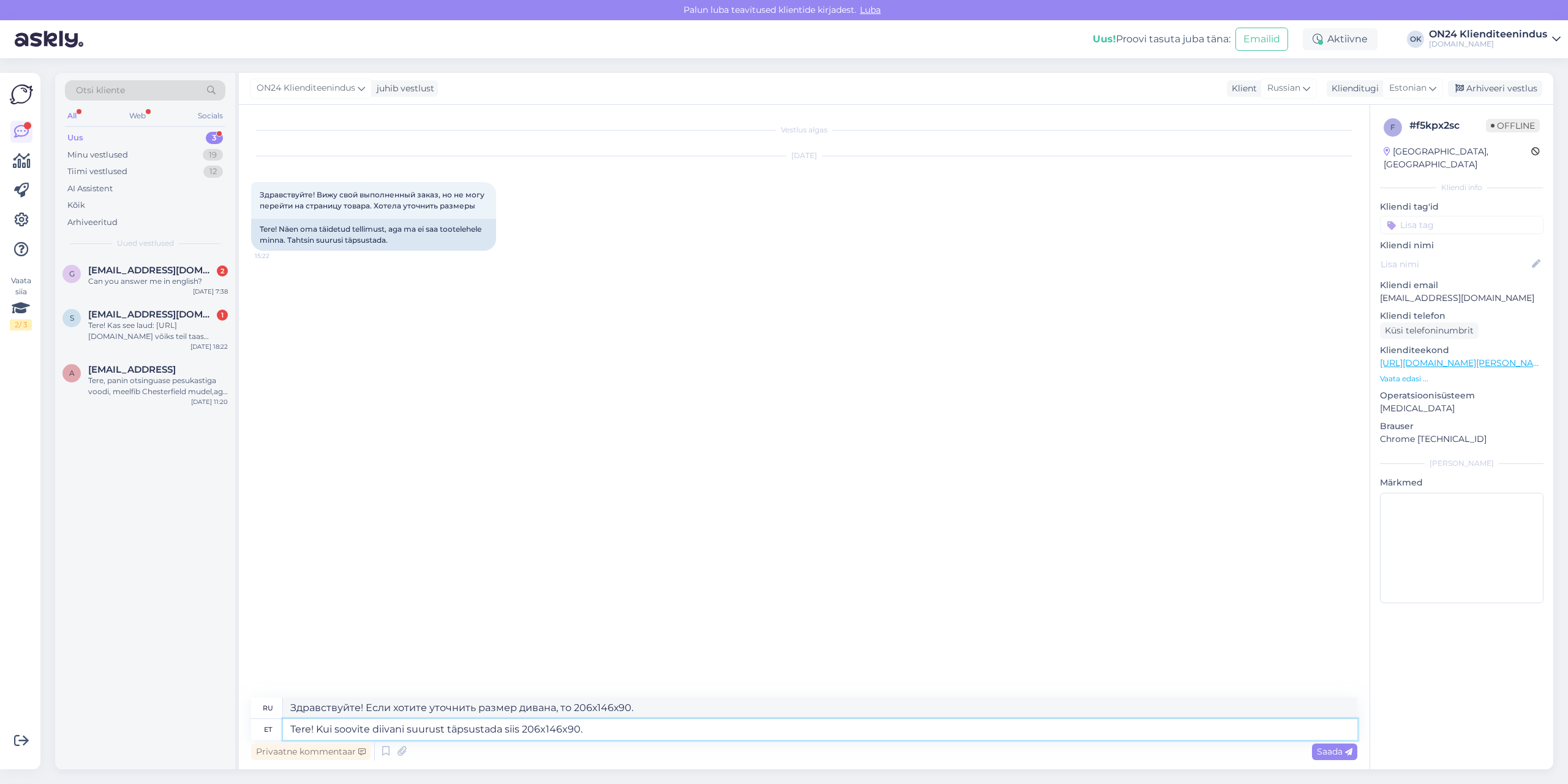
click at [620, 731] on textarea "Tere! Kui soovite diivani suurust täpsustada siis 206x146x90." at bounding box center [820, 729] width 1074 height 21
paste textarea "magamisosa mõõdud avatuna 206x120 cm"
type textarea "Tere! Kui soovite diivani suurust täpsustada siis 206x146x90. magamisosa mõõdud…"
type textarea "Здравствуйте! Если хотите уточнить размер дивана, то 206х146х90. Размеры спальн…"
click at [576, 730] on textarea "Tere! Kui soovite diivani suurust täpsustada siis 206x146x90. magamisosa mõõdud…" at bounding box center [820, 729] width 1074 height 21
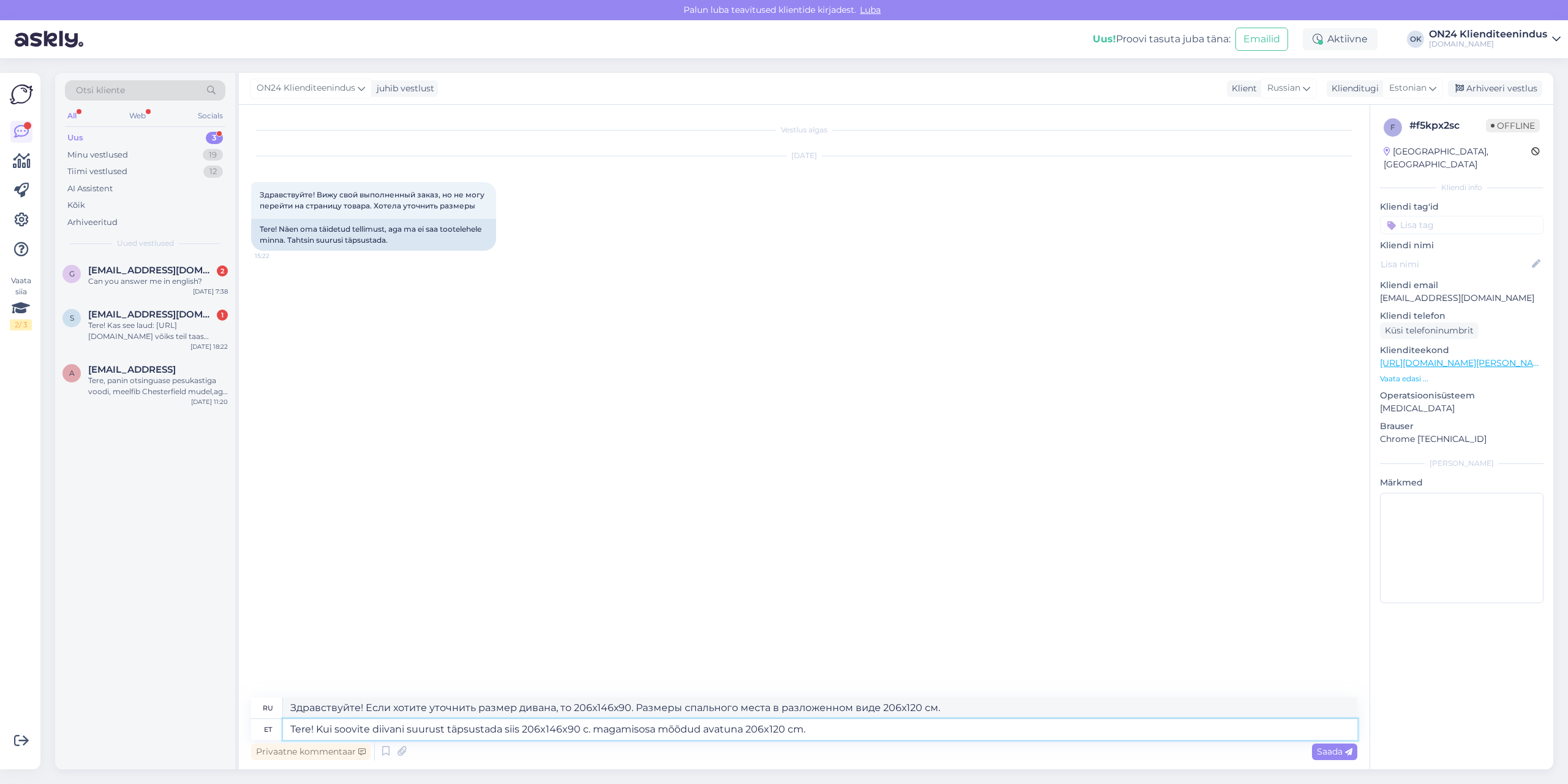
type textarea "Tere! Kui soovite diivani suurust täpsustada siis 206x146x90 cm. magamisosa mõõ…"
type textarea "Здравствуйте! Если хотите уточнить размер дивана, то 206х146х90 см. Размеры спа…"
type textarea "Tere! Kui soovite diivani suurust täpsustada siis 206x146x90 cm. magamisosa mõõ…"
click at [1345, 749] on icon at bounding box center [1348, 752] width 7 height 7
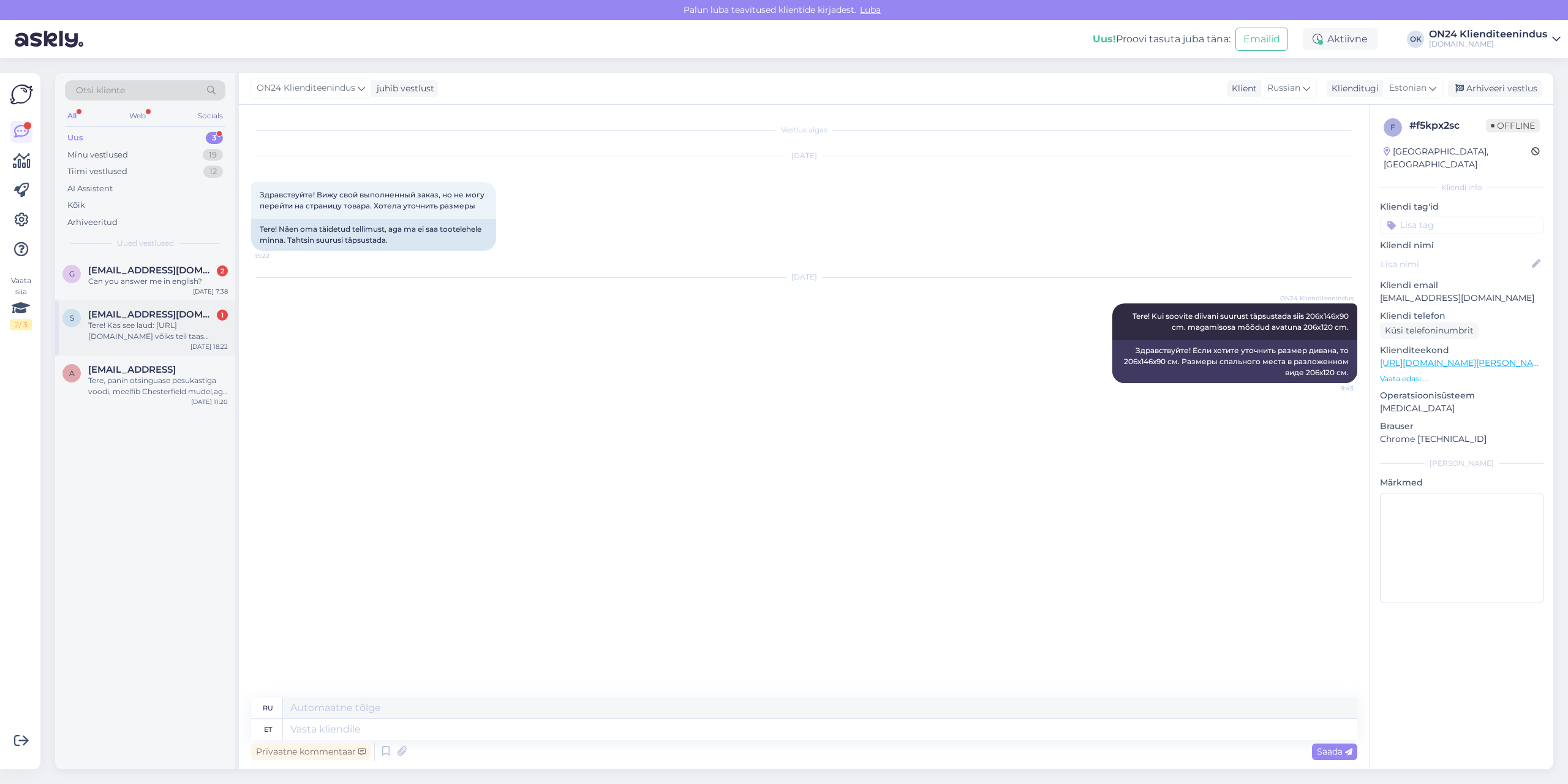
click at [172, 323] on div "Tere! Kas see laud: [URL][DOMAIN_NAME] võiks teil taas müüki tulla? Kui ei, kas…" at bounding box center [157, 331] width 140 height 22
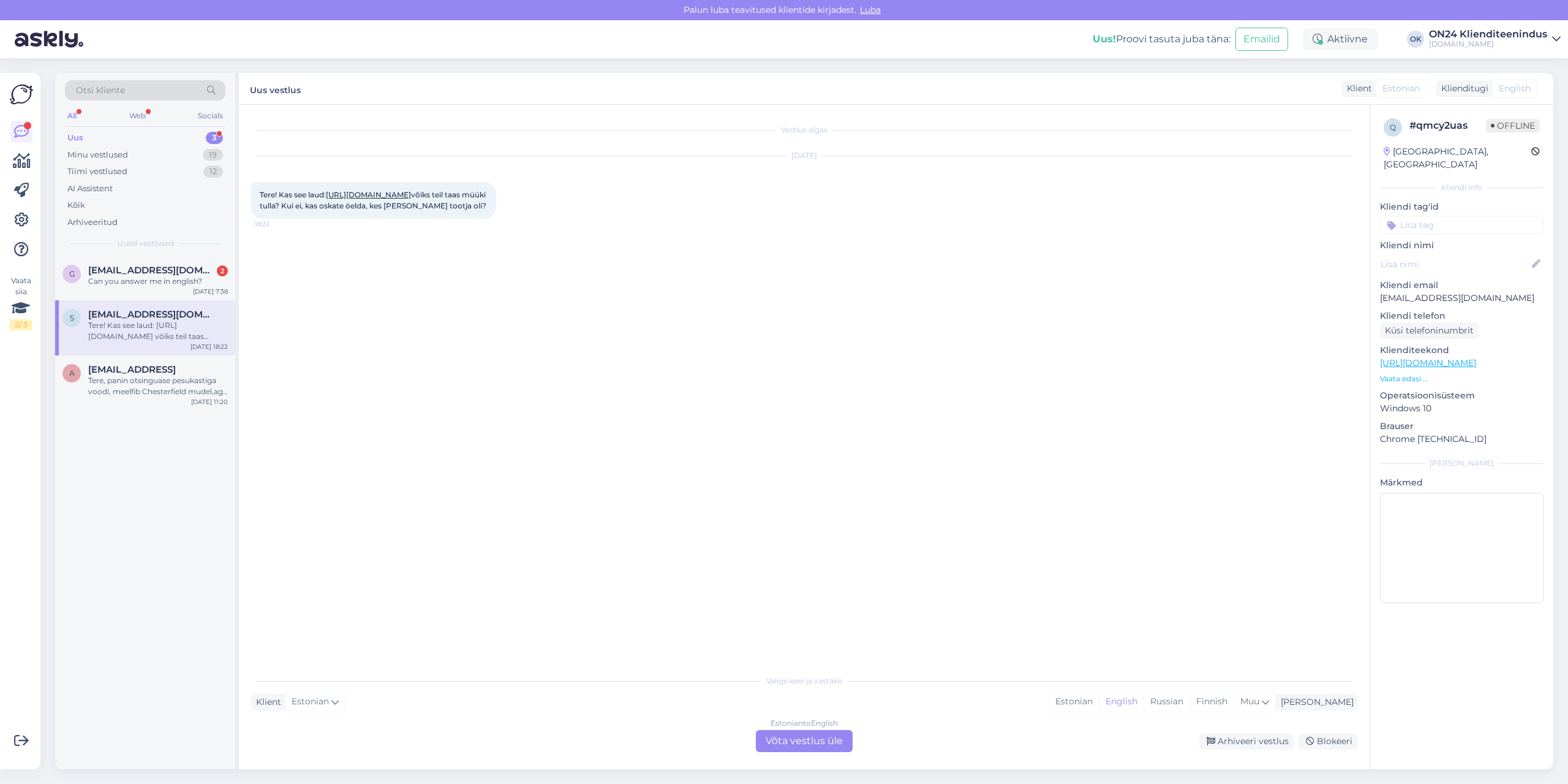
click at [411, 195] on link "[URL][DOMAIN_NAME]" at bounding box center [368, 195] width 85 height 9
drag, startPoint x: 1116, startPoint y: 699, endPoint x: 1107, endPoint y: 700, distance: 9.1
click at [1099, 699] on div "Estonian" at bounding box center [1073, 701] width 50 height 18
click at [805, 735] on div "Estonian to Estonian Võta vestlus üle" at bounding box center [804, 741] width 97 height 22
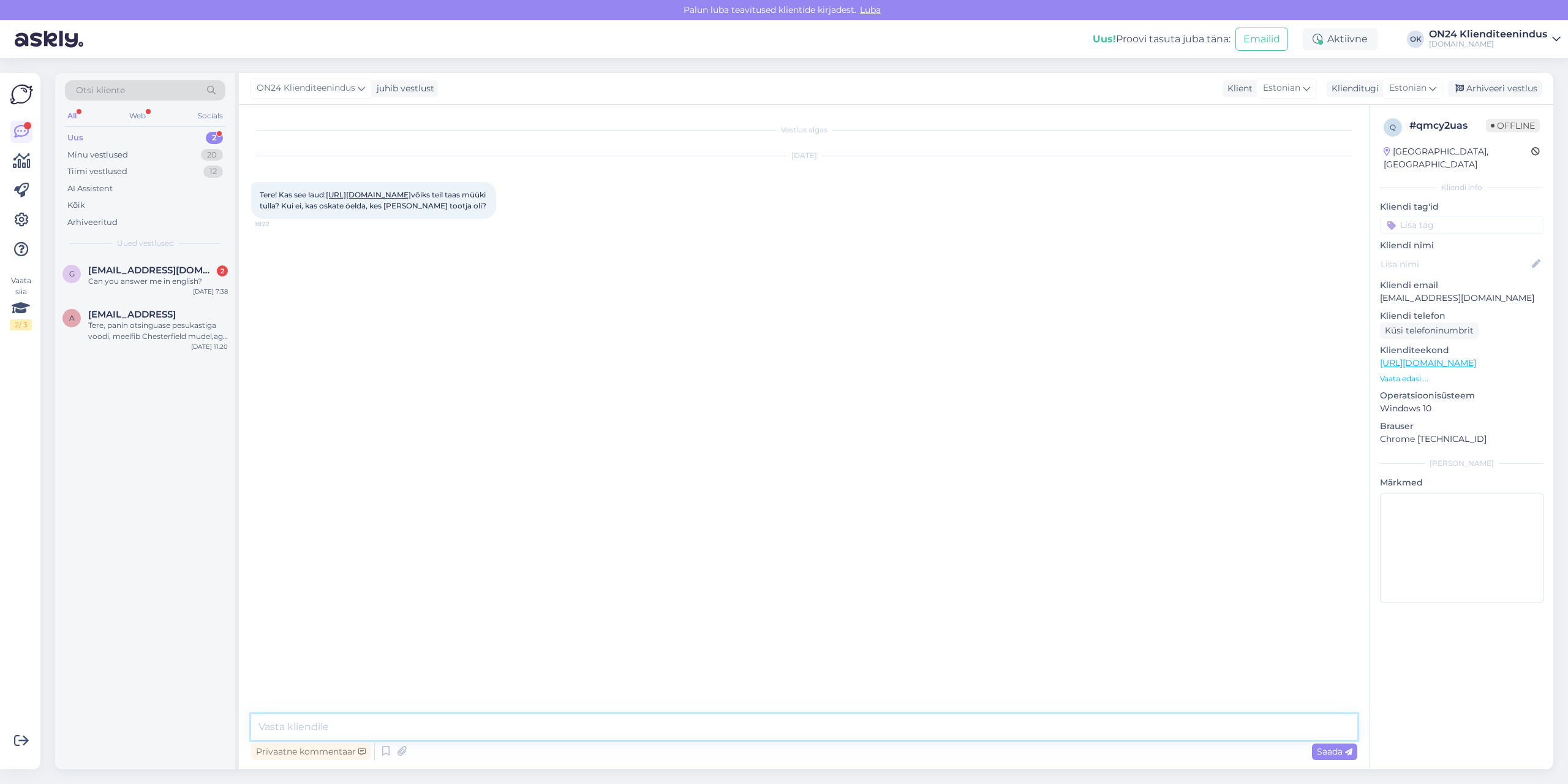
click at [791, 731] on textarea at bounding box center [804, 726] width 1106 height 26
type textarea "Tere! Paraku antud toode [PERSON_NAME] uuesti müüki. See on toodetud Hiinas."
click at [121, 273] on span "[EMAIL_ADDRESS][DOMAIN_NAME]" at bounding box center [152, 270] width 127 height 11
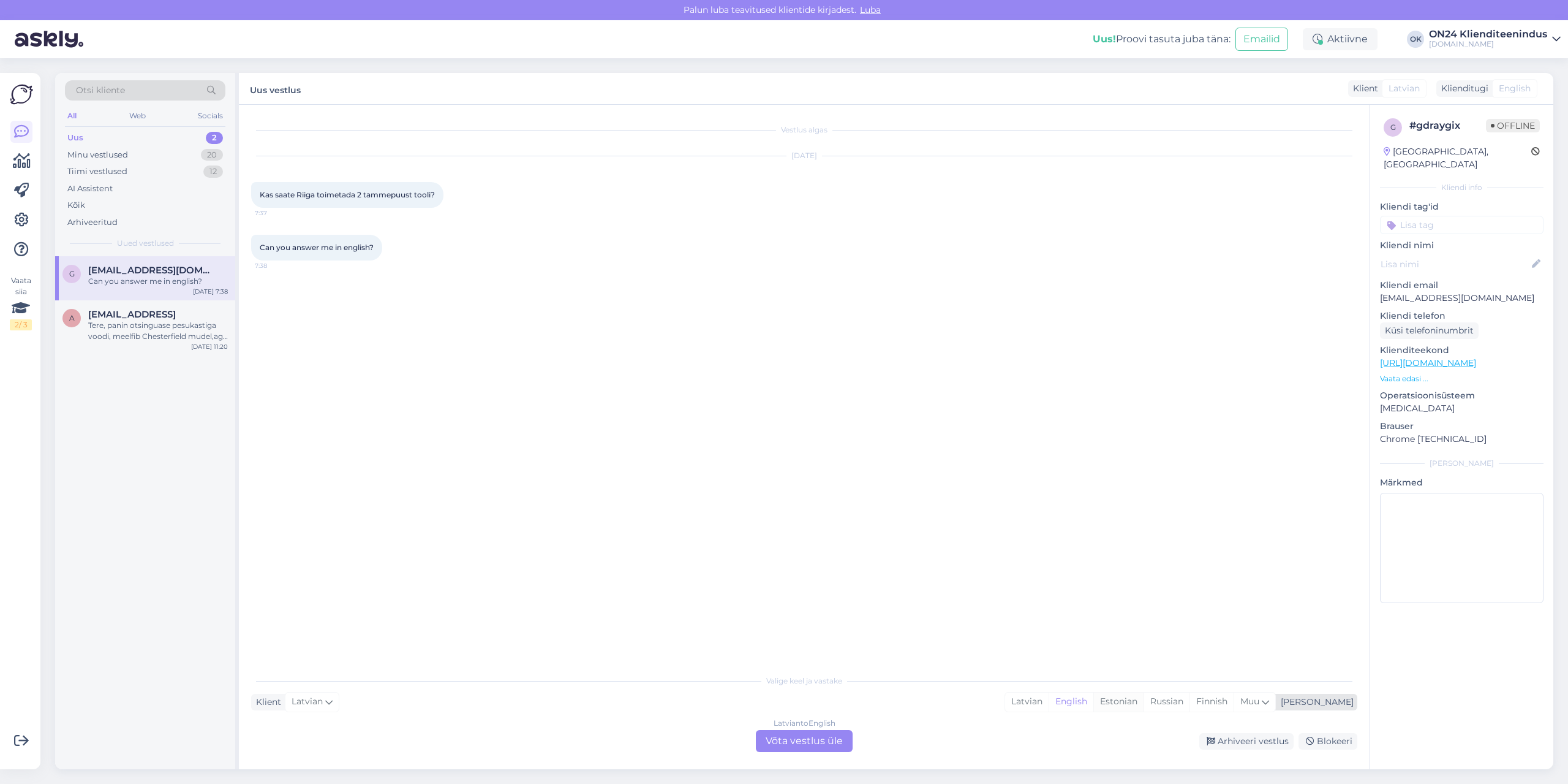
click at [1144, 700] on div "Estonian" at bounding box center [1119, 701] width 50 height 18
click at [839, 737] on div "Latvian to Estonian Võta vestlus üle" at bounding box center [804, 741] width 97 height 22
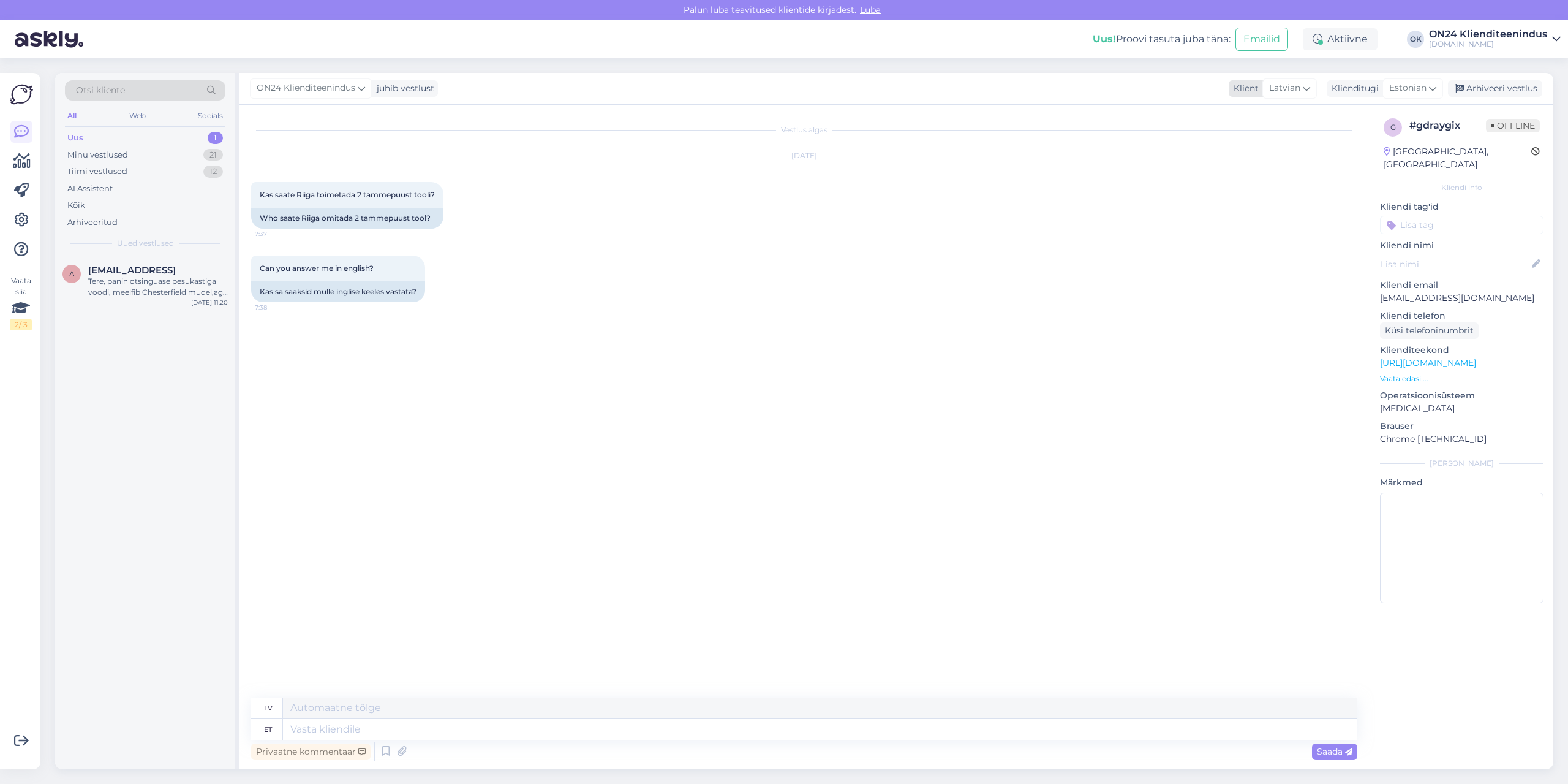
click at [1286, 92] on span "Latvian" at bounding box center [1285, 88] width 31 height 13
type input "eng"
click at [1250, 134] on link "English" at bounding box center [1273, 143] width 135 height 20
click at [365, 730] on textarea at bounding box center [820, 729] width 1074 height 21
type textarea "Tere!"
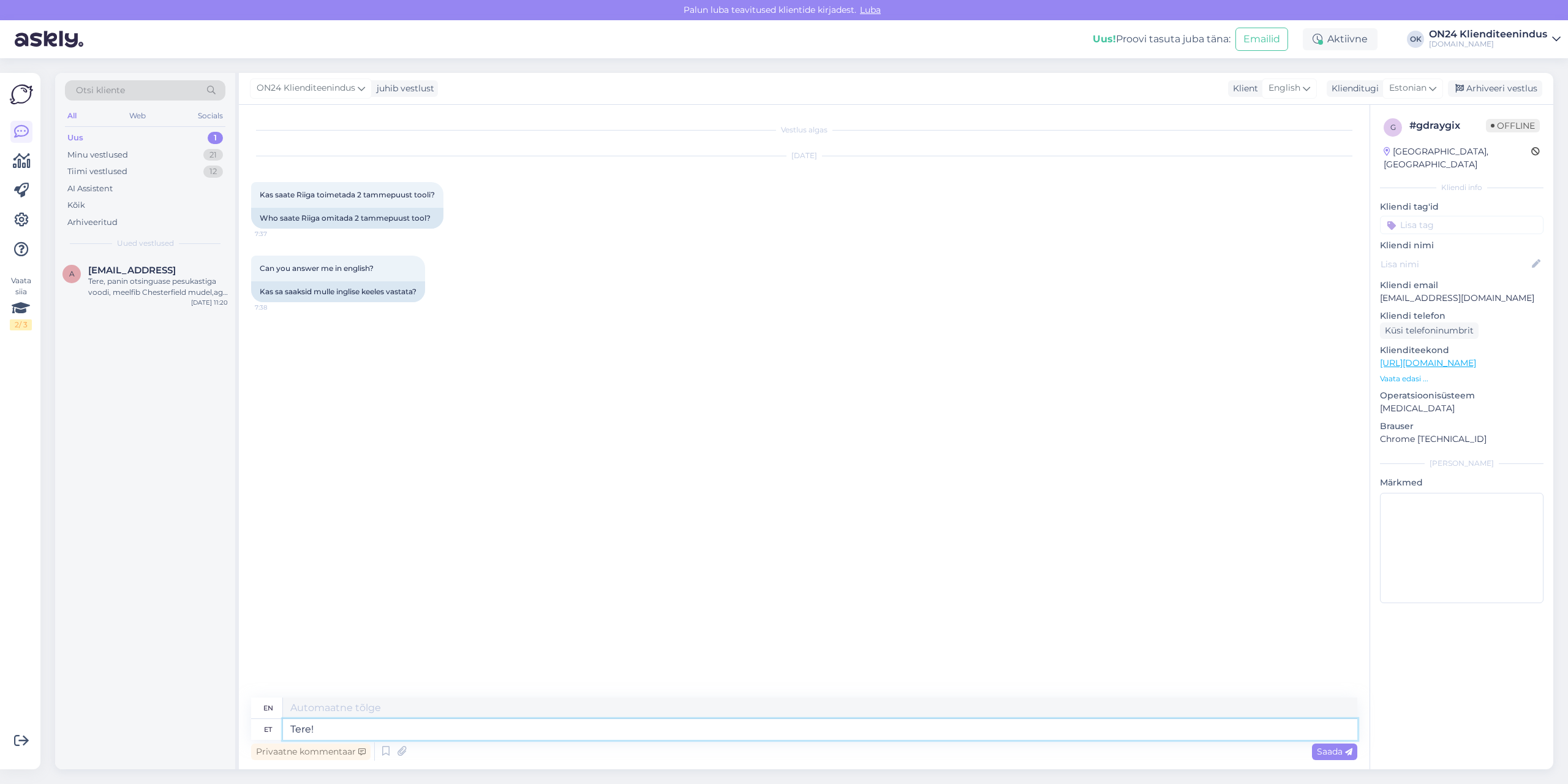
type textarea "Hello!"
type textarea "Tere! Paraku t"
type textarea "Hello! Unfortunately"
type textarea "Tere! Paraku tarnime a"
type textarea "Hello! Unfortunately we deliver"
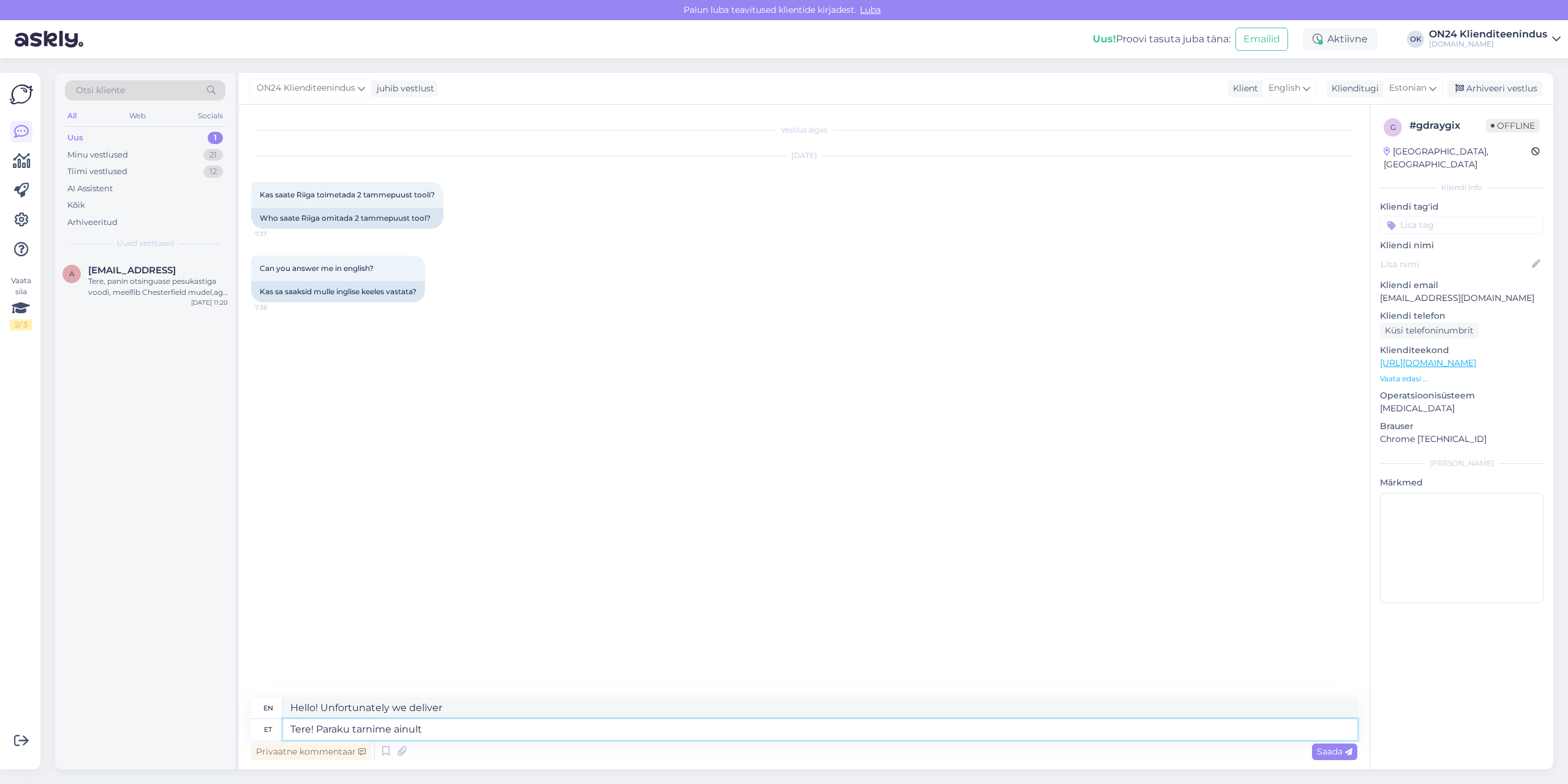
type textarea "Tere! Paraku tarnime ainult"
type textarea "Hello! Unfortunately we only deliver"
type textarea "Tere! Paraku tarnime ainult [GEOGRAPHIC_DATA] ja"
type textarea "Hello! Unfortunately, we only deliver in [GEOGRAPHIC_DATA] and"
type textarea "Tere! Paraku tarnime ainult [GEOGRAPHIC_DATA] ja [GEOGRAPHIC_DATA]."
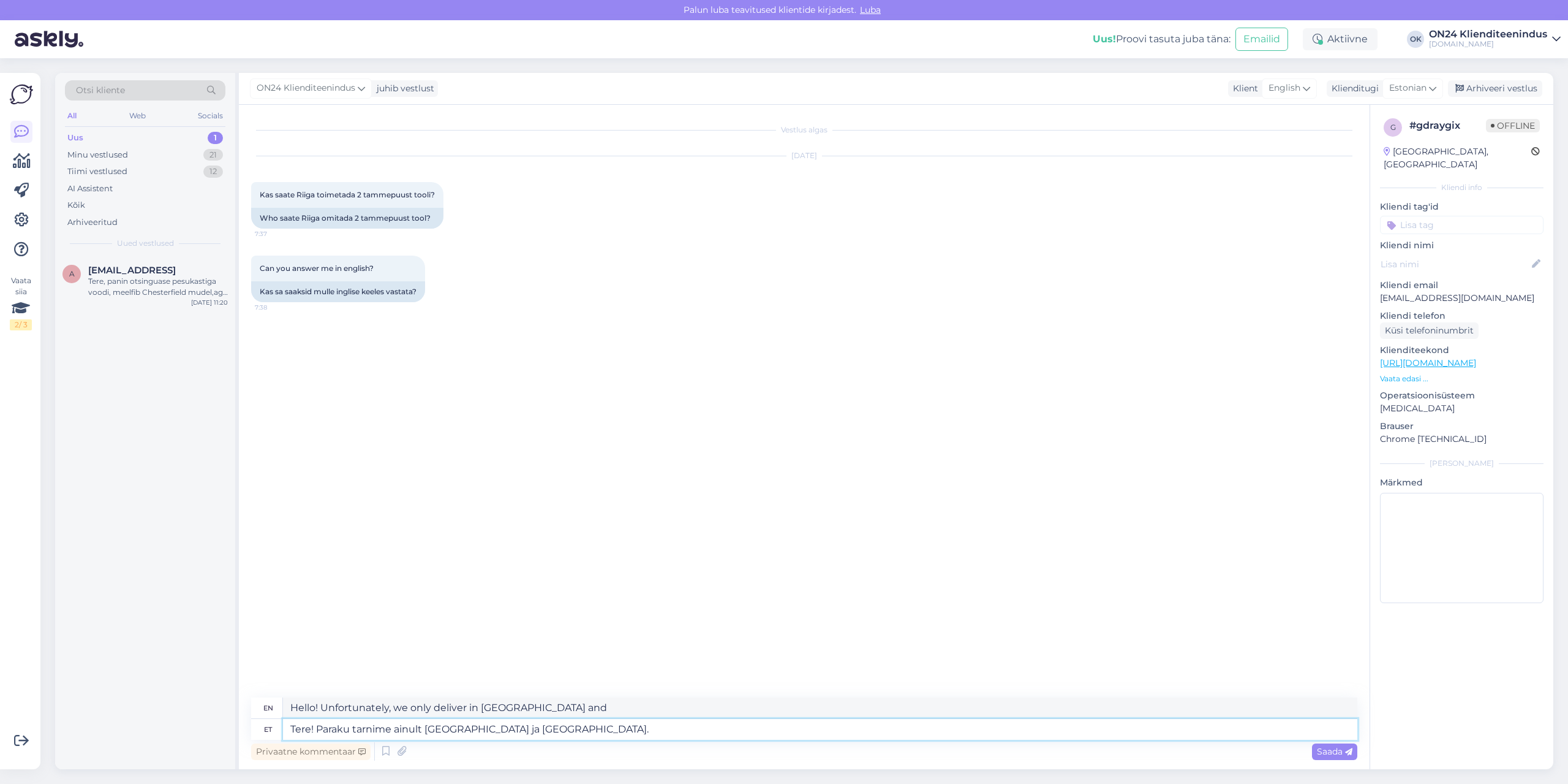
type textarea "Hello! Unfortunately, we only deliver in [GEOGRAPHIC_DATA] and [GEOGRAPHIC_DATA…"
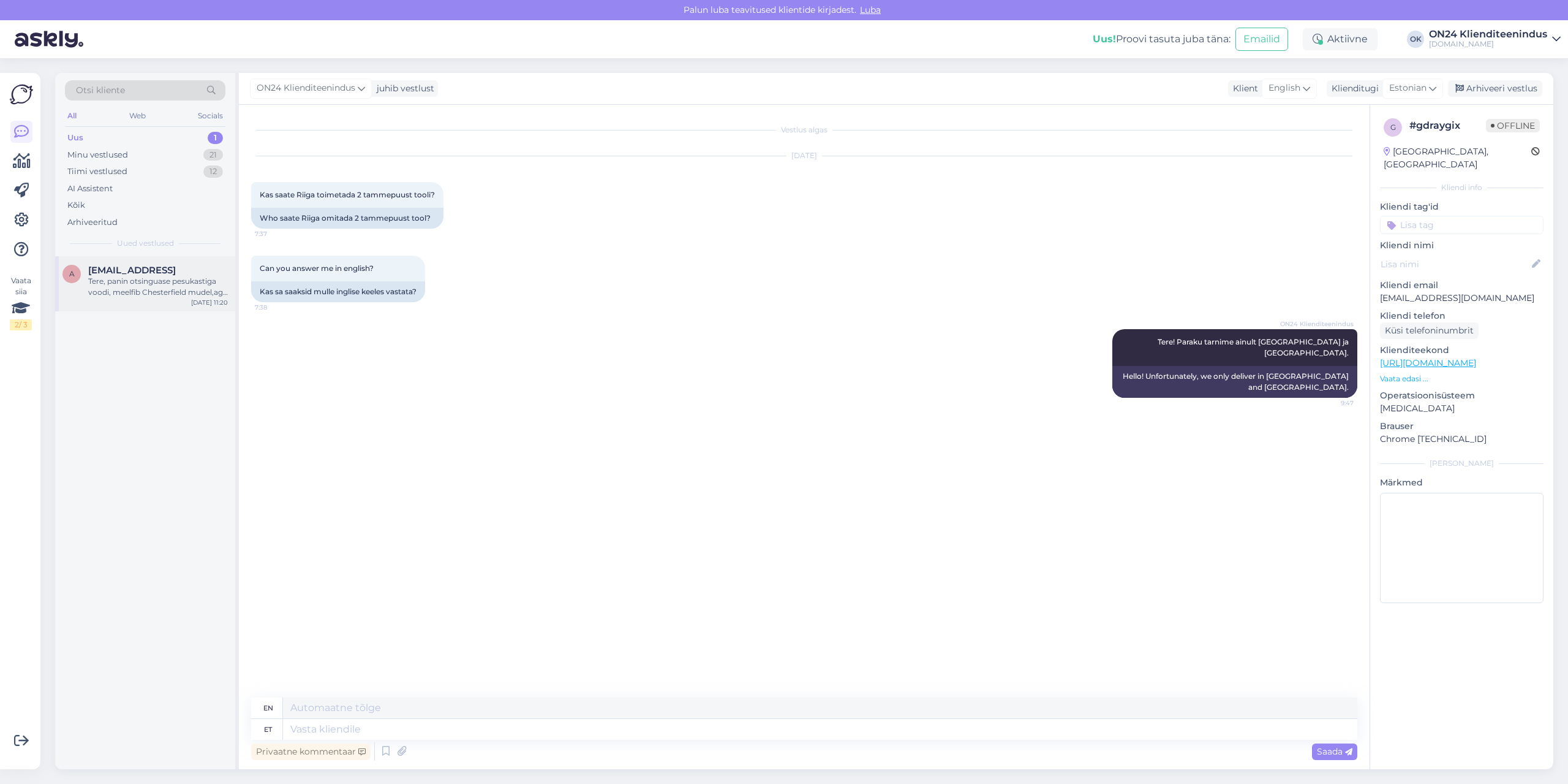
click at [127, 280] on div "Tere, panin otsinguase pesukastiga voodi, meelfib Chesterfield mudel,aga ei näe…" at bounding box center [157, 287] width 140 height 22
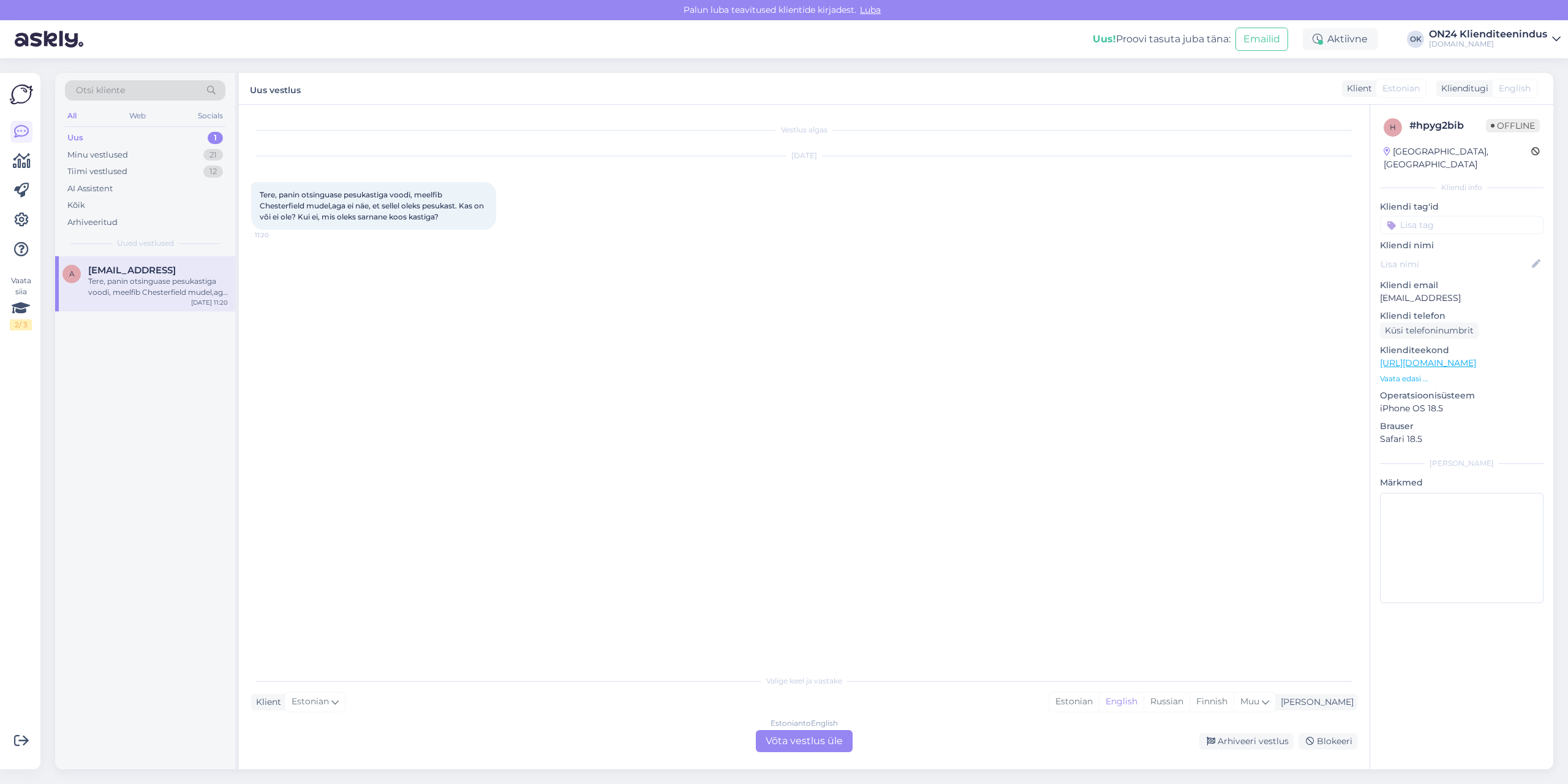
click at [273, 207] on span "Tere, panin otsinguase pesukastiga voodi, meelfib Chesterfield mudel,aga ei näe…" at bounding box center [373, 206] width 226 height 31
click at [1397, 374] on p "Vaata edasi ..." at bounding box center [1462, 379] width 163 height 11
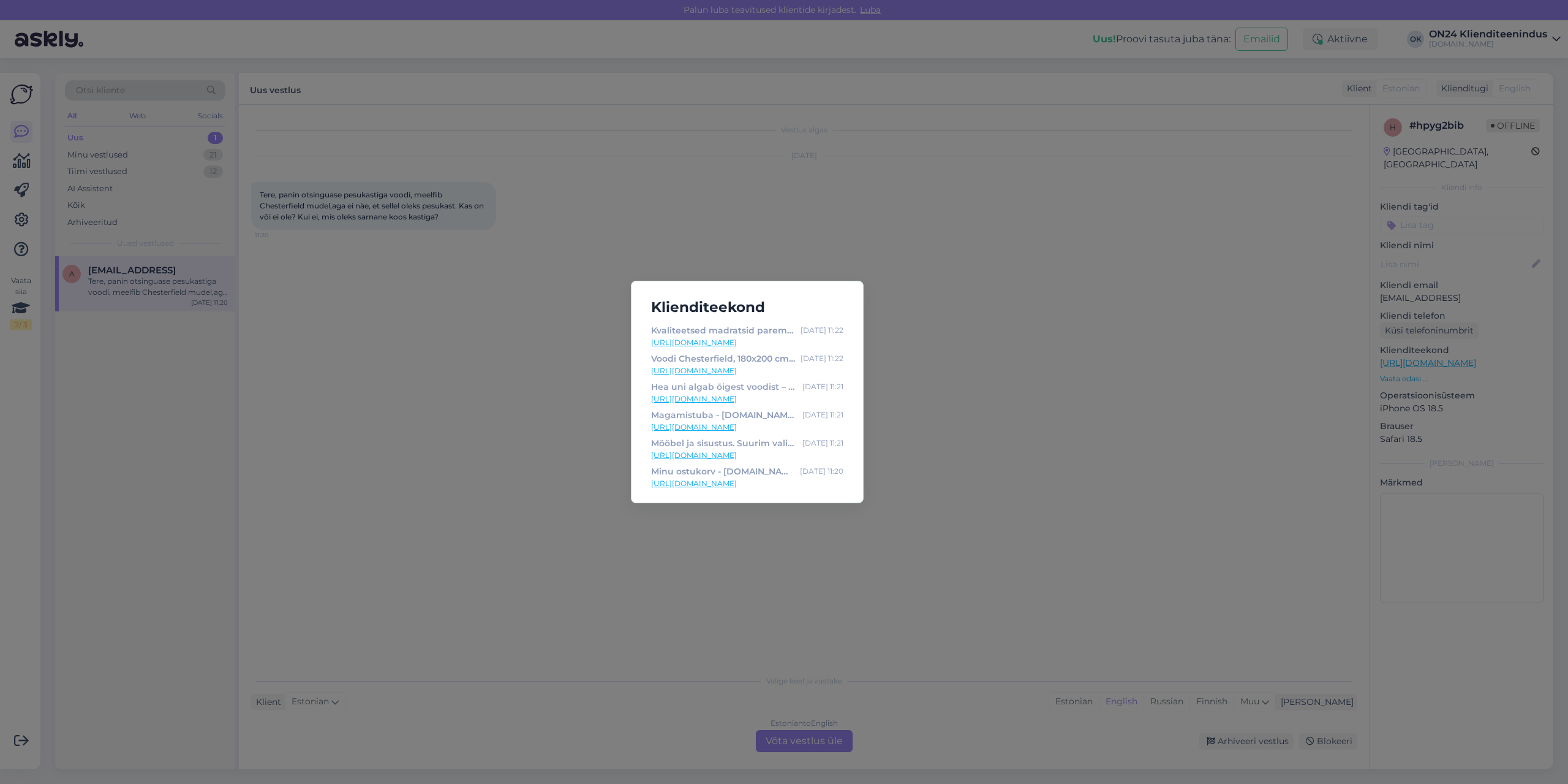
click at [531, 382] on div "Klienditeekond Kvaliteetsed madratsid parema une ja taastumise jaoks | ON24 - […" at bounding box center [784, 392] width 1568 height 784
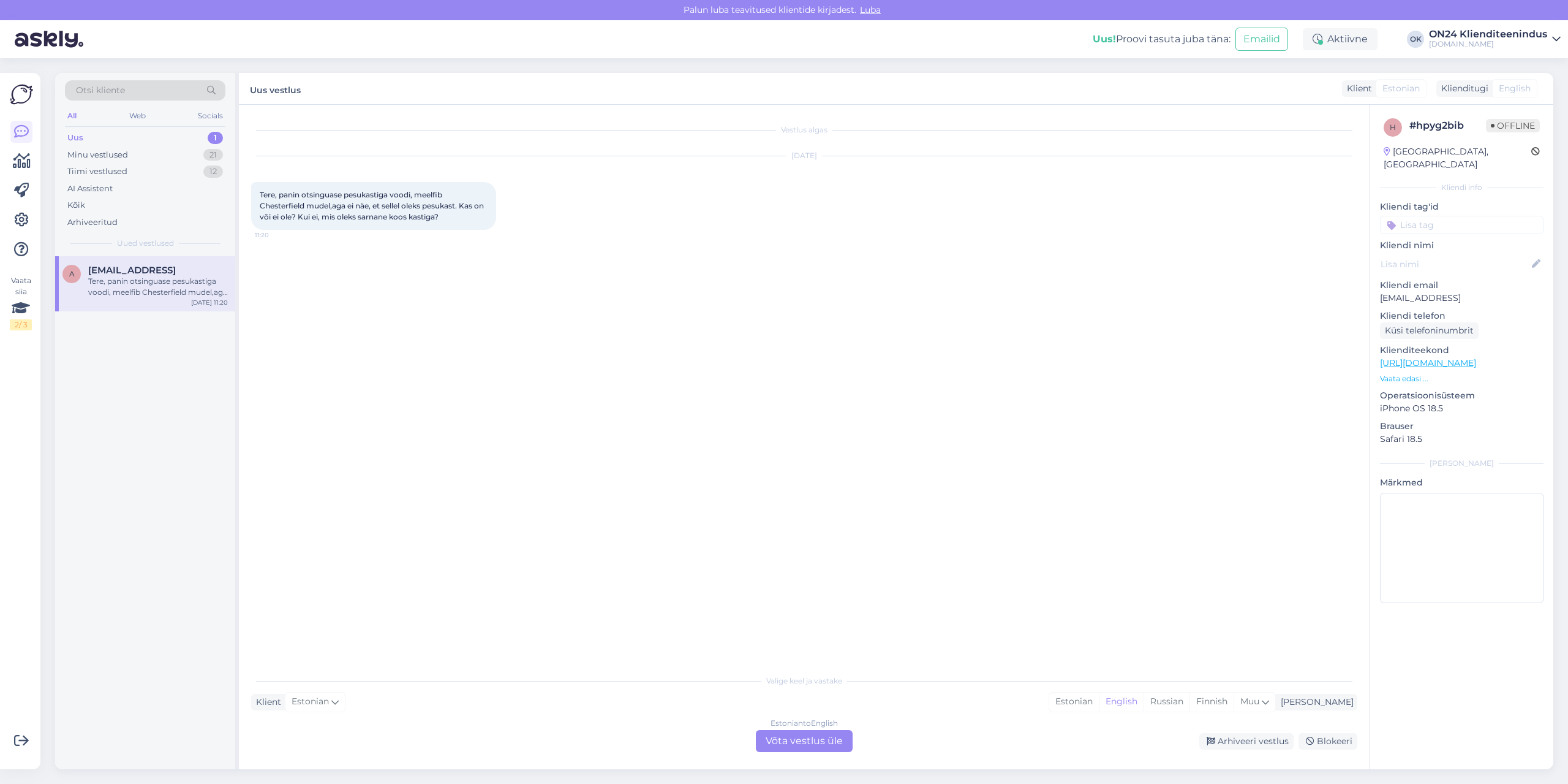
click at [1413, 374] on p "Vaata edasi ..." at bounding box center [1462, 379] width 163 height 11
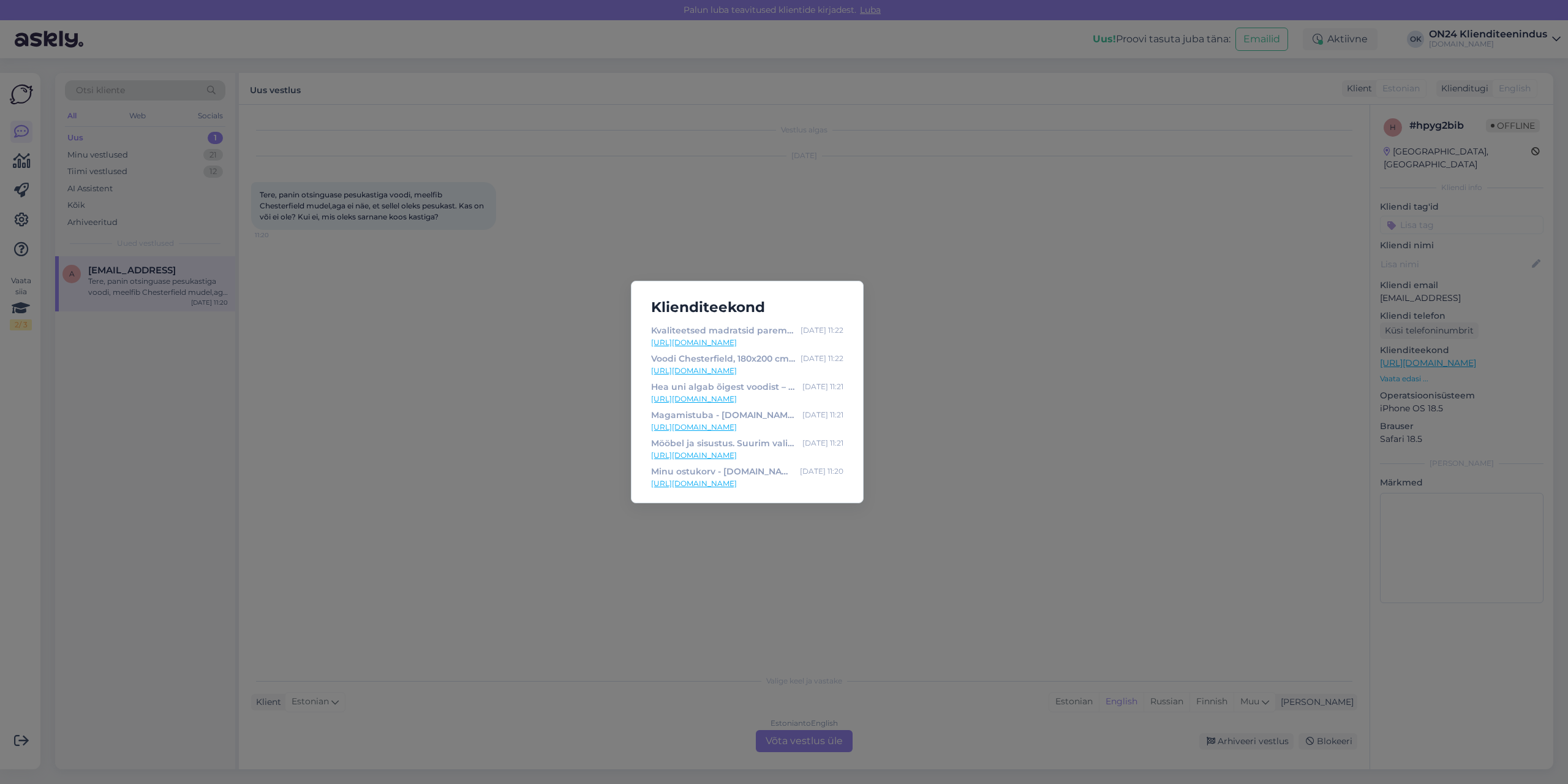
click at [748, 366] on link "[URL][DOMAIN_NAME]" at bounding box center [747, 371] width 192 height 11
click at [734, 374] on link "[URL][DOMAIN_NAME]" at bounding box center [747, 371] width 192 height 11
click at [521, 413] on div "Klienditeekond Kvaliteetsed madratsid parema une ja taastumise jaoks | ON24 - […" at bounding box center [784, 392] width 1568 height 784
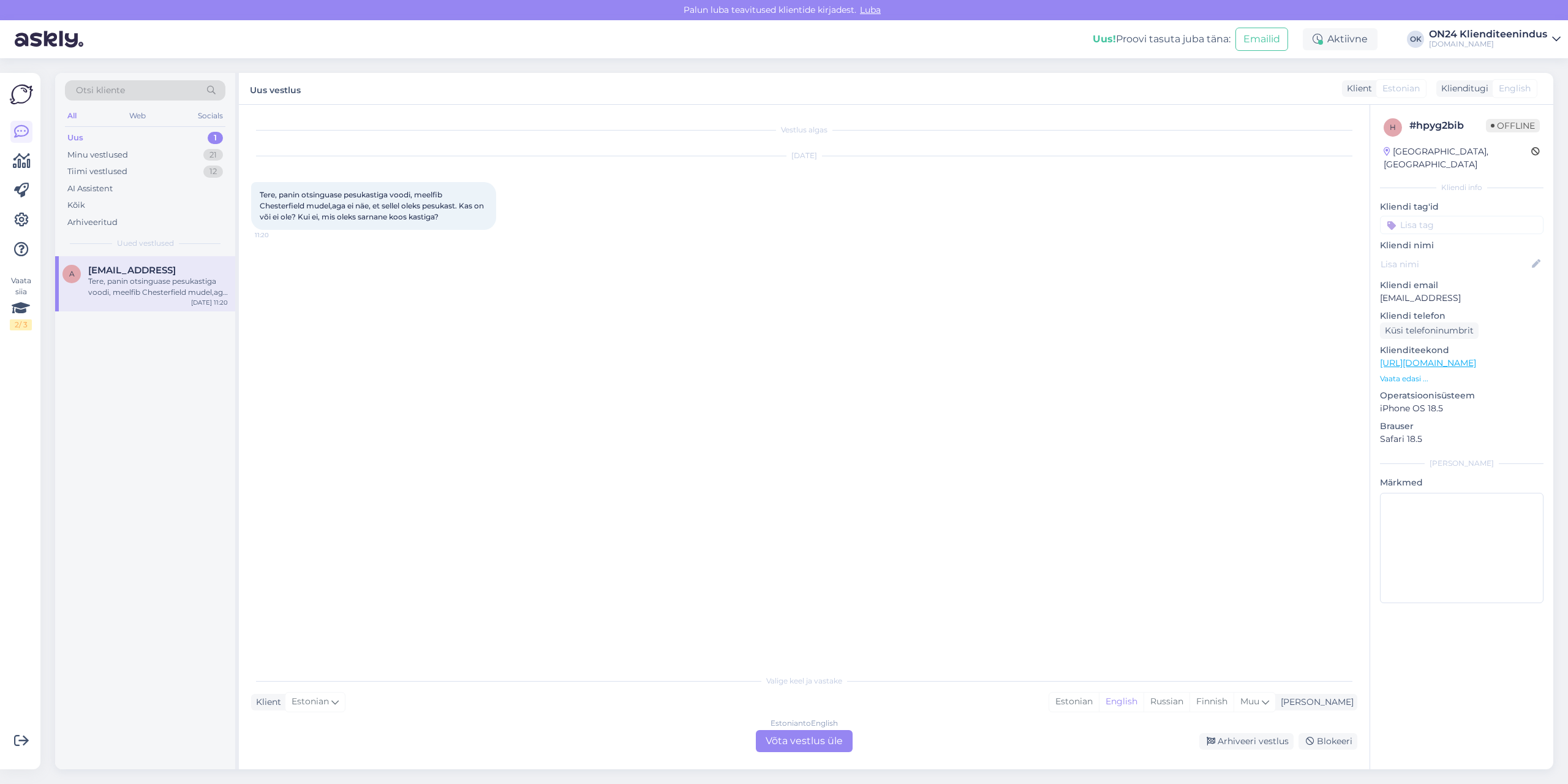
click at [280, 208] on span "Tere, panin otsinguase pesukastiga voodi, meelfib Chesterfield mudel,aga ei näe…" at bounding box center [373, 206] width 226 height 31
copy span "Chesterfield"
click at [1099, 698] on div "Estonian" at bounding box center [1073, 701] width 50 height 18
click at [816, 744] on div "Estonian to Estonian Võta vestlus üle" at bounding box center [804, 741] width 97 height 22
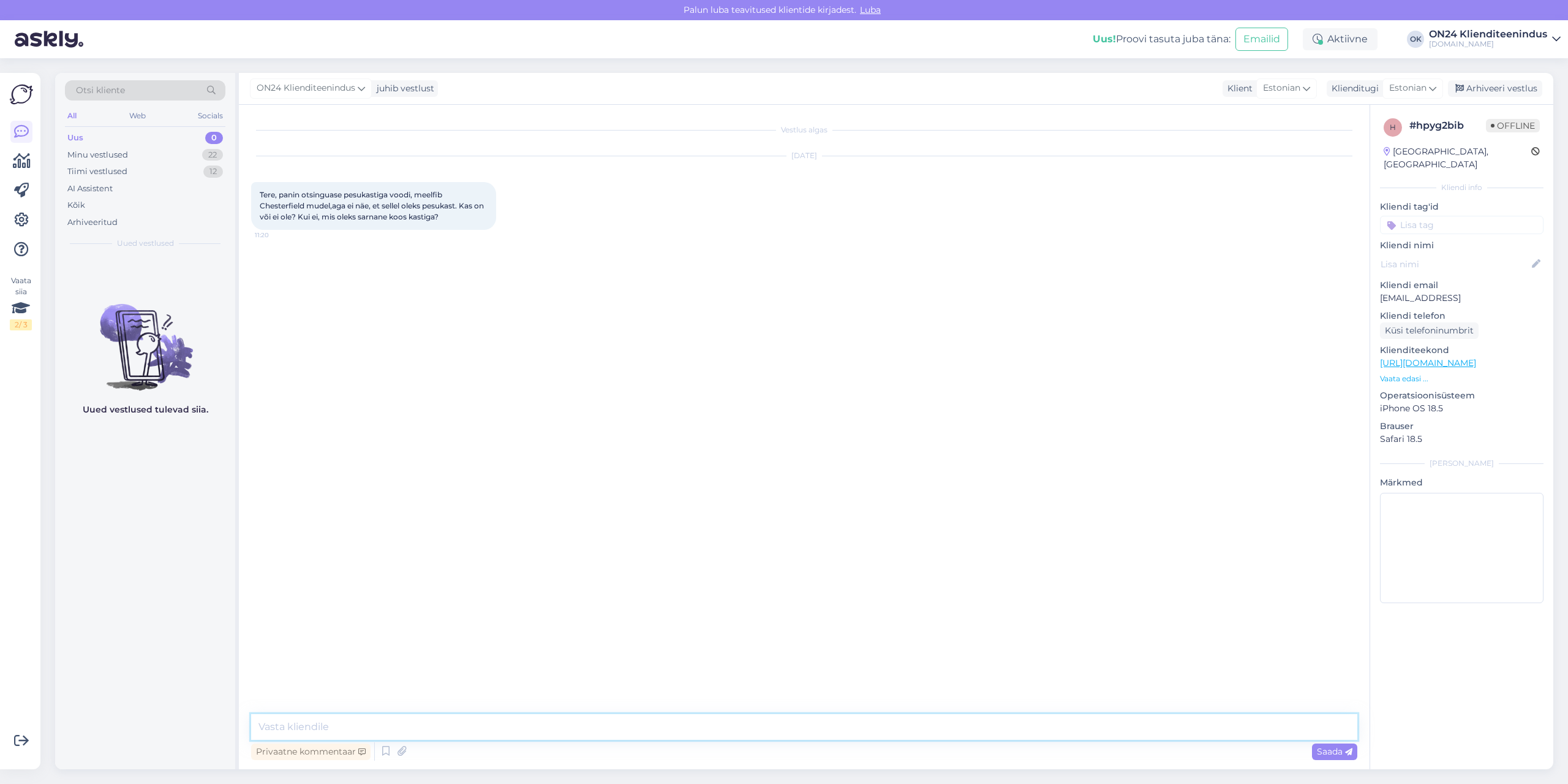
click at [791, 726] on textarea at bounding box center [804, 726] width 1106 height 26
type textarea "Tere! Mis toote kood on?"
click at [136, 156] on div "Minu vestlused 22" at bounding box center [145, 155] width 160 height 17
